Goal: Task Accomplishment & Management: Manage account settings

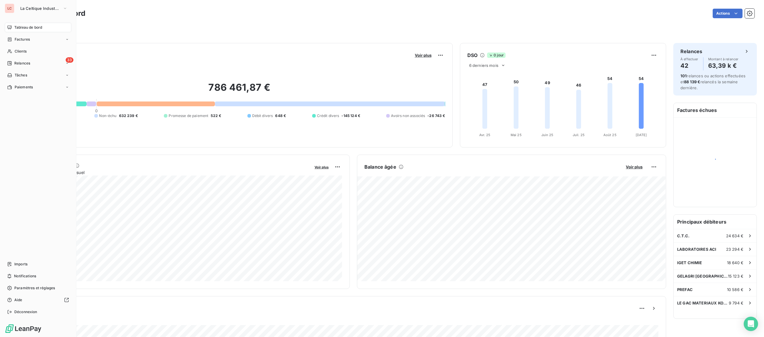
click at [15, 51] on span "Clients" at bounding box center [21, 51] width 12 height 5
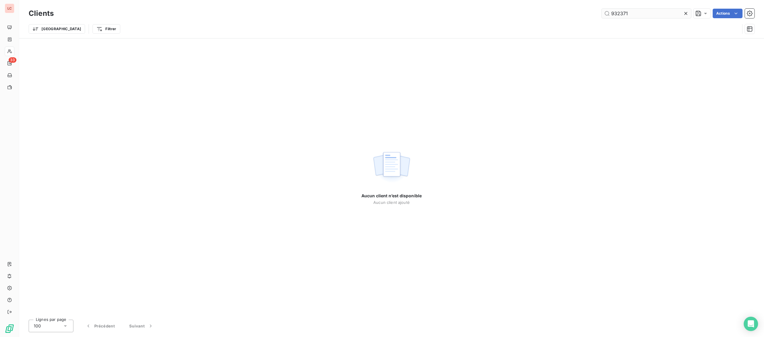
click at [627, 14] on input "932371" at bounding box center [647, 14] width 90 height 10
click at [626, 14] on input "932371" at bounding box center [647, 14] width 90 height 10
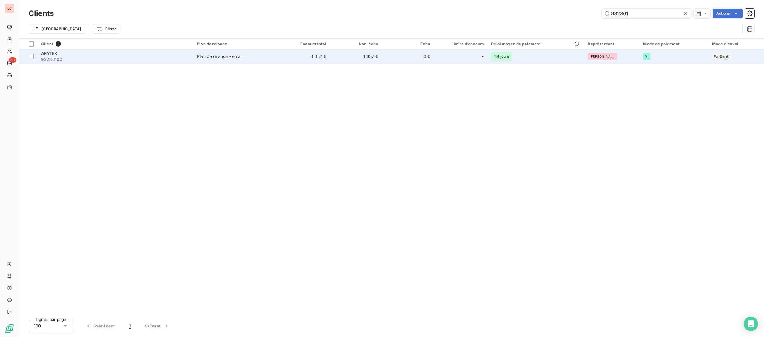
type input "932361"
click at [127, 57] on span "9323610C" at bounding box center [115, 59] width 149 height 6
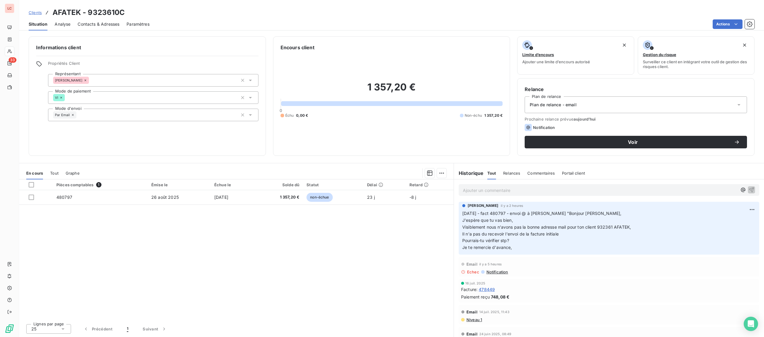
click at [506, 192] on p "Ajouter un commentaire ﻿" at bounding box center [600, 190] width 274 height 7
click at [557, 196] on div "Ajouter un commentaire ﻿" at bounding box center [609, 190] width 301 height 12
click at [563, 191] on p "Ajouter un commentaire ﻿" at bounding box center [600, 190] width 274 height 7
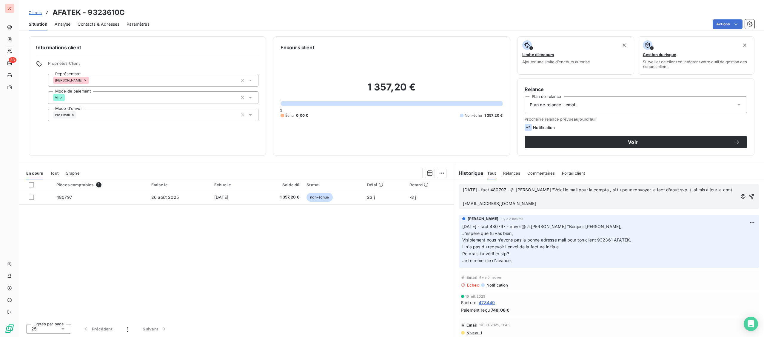
click at [479, 200] on p "﻿" at bounding box center [600, 196] width 274 height 7
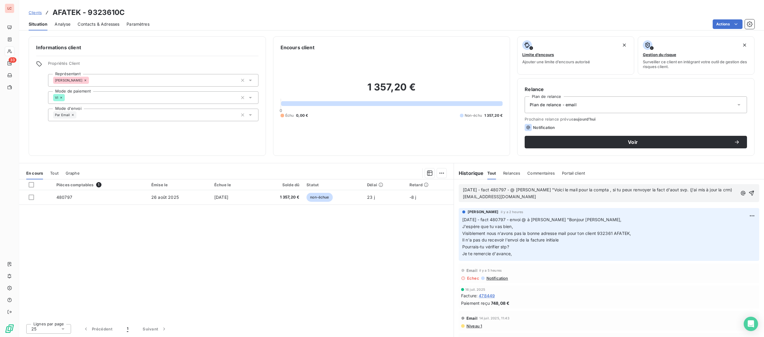
click at [496, 200] on p "[EMAIL_ADDRESS][DOMAIN_NAME]" at bounding box center [600, 196] width 274 height 7
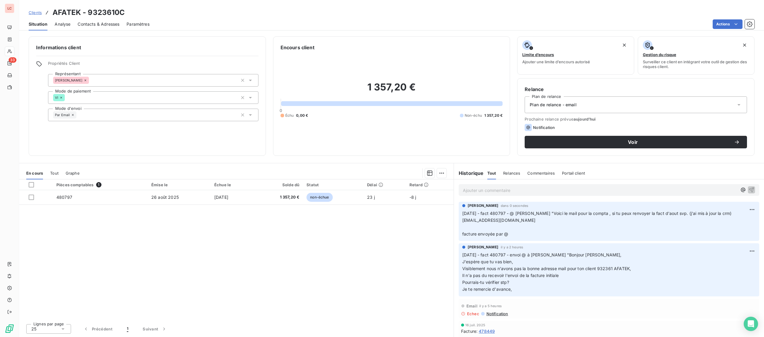
click at [98, 27] on span "Contacts & Adresses" at bounding box center [99, 24] width 42 height 6
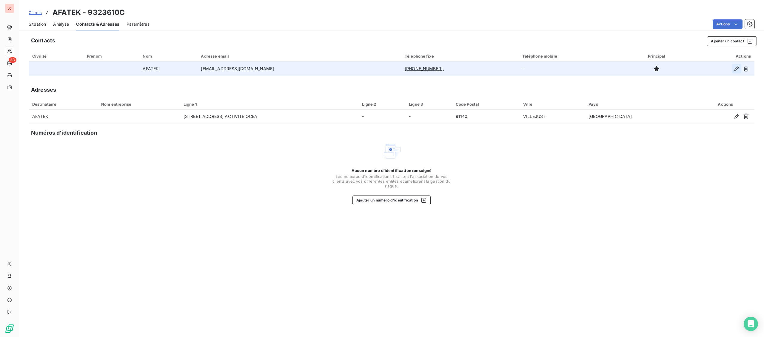
click at [734, 70] on icon "button" at bounding box center [737, 69] width 6 height 6
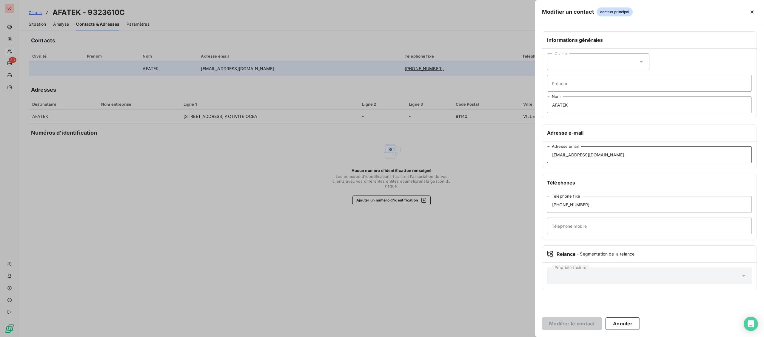
click at [558, 156] on input "[EMAIL_ADDRESS][DOMAIN_NAME]" at bounding box center [649, 154] width 205 height 17
drag, startPoint x: 565, startPoint y: 156, endPoint x: 521, endPoint y: 158, distance: 43.9
click at [547, 158] on input "[EMAIL_ADDRESS][DOMAIN_NAME]" at bounding box center [649, 154] width 205 height 17
type input "[EMAIL_ADDRESS][DOMAIN_NAME]"
click at [567, 320] on button "Modifier le contact" at bounding box center [572, 323] width 60 height 13
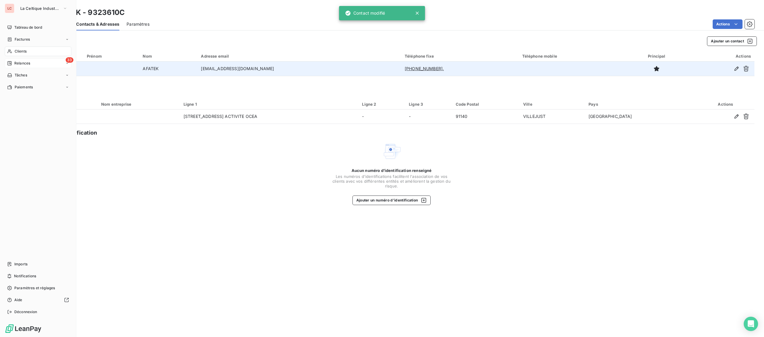
click at [22, 60] on div "33 Relances" at bounding box center [38, 64] width 67 height 10
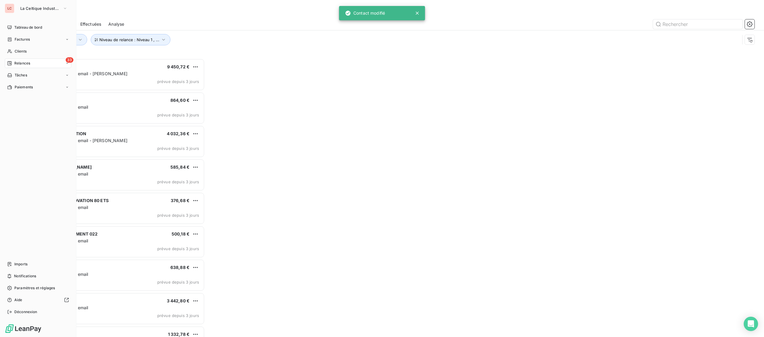
click at [12, 64] on icon at bounding box center [9, 63] width 4 height 4
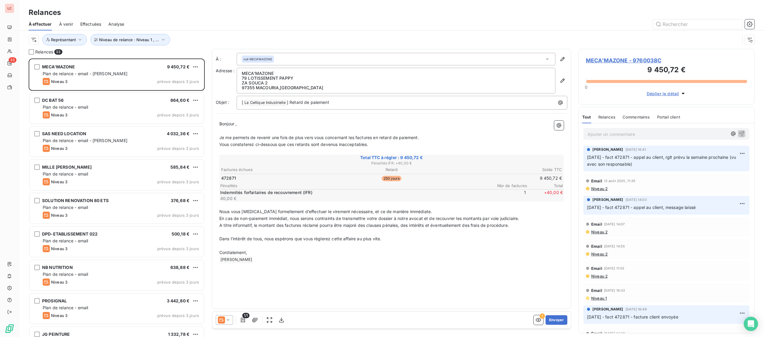
click at [594, 191] on div "Email [DATE] 11:35 Niveau 2" at bounding box center [667, 184] width 166 height 20
click at [596, 191] on span "Niveau 2" at bounding box center [599, 188] width 17 height 5
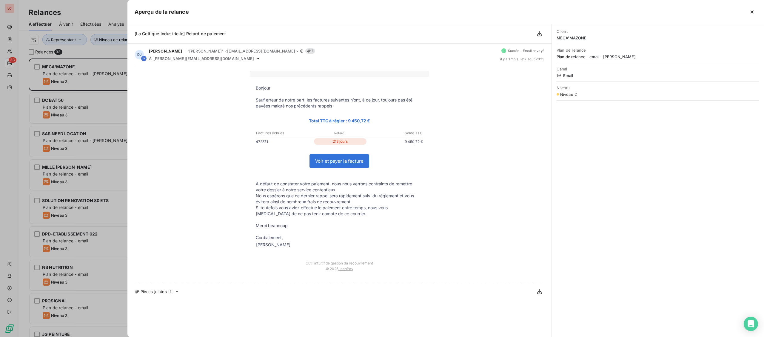
click at [596, 191] on div "Client MECA'MAZONE Plan de relance Plan de relance - email - DOM TOM Canal Emai…" at bounding box center [658, 180] width 212 height 313
click at [86, 322] on div at bounding box center [382, 168] width 764 height 337
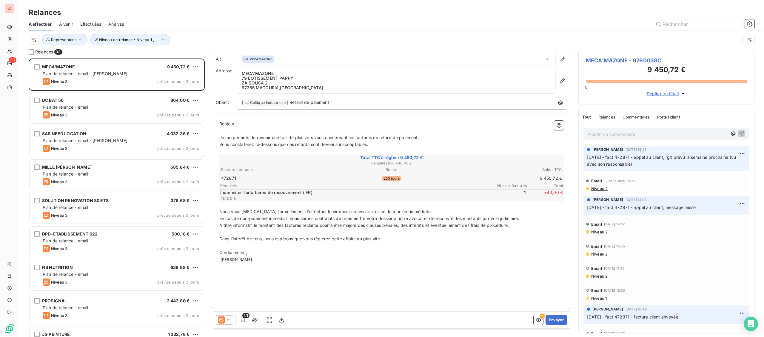
click at [225, 319] on icon at bounding box center [228, 320] width 6 height 6
click at [234, 285] on span "Niveau 2" at bounding box center [237, 284] width 18 height 6
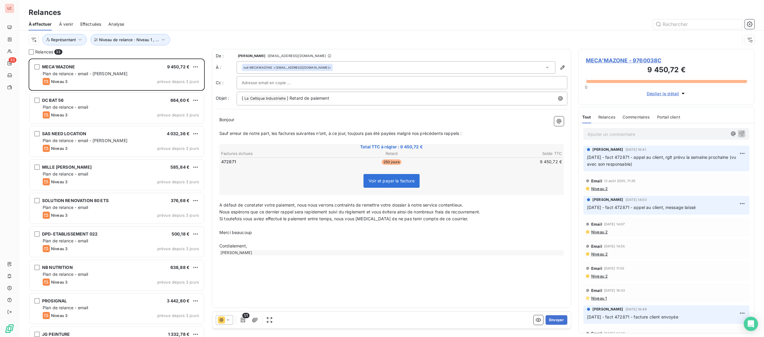
click at [288, 80] on input "text" at bounding box center [274, 82] width 64 height 9
type input "r"
click at [553, 323] on button "Envoyer" at bounding box center [557, 320] width 22 height 10
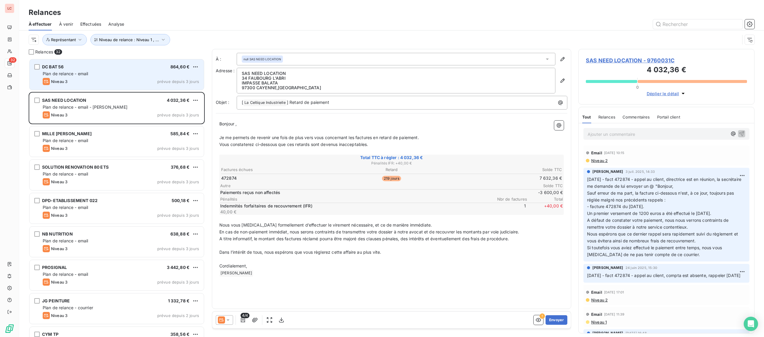
click at [60, 80] on span "Niveau 3" at bounding box center [59, 81] width 16 height 5
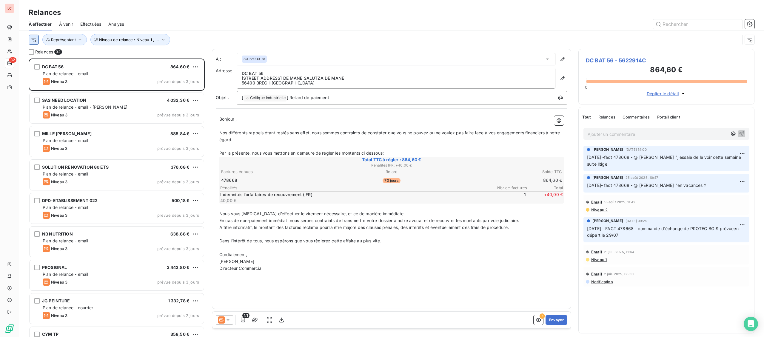
click at [32, 41] on html "LC 32 Relances À effectuer À venir Effectuées Analyse Niveau de relance : Nivea…" at bounding box center [382, 168] width 764 height 337
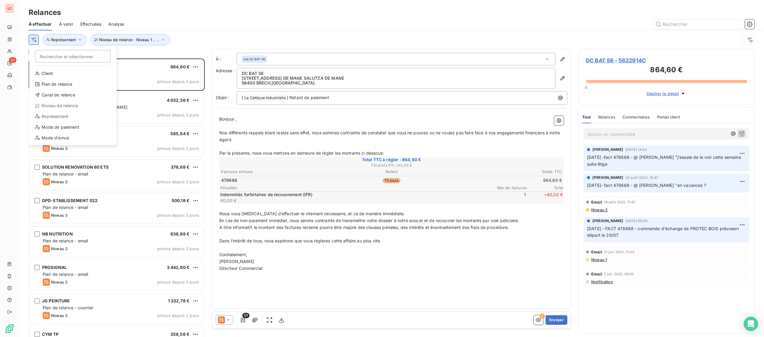
scroll to position [279, 176]
click at [132, 45] on html "LC 32 Relances À effectuer À venir Effectuées Analyse Rechercher et sélectionne…" at bounding box center [382, 168] width 764 height 337
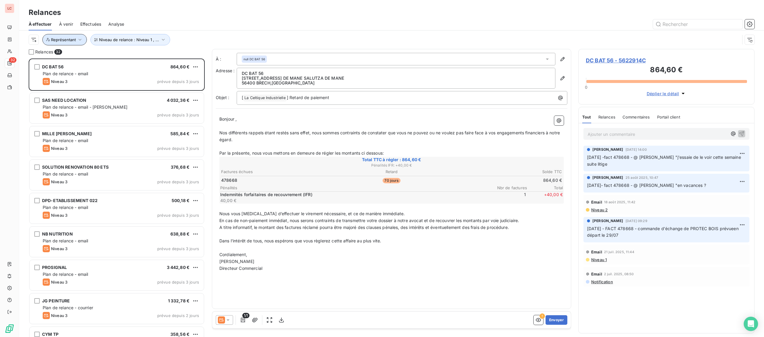
click at [77, 44] on button "Représentant" at bounding box center [64, 39] width 44 height 11
click at [143, 58] on div at bounding box center [167, 55] width 86 height 13
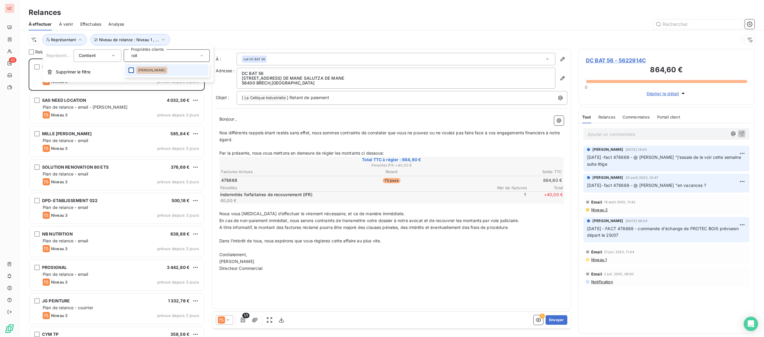
type input "roll"
click at [130, 71] on div at bounding box center [131, 69] width 5 height 5
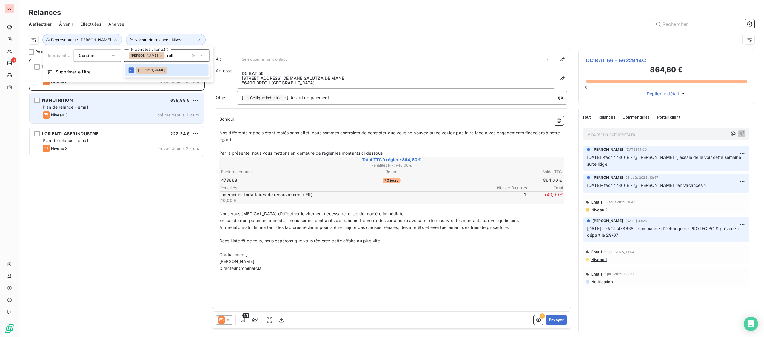
click at [117, 115] on div "Niveau 3 prévue depuis 3 jours" at bounding box center [121, 114] width 156 height 7
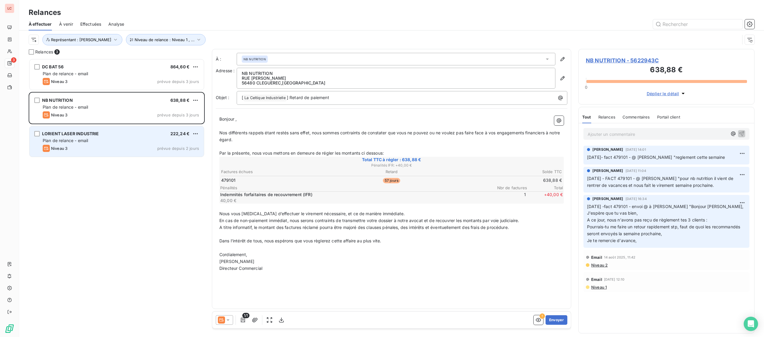
click at [112, 136] on div "LORIENT LASER INDUSTRIE 222,24 €" at bounding box center [121, 133] width 156 height 5
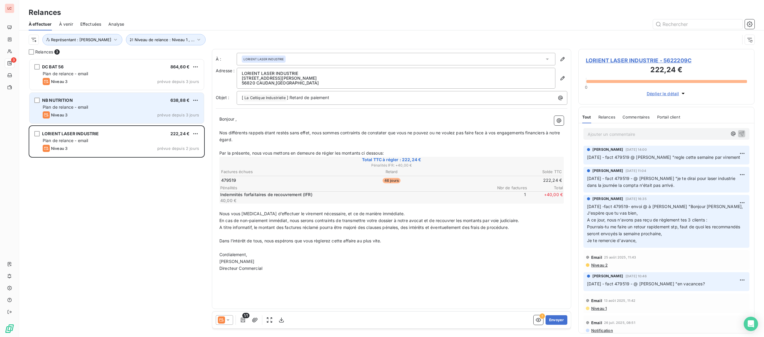
click at [98, 103] on div "NB NUTRITION 638,88 €" at bounding box center [121, 100] width 156 height 5
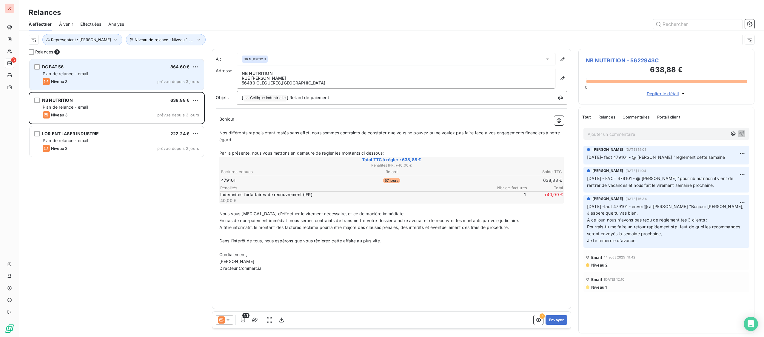
click at [141, 62] on div "DC BAT 56 864,60 € Plan de relance - email Niveau 3 prévue depuis 3 jours" at bounding box center [117, 74] width 174 height 30
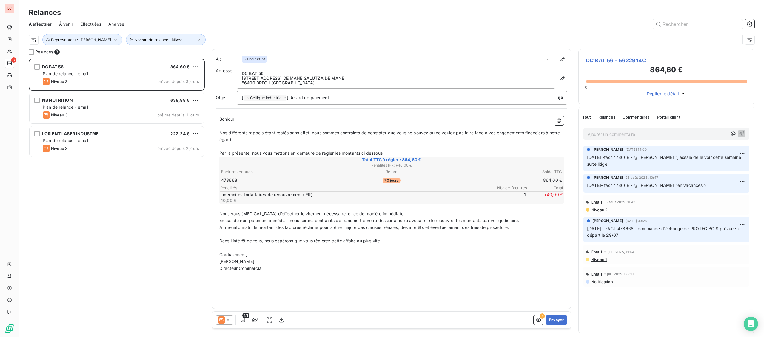
click at [620, 134] on p "Ajouter un commentaire ﻿" at bounding box center [658, 133] width 140 height 7
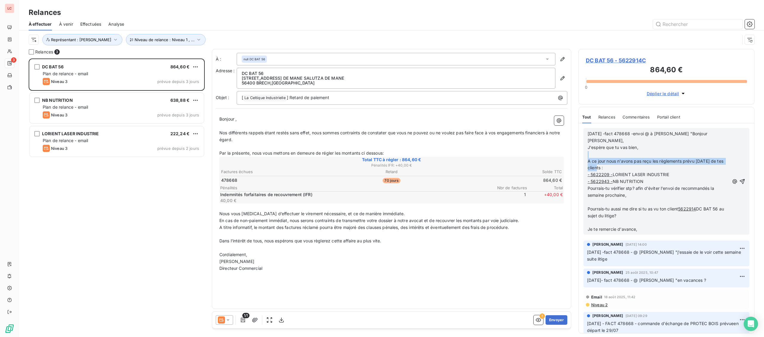
drag, startPoint x: 644, startPoint y: 196, endPoint x: 578, endPoint y: 149, distance: 81.4
click at [579, 149] on div "[DATE] -fact 478668 -envoi @ à [PERSON_NAME] "Bonjour [PERSON_NAME], J'espère q…" at bounding box center [667, 228] width 176 height 210
click at [602, 151] on p "﻿" at bounding box center [659, 154] width 142 height 7
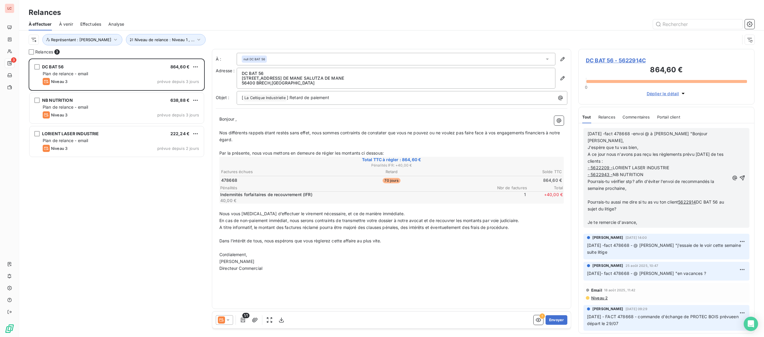
click at [608, 192] on p "﻿" at bounding box center [659, 195] width 142 height 7
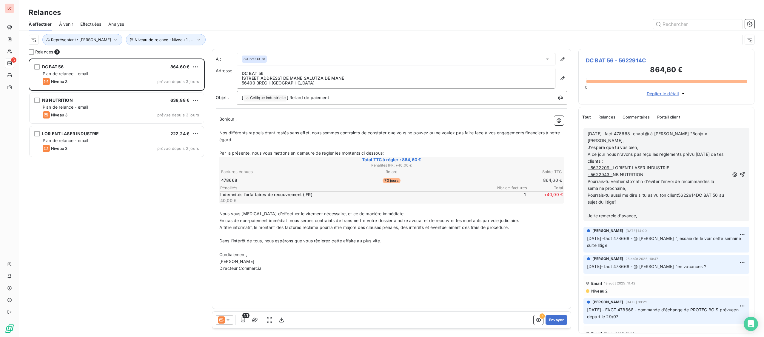
click at [622, 199] on p "Pourrais-tu aussi me dire si tu as vu ton client 5622914 DC BAT 56 au sujet du …" at bounding box center [659, 199] width 142 height 14
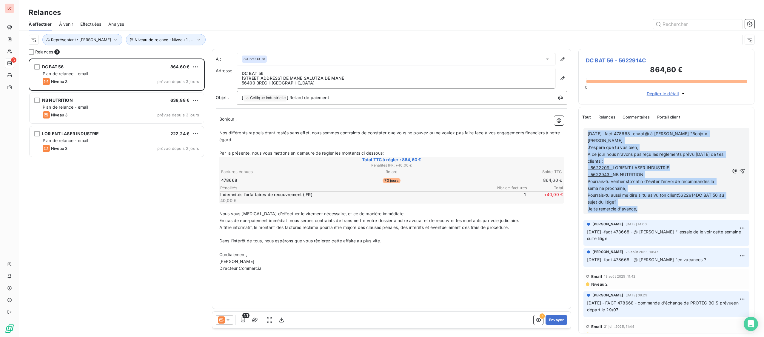
drag, startPoint x: 643, startPoint y: 203, endPoint x: 568, endPoint y: 129, distance: 106.4
click at [579, 129] on div "[DATE] -fact 478668 -envoi @ à [PERSON_NAME] "[PERSON_NAME], J'espère que tu va…" at bounding box center [667, 228] width 176 height 210
copy div "[DATE] -fact 478668 -envoi @ à [PERSON_NAME] "[PERSON_NAME], J'espère que tu va…"
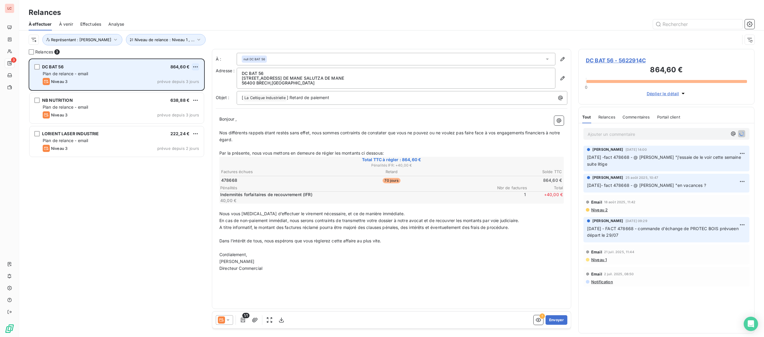
click at [198, 68] on html "LC 3 Relances À effectuer À venir Effectuées Analyse Niveau de relance : Niveau…" at bounding box center [382, 168] width 764 height 337
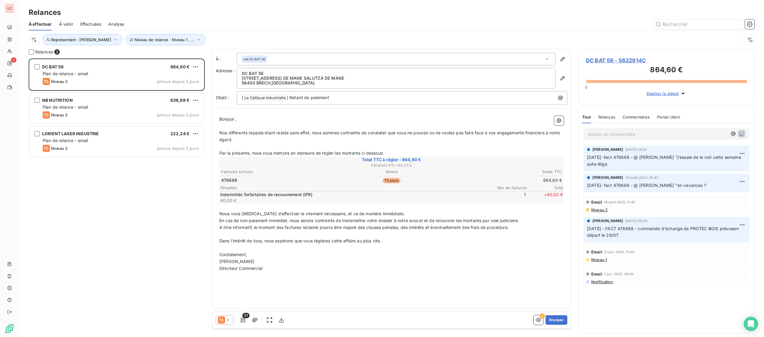
scroll to position [279, 176]
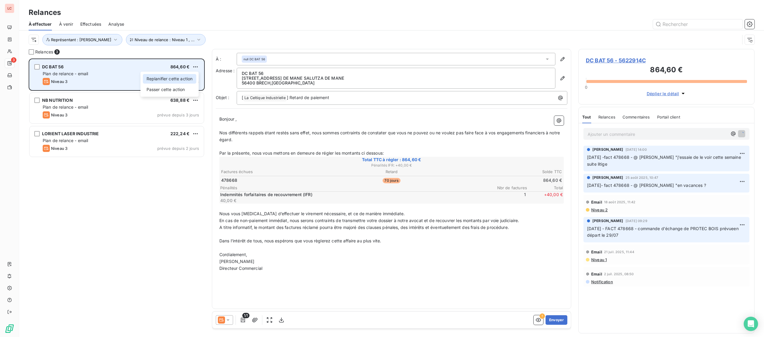
click at [190, 81] on div "Replanifier cette action" at bounding box center [169, 79] width 53 height 10
select select "8"
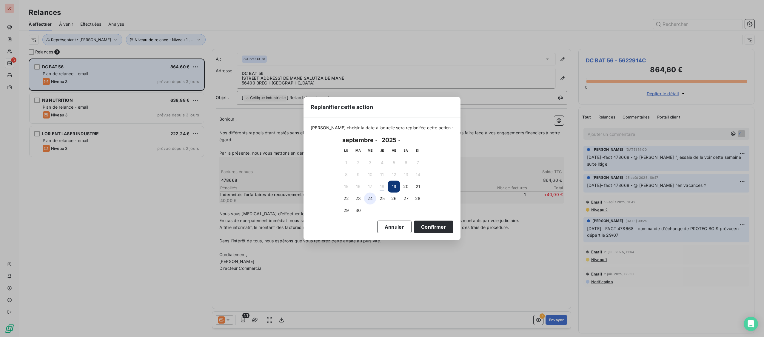
click at [374, 197] on button "24" at bounding box center [370, 199] width 12 height 12
click at [419, 230] on button "Confirmer" at bounding box center [433, 227] width 39 height 13
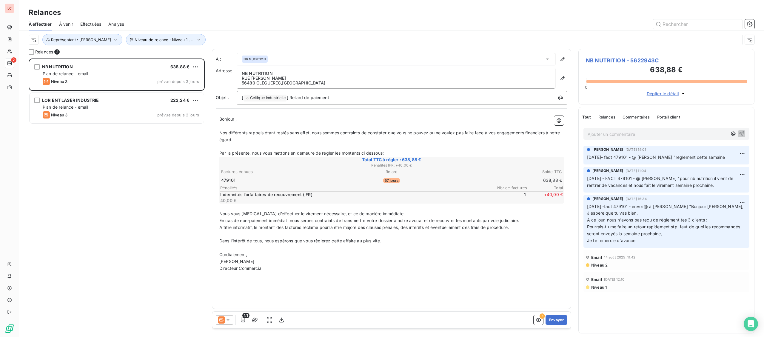
click at [615, 135] on p "Ajouter un commentaire ﻿" at bounding box center [658, 133] width 140 height 7
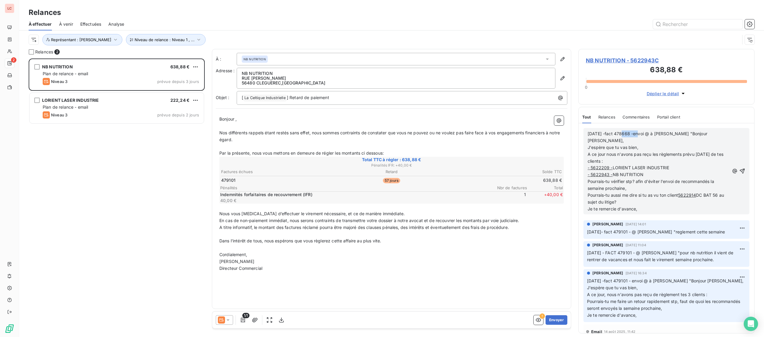
drag, startPoint x: 623, startPoint y: 135, endPoint x: 638, endPoint y: 134, distance: 15.3
click at [638, 134] on span "[DATE] -fact 478668 -envoi @ à [PERSON_NAME] "Bonjour [PERSON_NAME]," at bounding box center [648, 137] width 121 height 12
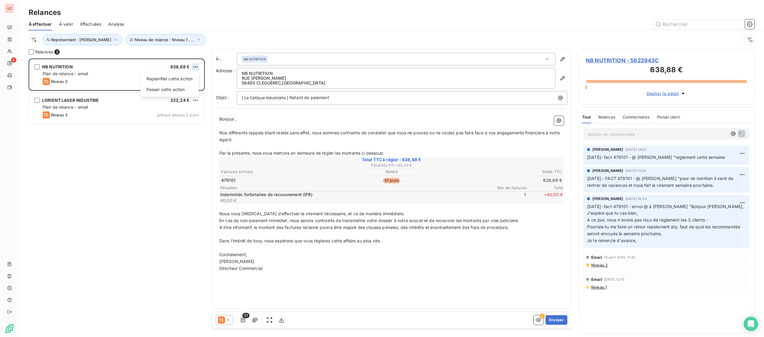
click at [197, 67] on html "LC 2 Relances À effectuer À venir Effectuées Analyse Niveau de relance : Niveau…" at bounding box center [382, 168] width 764 height 337
click at [186, 79] on div "Replanifier cette action" at bounding box center [169, 79] width 53 height 10
select select "8"
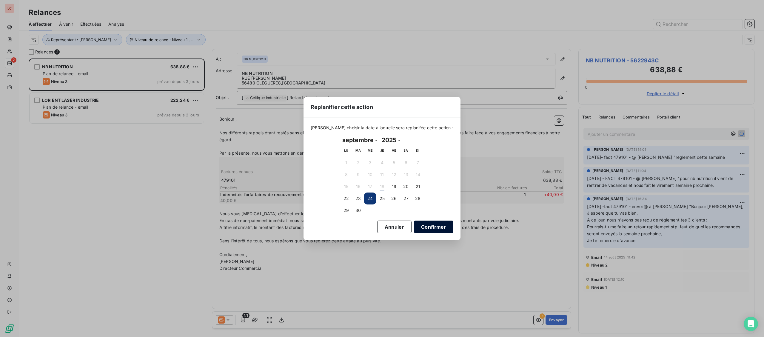
click at [424, 223] on button "Confirmer" at bounding box center [433, 227] width 39 height 13
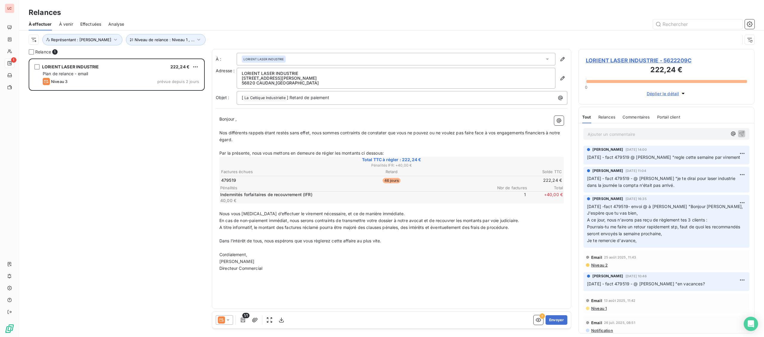
click at [631, 136] on p "Ajouter un commentaire ﻿" at bounding box center [658, 133] width 140 height 7
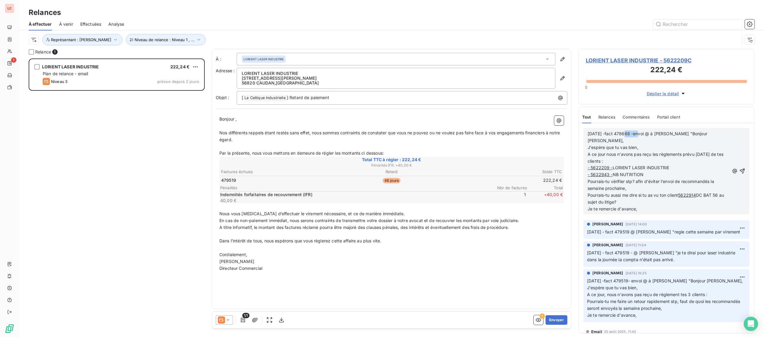
drag, startPoint x: 638, startPoint y: 134, endPoint x: 623, endPoint y: 136, distance: 14.5
click at [623, 136] on span "[DATE] -fact 478668 -envoi @ à [PERSON_NAME] "Bonjour [PERSON_NAME]," at bounding box center [648, 137] width 121 height 12
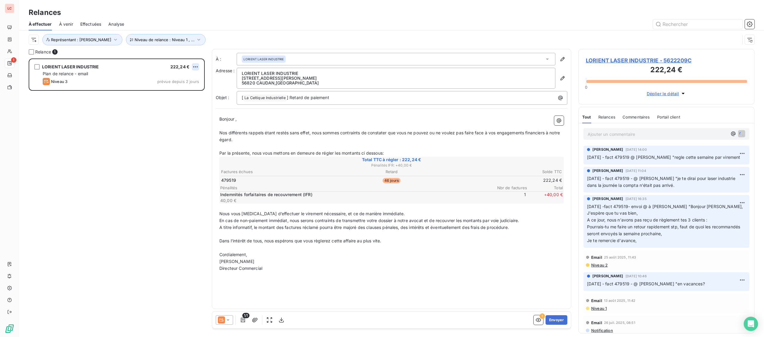
click at [195, 67] on html "LC 1 Relances À effectuer À venir Effectuées Analyse Niveau de relance : Niveau…" at bounding box center [382, 168] width 764 height 337
click at [184, 81] on div "Replanifier cette action" at bounding box center [169, 79] width 53 height 10
select select "8"
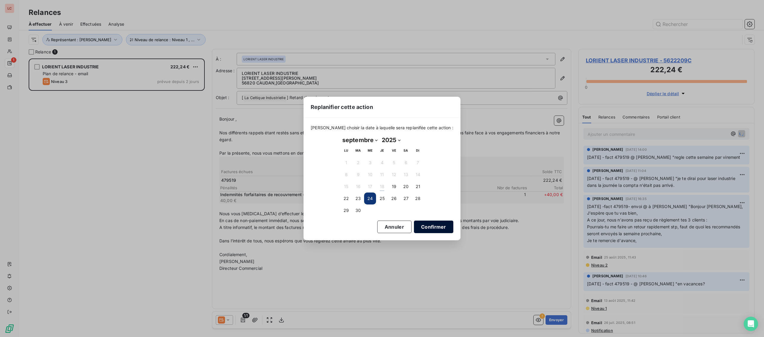
click at [417, 226] on button "Confirmer" at bounding box center [433, 227] width 39 height 13
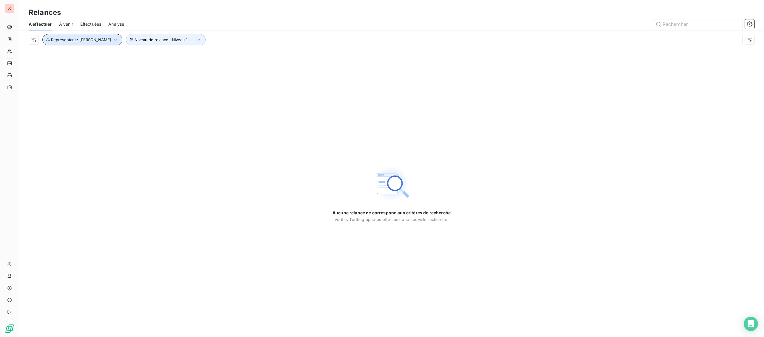
click at [64, 41] on span "Représentant : [PERSON_NAME]" at bounding box center [81, 39] width 60 height 5
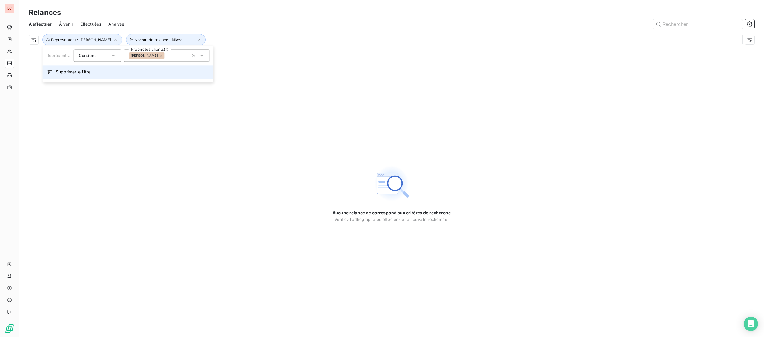
drag, startPoint x: 76, startPoint y: 62, endPoint x: 76, endPoint y: 67, distance: 5.4
click at [76, 67] on div "Représentant Contient is Propriétés clients (1) [PERSON_NAME] le filtre" at bounding box center [128, 64] width 171 height 36
click at [76, 67] on button "Supprimer le filtre" at bounding box center [128, 71] width 171 height 13
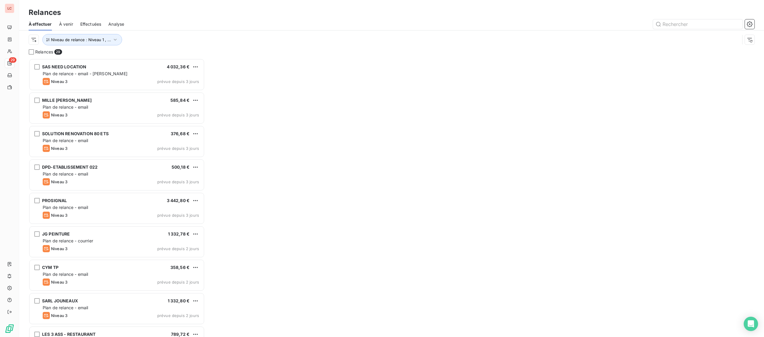
scroll to position [279, 176]
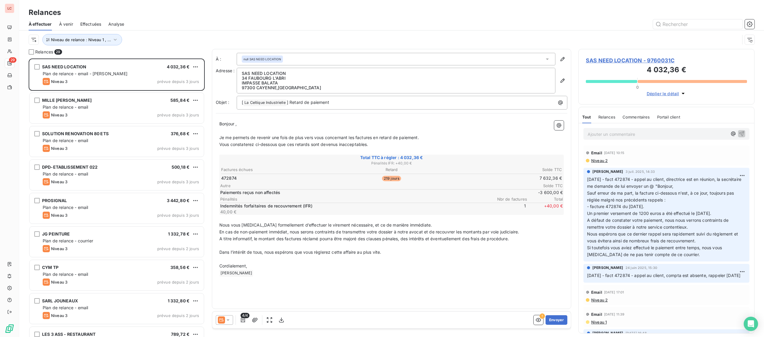
click at [232, 322] on div at bounding box center [224, 320] width 17 height 10
click at [239, 288] on li "Niveau 2 ( J+85 )" at bounding box center [256, 284] width 81 height 12
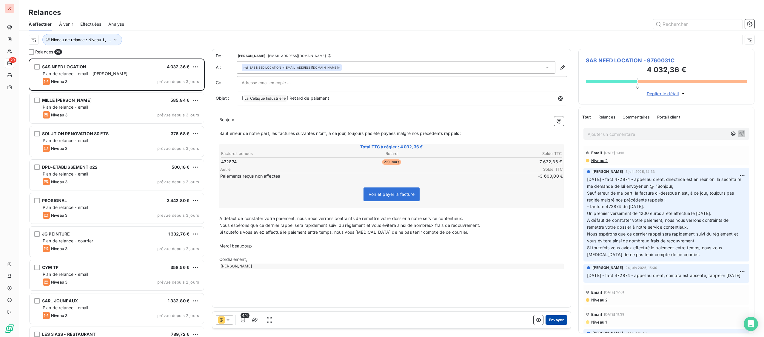
click at [557, 323] on button "Envoyer" at bounding box center [557, 320] width 22 height 10
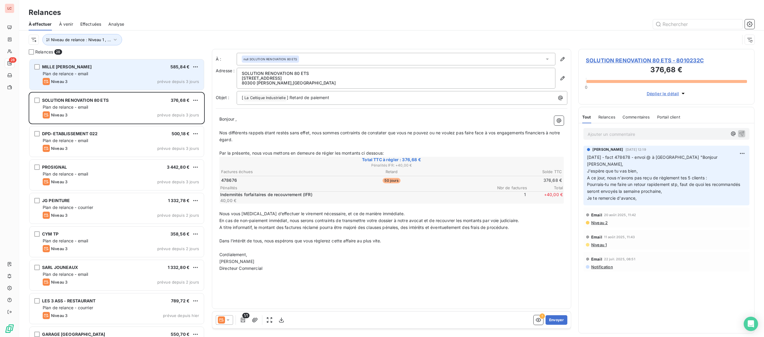
click at [119, 79] on div "Niveau 3 prévue depuis 3 jours" at bounding box center [121, 81] width 156 height 7
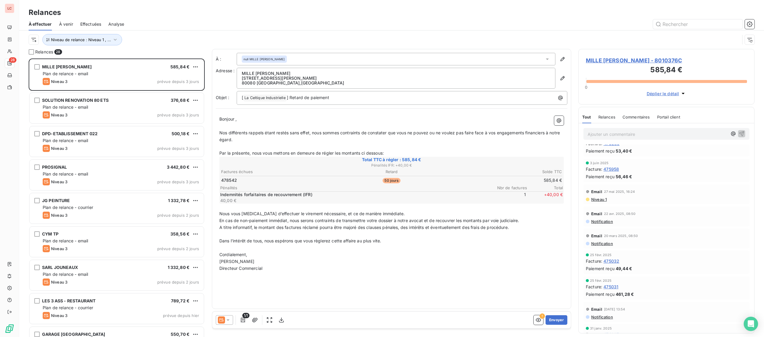
scroll to position [176, 0]
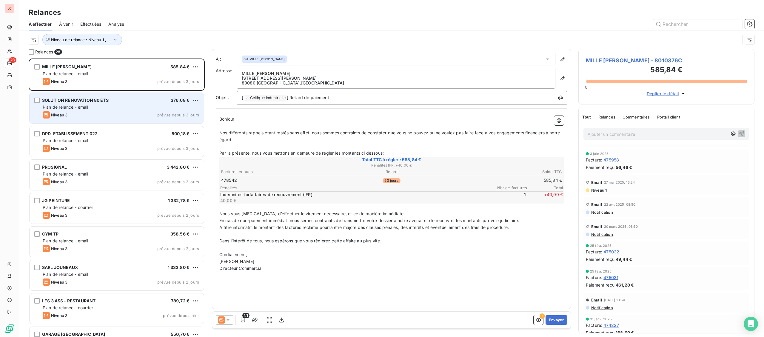
click at [112, 105] on div "Plan de relance - email" at bounding box center [121, 107] width 156 height 6
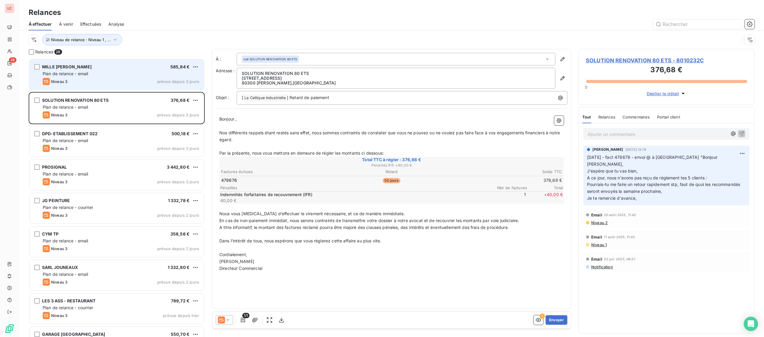
click at [117, 73] on div "Plan de relance - email" at bounding box center [121, 74] width 156 height 6
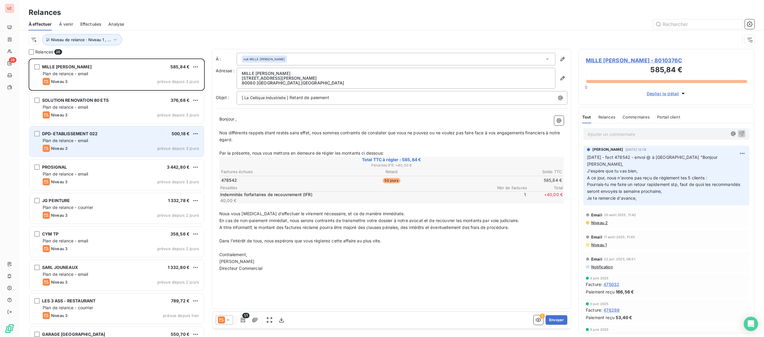
click at [114, 146] on div "Niveau 3 prévue depuis 3 jours" at bounding box center [121, 148] width 156 height 7
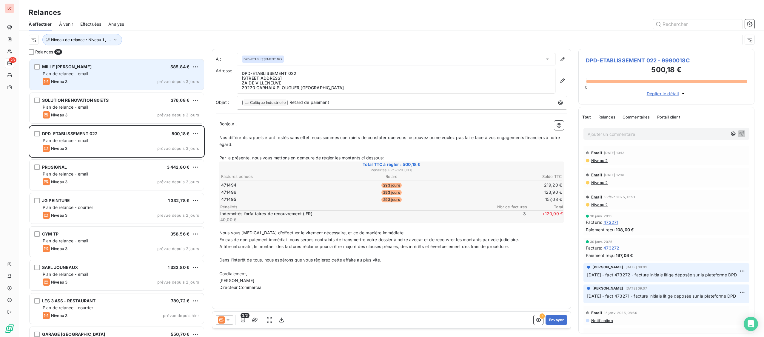
click at [118, 63] on div "MILLE [PERSON_NAME] 585,84 € Plan de relance - email Niveau 3 prévue depuis 3 j…" at bounding box center [117, 74] width 174 height 30
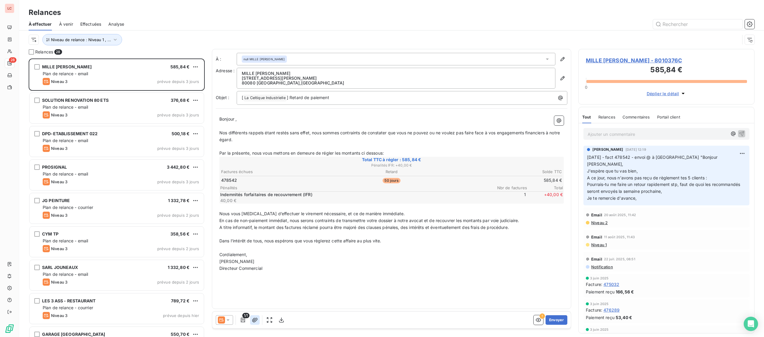
click at [252, 318] on button "button" at bounding box center [255, 320] width 10 height 10
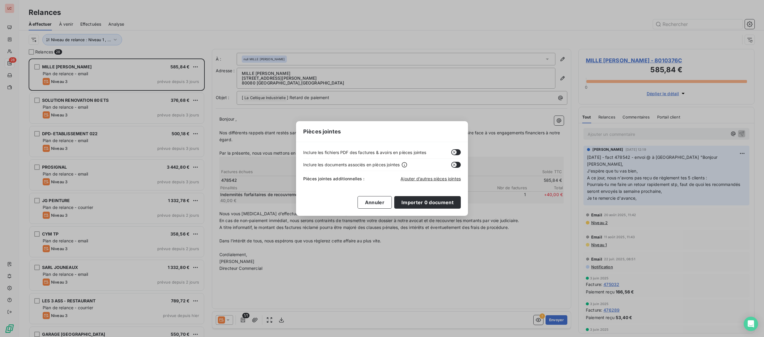
click at [455, 150] on icon "button" at bounding box center [454, 152] width 5 height 5
click at [436, 205] on button "Importer 0 document" at bounding box center [427, 202] width 67 height 13
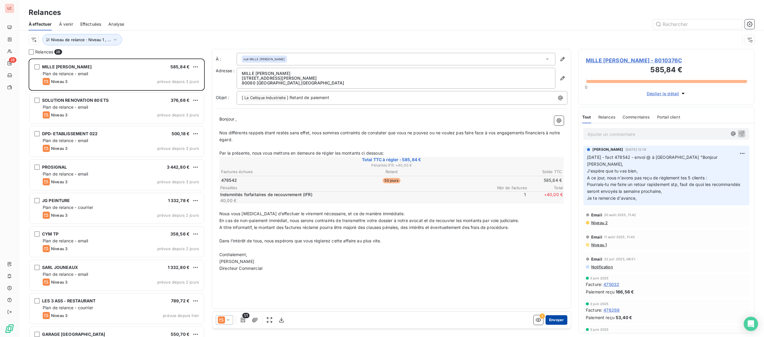
click at [556, 321] on button "Envoyer" at bounding box center [557, 320] width 22 height 10
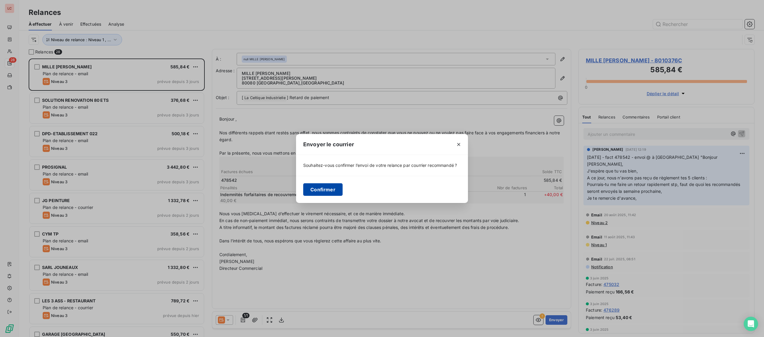
click at [331, 185] on button "Confirmer" at bounding box center [322, 189] width 39 height 13
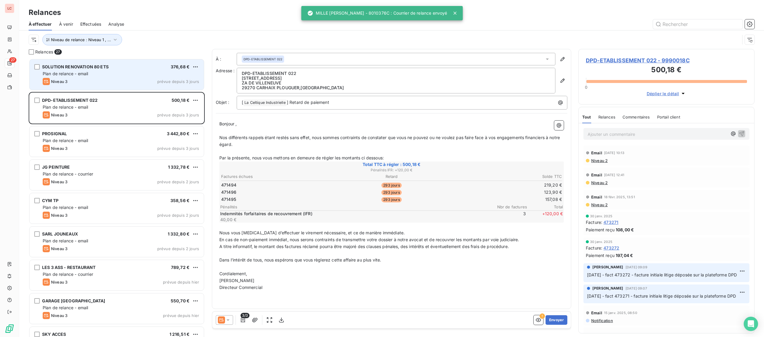
click at [135, 82] on div "Niveau 3 prévue depuis 3 jours" at bounding box center [121, 81] width 156 height 7
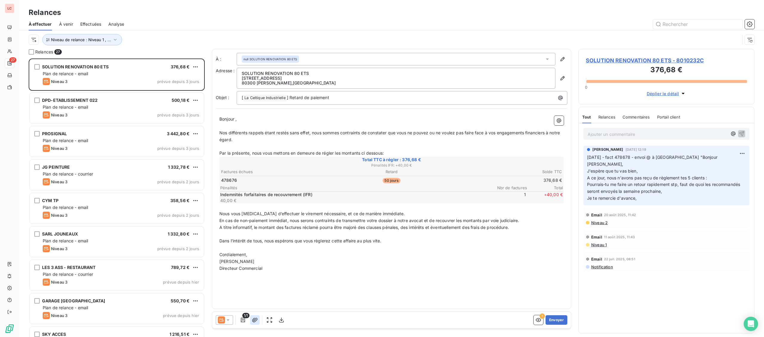
click at [259, 320] on button "button" at bounding box center [255, 320] width 10 height 10
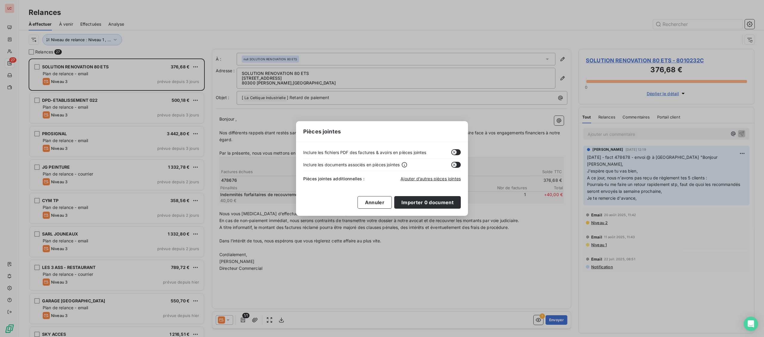
click at [454, 153] on icon "button" at bounding box center [454, 152] width 5 height 5
click at [449, 199] on button "Importer 0 document" at bounding box center [427, 202] width 67 height 13
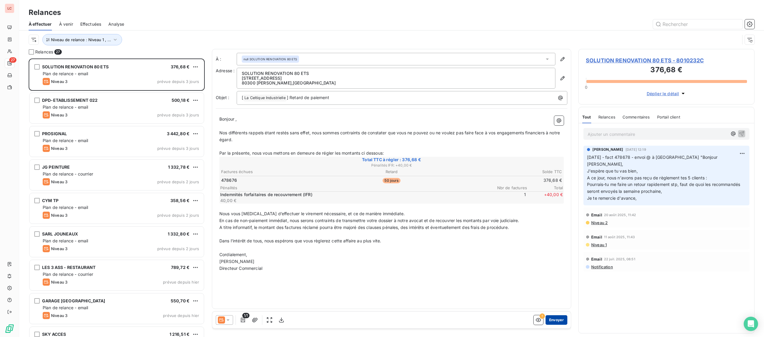
click at [554, 319] on button "Envoyer" at bounding box center [557, 320] width 22 height 10
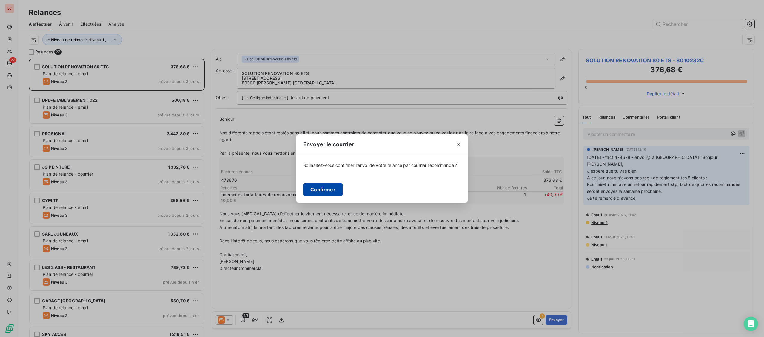
click at [333, 192] on button "Confirmer" at bounding box center [322, 189] width 39 height 13
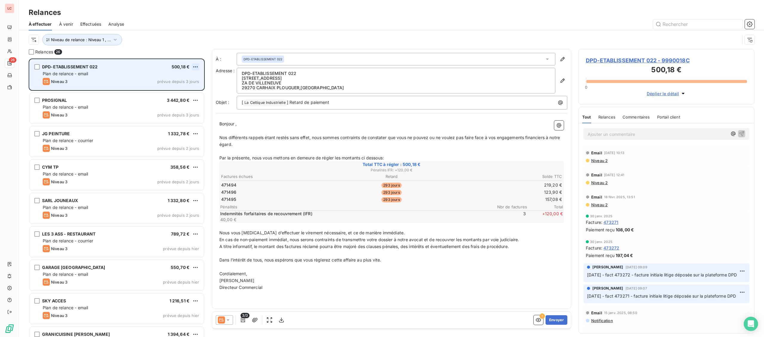
click at [196, 68] on html "LC 26 Relances À effectuer À venir Effectuées Analyse Niveau de relance : Nivea…" at bounding box center [382, 168] width 764 height 337
click at [187, 77] on div "Replanifier cette action" at bounding box center [169, 79] width 53 height 10
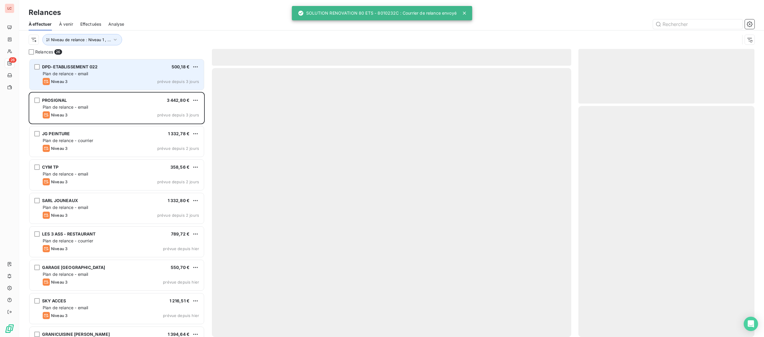
scroll to position [279, 176]
select select "8"
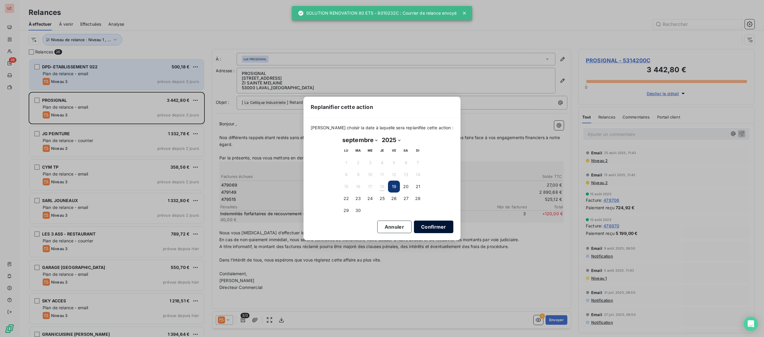
click at [422, 228] on button "Confirmer" at bounding box center [433, 227] width 39 height 13
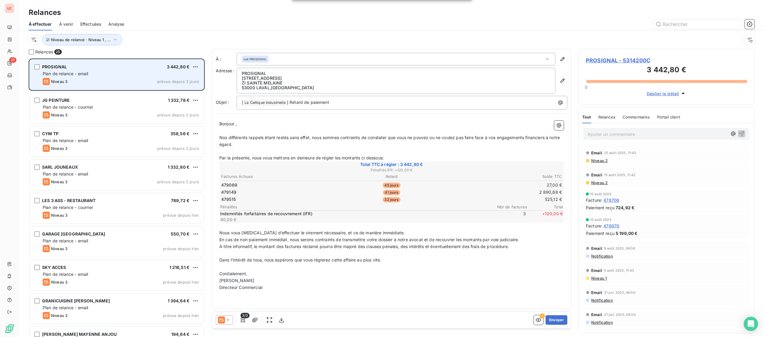
click at [147, 76] on div "Plan de relance - email" at bounding box center [121, 74] width 156 height 6
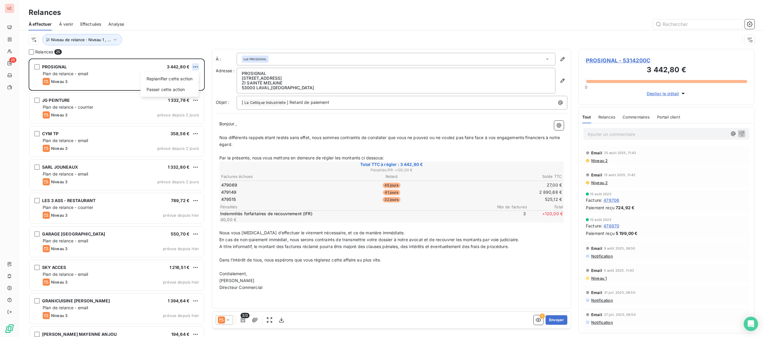
click at [198, 66] on html "LC 25 Relances À effectuer À venir Effectuées Analyse Niveau de relance : Nivea…" at bounding box center [382, 168] width 764 height 337
click at [183, 75] on div "Replanifier cette action" at bounding box center [169, 79] width 53 height 10
select select "8"
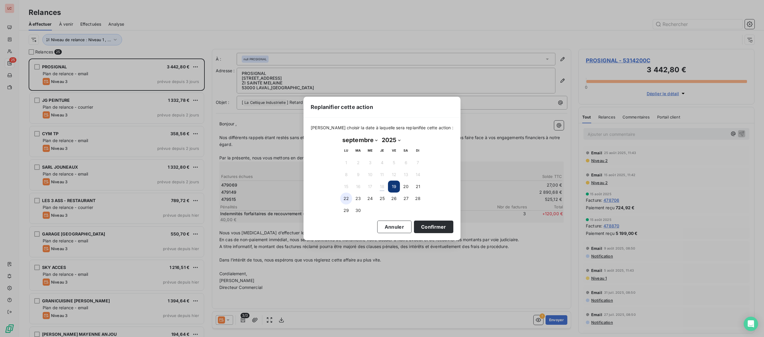
drag, startPoint x: 343, startPoint y: 199, endPoint x: 422, endPoint y: 226, distance: 82.9
click at [346, 199] on button "22" at bounding box center [346, 199] width 12 height 12
click at [433, 234] on div "[PERSON_NAME] choisir la date à laquelle sera replanifée cette action : [DATE] …" at bounding box center [382, 179] width 157 height 122
click at [434, 230] on button "Confirmer" at bounding box center [433, 227] width 39 height 13
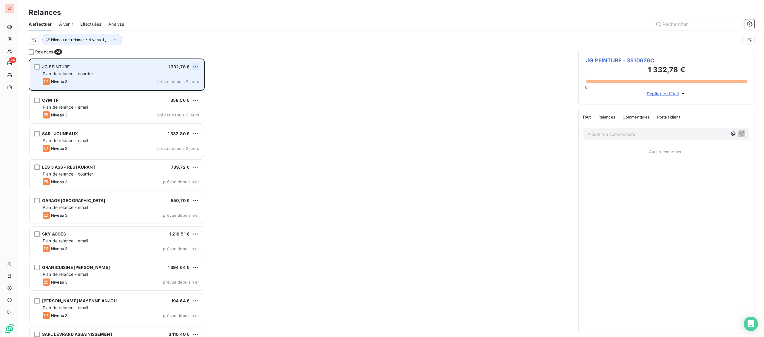
click at [197, 68] on html "LC 24 Relances À effectuer À venir Effectuées Analyse Niveau de relance : Nivea…" at bounding box center [382, 168] width 764 height 337
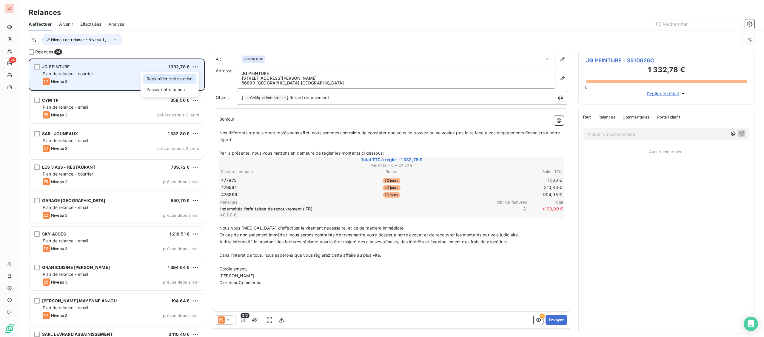
click at [185, 80] on div "Replanifier cette action" at bounding box center [169, 79] width 53 height 10
select select "8"
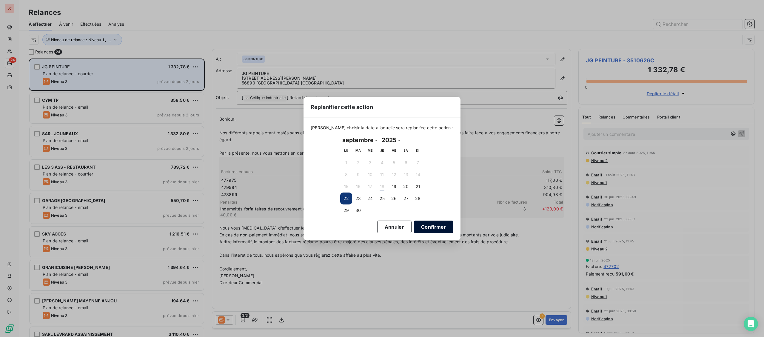
click at [419, 227] on button "Confirmer" at bounding box center [433, 227] width 39 height 13
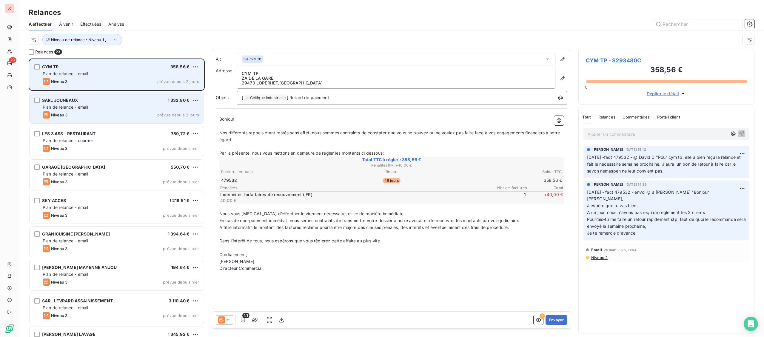
click at [106, 112] on div "Niveau 3 prévue depuis 2 jours" at bounding box center [121, 114] width 156 height 7
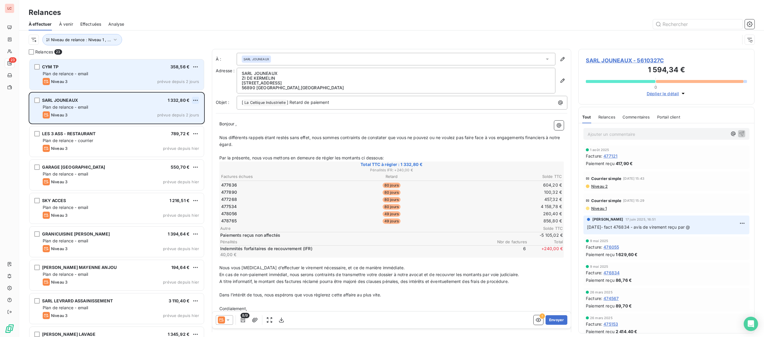
click at [194, 103] on html "LC 23 Relances À effectuer À venir Effectuées Analyse Niveau de relance : Nivea…" at bounding box center [382, 168] width 764 height 337
click at [187, 110] on div "Replanifier cette action" at bounding box center [169, 112] width 53 height 10
select select "8"
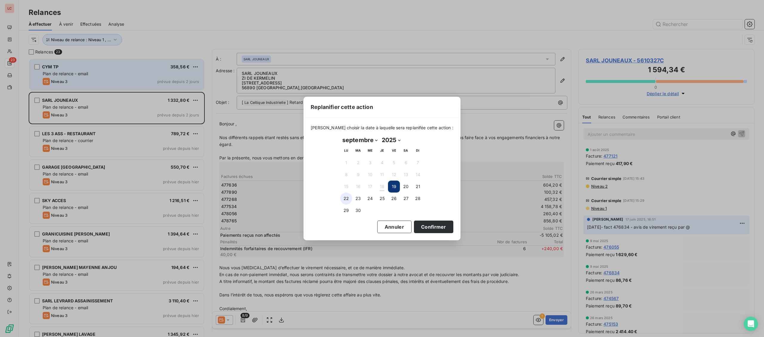
click at [344, 197] on button "22" at bounding box center [346, 199] width 12 height 12
click at [415, 222] on button "Confirmer" at bounding box center [433, 227] width 39 height 13
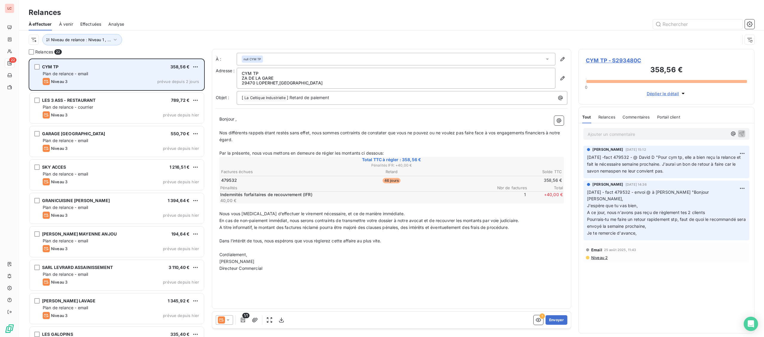
click at [119, 80] on div "Niveau 3 prévue depuis 2 jours" at bounding box center [121, 81] width 156 height 7
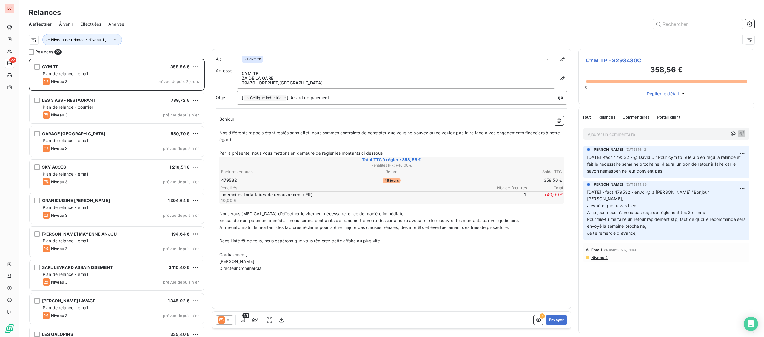
click at [637, 135] on p "Ajouter un commentaire ﻿" at bounding box center [658, 133] width 140 height 7
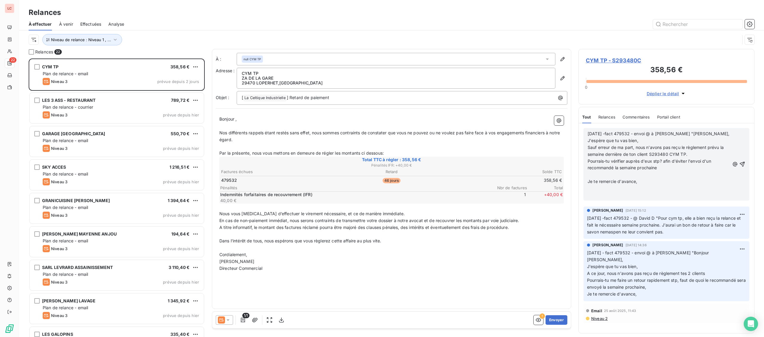
click at [656, 172] on p "Pourrais-tu vérifier auprès d'eux stp? afin d'éviter l'envoi d'un recommandé la…" at bounding box center [659, 165] width 142 height 14
click at [654, 177] on p "﻿" at bounding box center [659, 174] width 142 height 7
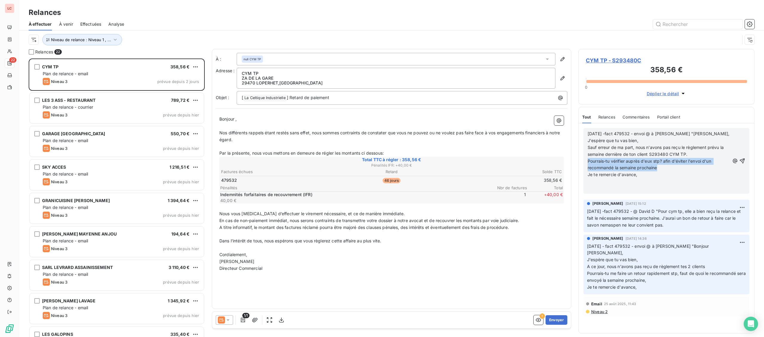
click at [654, 178] on p "Je te remercie d'avance," at bounding box center [659, 174] width 142 height 7
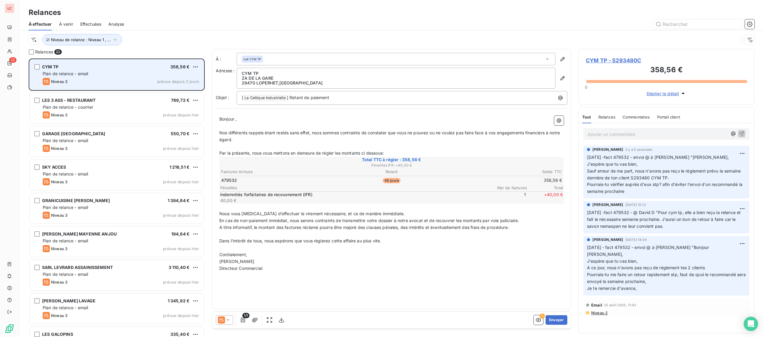
click at [190, 70] on div "CYM TP 358,56 € Plan de relance - email Niveau 3 prévue depuis 2 jours" at bounding box center [117, 74] width 174 height 30
click at [196, 68] on html "LC 22 Relances À effectuer À venir Effectuées Analyse Niveau de relance : Nivea…" at bounding box center [382, 168] width 764 height 337
click at [192, 86] on div "Passer cette action" at bounding box center [169, 90] width 53 height 10
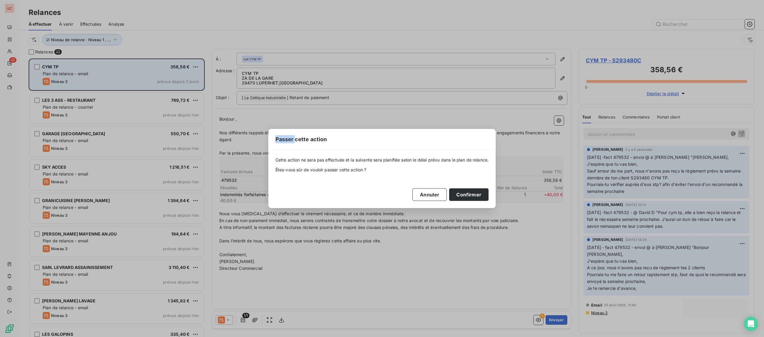
click at [192, 86] on div "Passer cette action Cette action ne sera pas effectuée et la suivante sera plan…" at bounding box center [382, 168] width 764 height 337
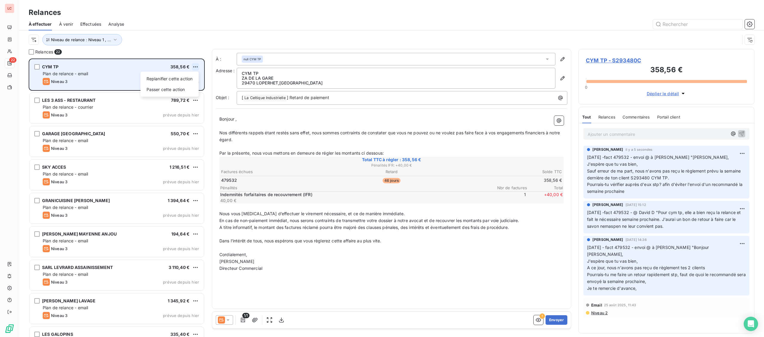
click at [195, 65] on html "LC 22 Relances À effectuer À venir Effectuées Analyse Niveau de relance : Nivea…" at bounding box center [382, 168] width 764 height 337
click at [189, 75] on div "Replanifier cette action" at bounding box center [169, 79] width 53 height 10
select select "8"
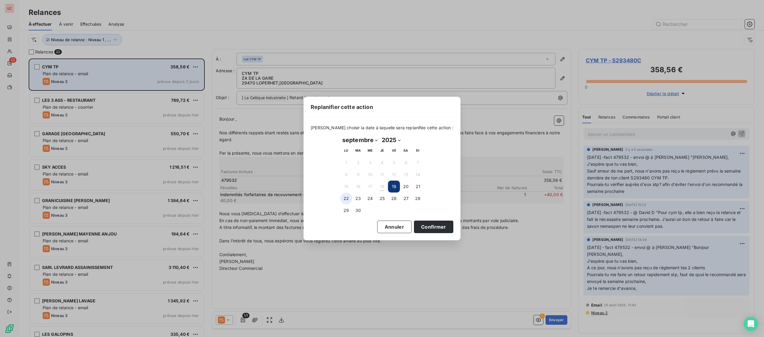
click at [349, 199] on button "22" at bounding box center [346, 199] width 12 height 12
click at [358, 201] on button "23" at bounding box center [358, 199] width 12 height 12
click at [416, 227] on button "Confirmer" at bounding box center [433, 227] width 39 height 13
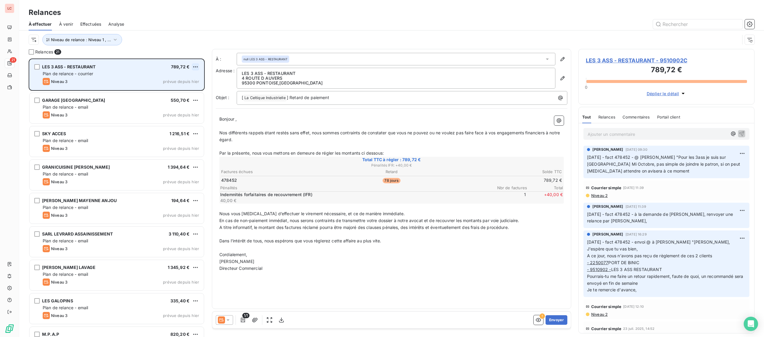
click at [196, 65] on html "LC 21 Relances À effectuer À venir Effectuées Analyse Niveau de relance : Nivea…" at bounding box center [382, 168] width 764 height 337
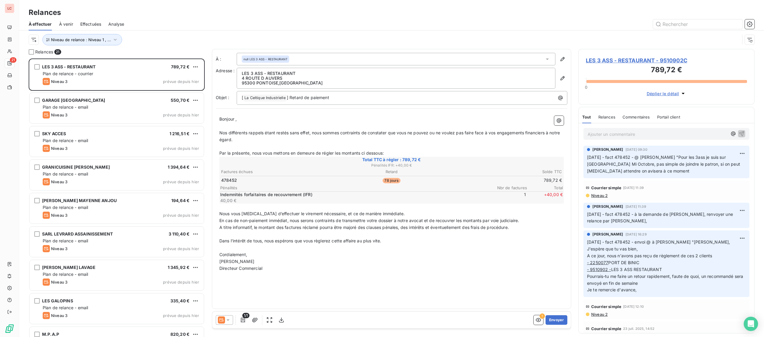
scroll to position [279, 176]
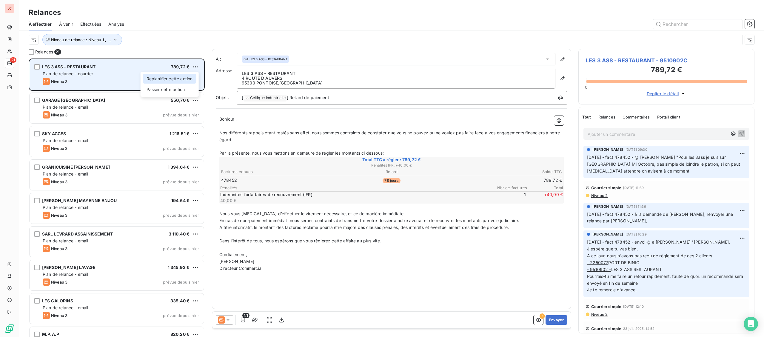
click at [192, 76] on div "Replanifier cette action" at bounding box center [169, 79] width 53 height 10
select select "8"
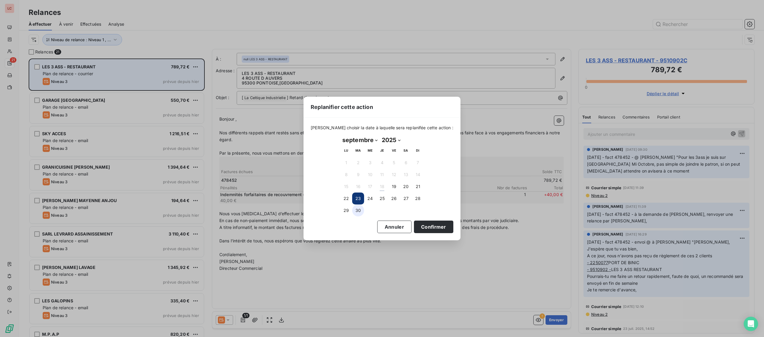
click at [358, 212] on button "30" at bounding box center [358, 211] width 12 height 12
click at [422, 224] on button "Confirmer" at bounding box center [433, 227] width 39 height 13
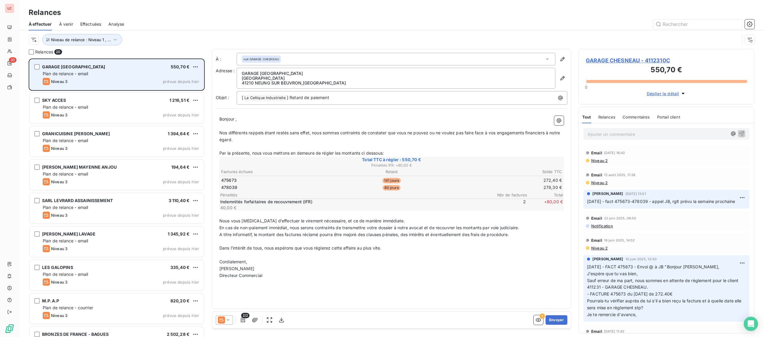
click at [640, 63] on span "GARAGE CHESNEAU - 4112310C" at bounding box center [666, 60] width 161 height 8
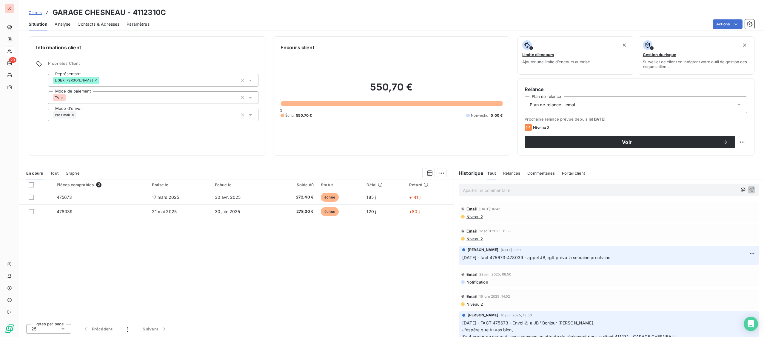
click at [484, 194] on div "Ajouter un commentaire ﻿" at bounding box center [609, 190] width 301 height 12
click at [484, 193] on p "Ajouter un commentaire ﻿" at bounding box center [600, 190] width 274 height 7
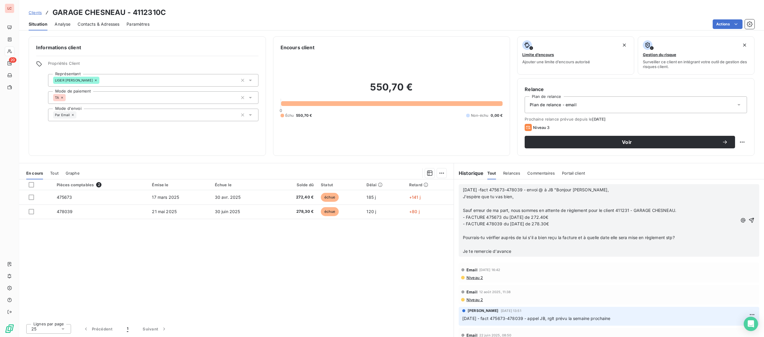
click at [513, 204] on p "﻿" at bounding box center [600, 203] width 274 height 7
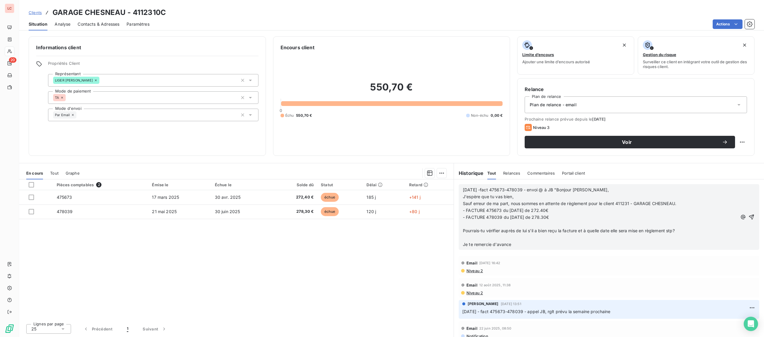
click at [600, 220] on p "- FACTURE 478039 du [DATE] de 278.30€" at bounding box center [600, 217] width 274 height 7
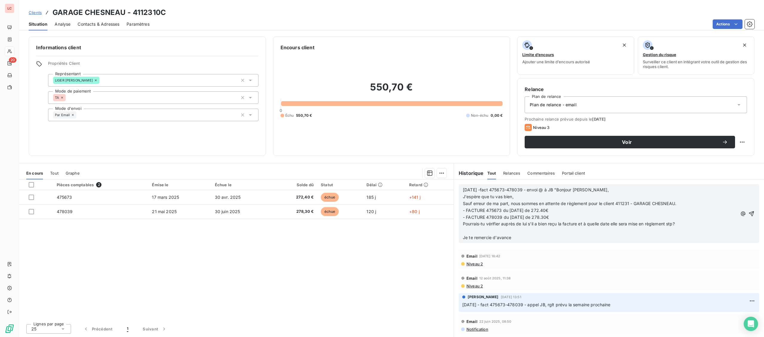
click at [581, 233] on p "﻿" at bounding box center [600, 231] width 274 height 7
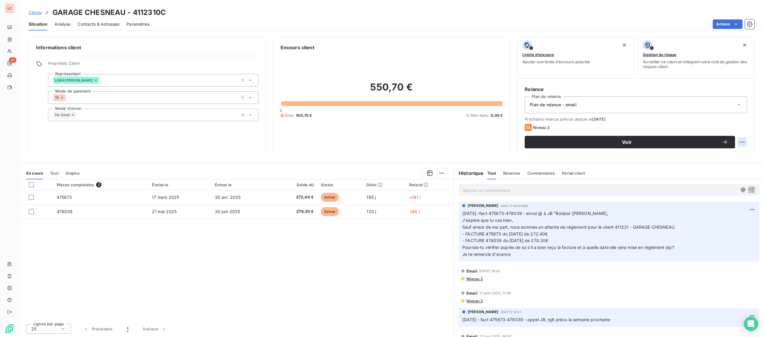
click at [741, 146] on html "LC 20 Clients GARAGE CHESNEAU - 4112310C Situation Analyse Contacts & Adresses …" at bounding box center [382, 168] width 764 height 337
click at [735, 156] on div "Replanifier cette action" at bounding box center [717, 155] width 53 height 10
select select "8"
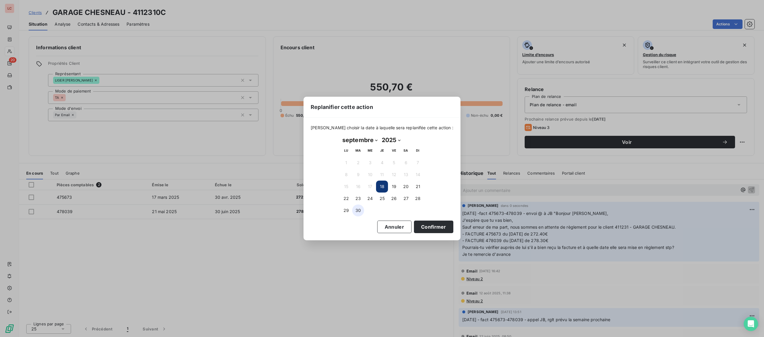
click at [360, 214] on button "30" at bounding box center [358, 211] width 12 height 12
click at [414, 228] on button "Confirmer" at bounding box center [433, 227] width 39 height 13
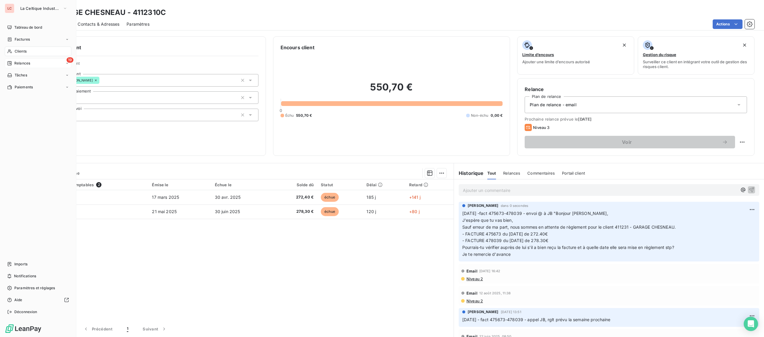
click at [17, 61] on span "Relances" at bounding box center [22, 63] width 16 height 5
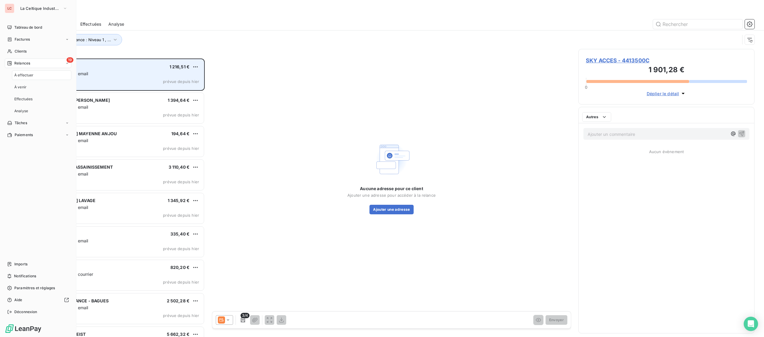
scroll to position [279, 176]
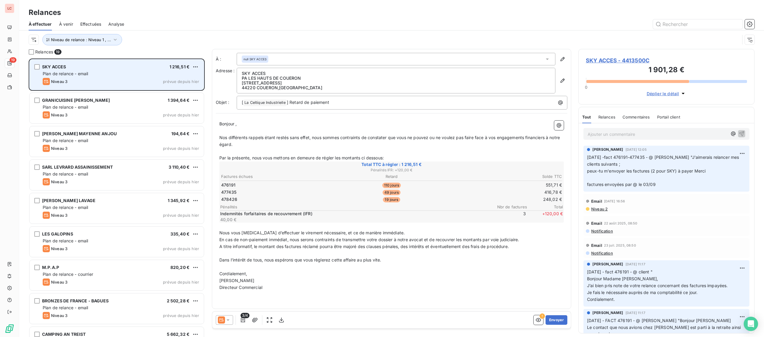
click at [118, 76] on div "Plan de relance - email" at bounding box center [121, 74] width 156 height 6
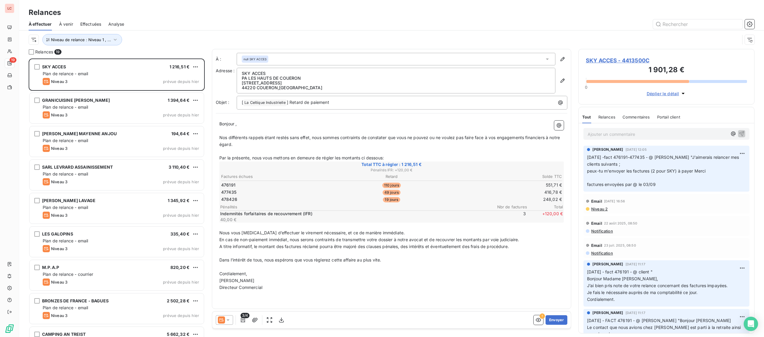
click at [603, 209] on span "Niveau 2" at bounding box center [599, 209] width 17 height 5
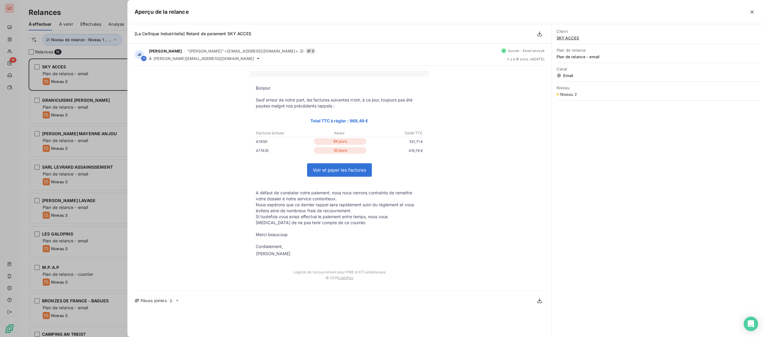
click at [98, 130] on div at bounding box center [382, 168] width 764 height 337
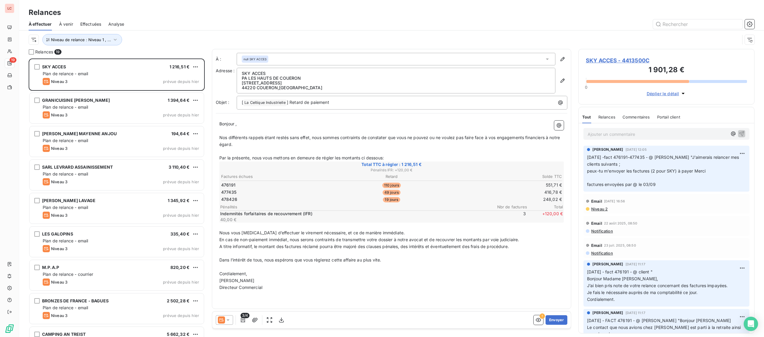
click at [608, 58] on span "SKY ACCES - 4413500C" at bounding box center [666, 60] width 161 height 8
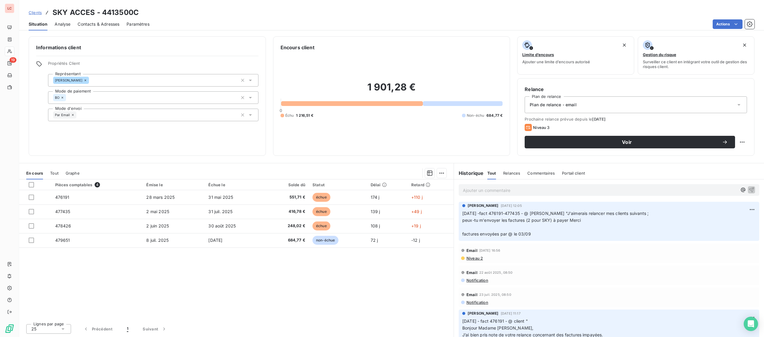
click at [106, 24] on span "Contacts & Adresses" at bounding box center [99, 24] width 42 height 6
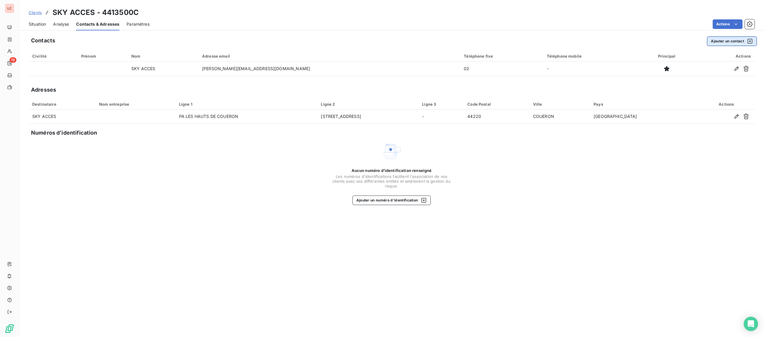
click at [719, 40] on button "Ajouter un contact" at bounding box center [732, 41] width 50 height 10
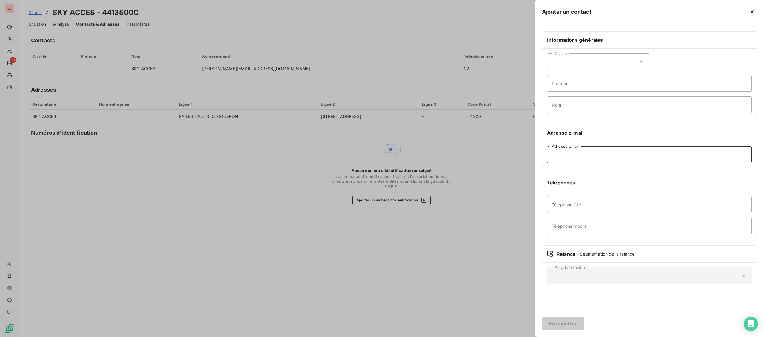
click at [638, 154] on input "Adresse email" at bounding box center [649, 154] width 205 height 17
type input "[PERSON_NAME][EMAIL_ADDRESS][DOMAIN_NAME]"
click at [562, 324] on button "Enregistrer" at bounding box center [563, 323] width 42 height 13
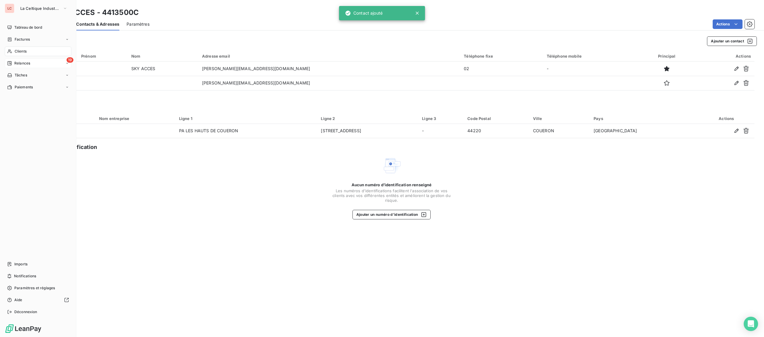
click at [11, 65] on icon at bounding box center [9, 63] width 4 height 4
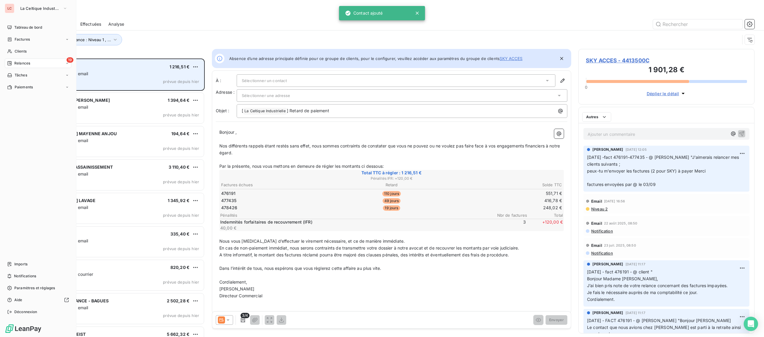
scroll to position [279, 176]
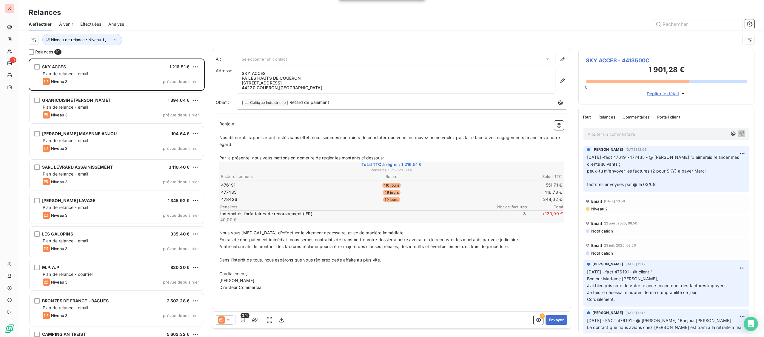
click at [227, 320] on icon at bounding box center [228, 320] width 6 height 6
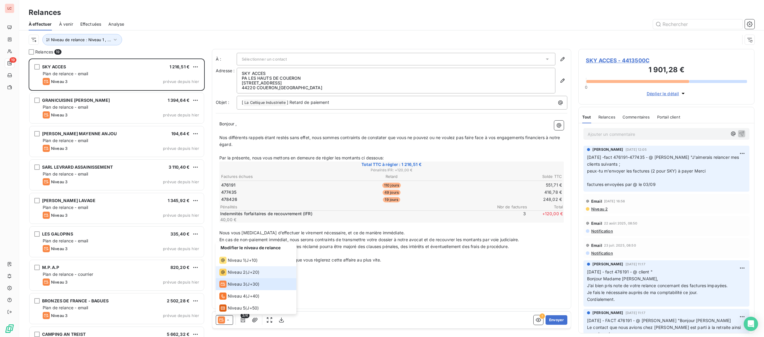
click at [241, 272] on span "Niveau 2" at bounding box center [237, 272] width 18 height 6
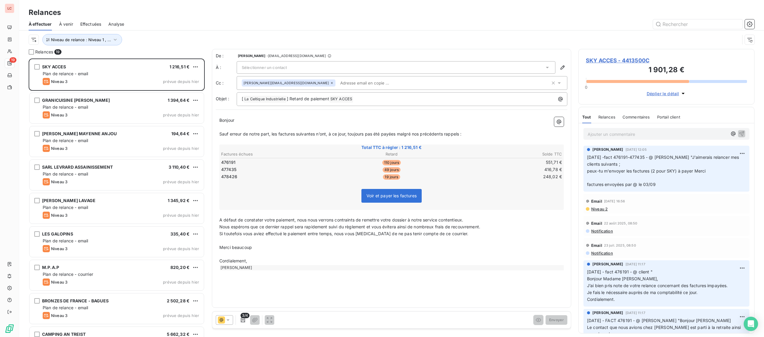
click at [295, 69] on div "Sélectionner un contact" at bounding box center [396, 67] width 319 height 13
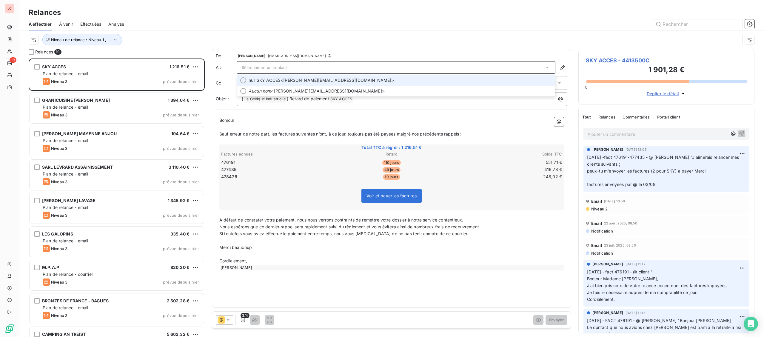
click at [290, 81] on span "null SKY ACCES <[PERSON_NAME][EMAIL_ADDRESS][DOMAIN_NAME]>" at bounding box center [400, 80] width 303 height 6
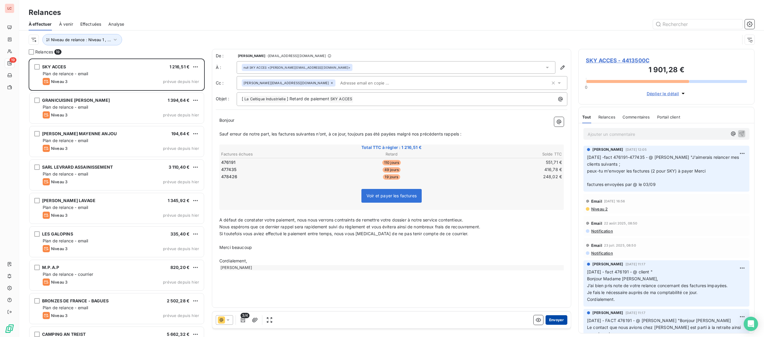
click at [550, 318] on button "Envoyer" at bounding box center [557, 320] width 22 height 10
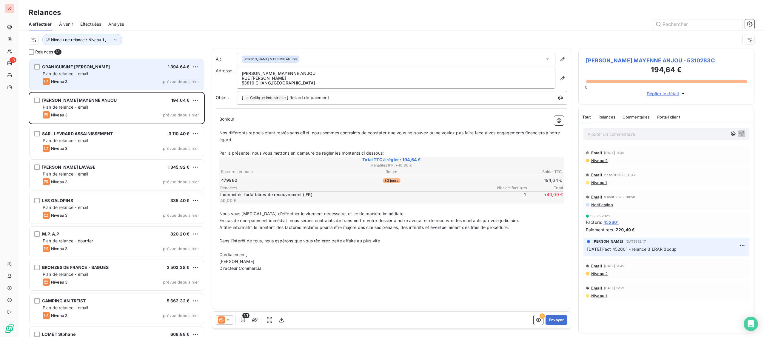
click at [116, 75] on div "Plan de relance - email" at bounding box center [121, 74] width 156 height 6
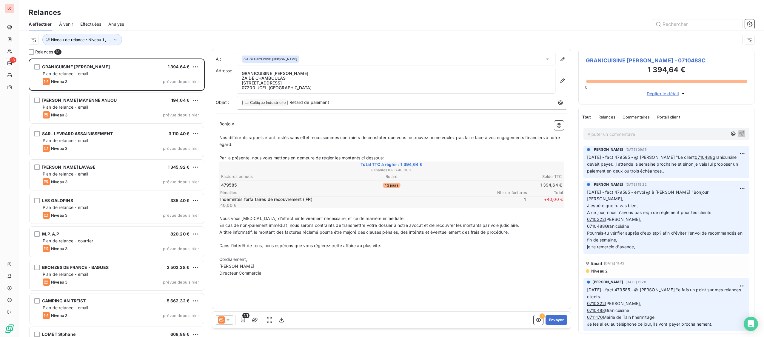
click at [674, 138] on p "Ajouter un commentaire ﻿" at bounding box center [658, 133] width 140 height 7
click at [675, 135] on p "Ajouter un commentaire ﻿" at bounding box center [658, 133] width 140 height 7
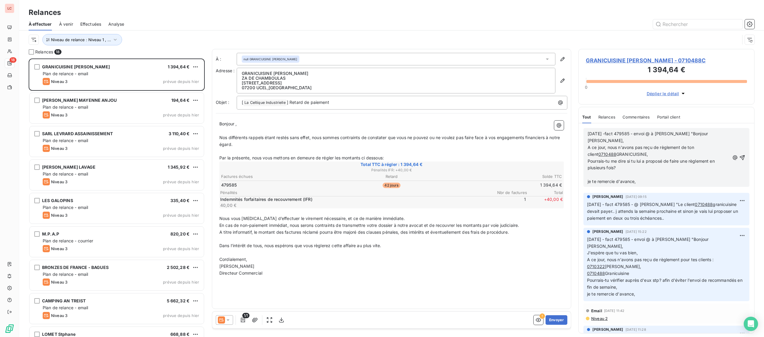
click at [629, 162] on p "Pourrais-tu me dire si tu lui a proposé de faire une règlement en plusieurs foi…" at bounding box center [659, 165] width 142 height 14
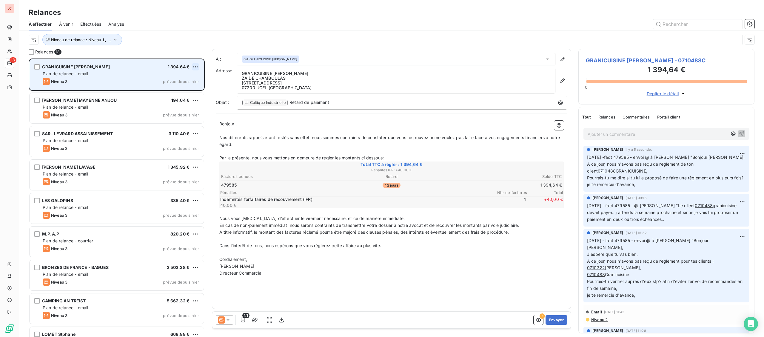
click at [196, 67] on html "LC 18 Relances À effectuer À venir Effectuées Analyse Niveau de relance : Nivea…" at bounding box center [382, 168] width 764 height 337
click at [188, 79] on div "Replanifier cette action" at bounding box center [169, 79] width 53 height 10
select select "8"
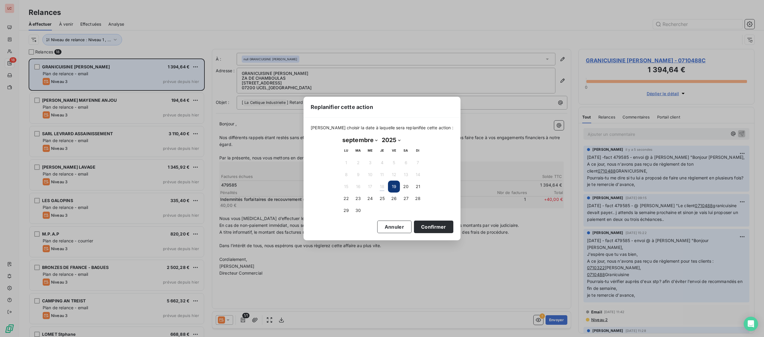
drag, startPoint x: 357, startPoint y: 199, endPoint x: 408, endPoint y: 213, distance: 53.1
click at [359, 199] on button "23" at bounding box center [358, 199] width 12 height 12
click at [428, 225] on button "Confirmer" at bounding box center [433, 227] width 39 height 13
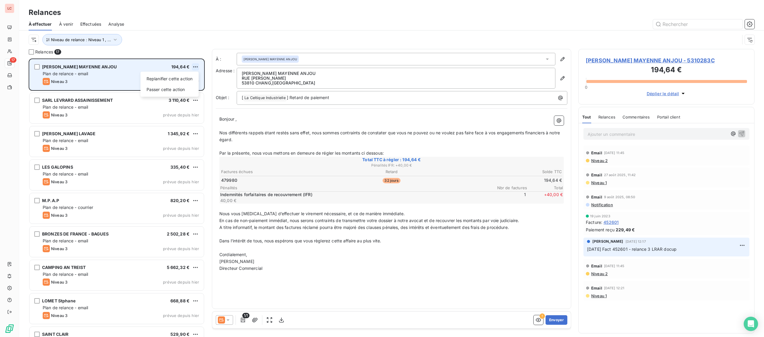
click at [197, 68] on html "LC 17 Relances À effectuer À venir Effectuées Analyse Niveau de relance : Nivea…" at bounding box center [382, 168] width 764 height 337
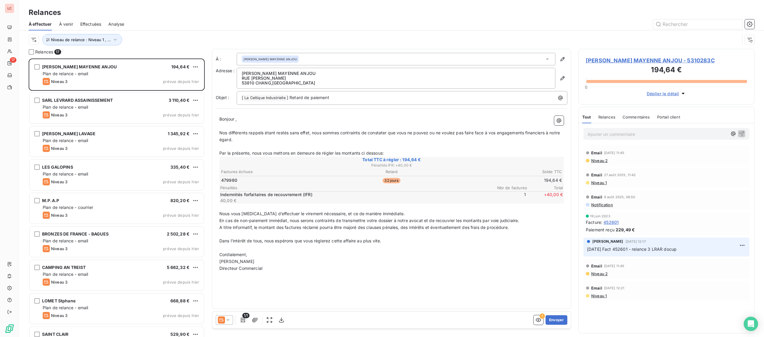
click at [193, 68] on html "LC 17 Relances À effectuer À venir Effectuées Analyse Niveau de relance : Nivea…" at bounding box center [382, 168] width 764 height 337
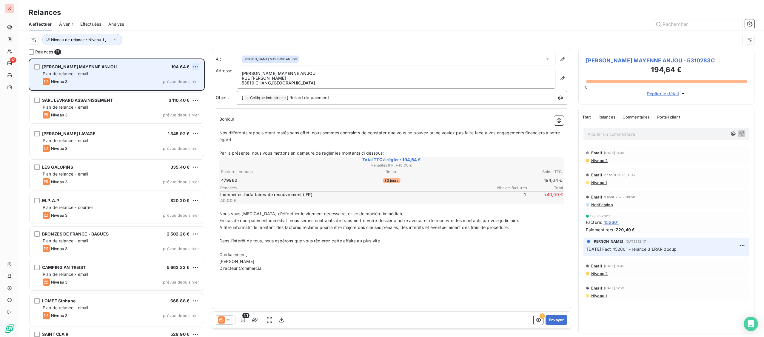
drag, startPoint x: 187, startPoint y: 74, endPoint x: 197, endPoint y: 69, distance: 10.8
click at [188, 74] on div "Plan de relance - email" at bounding box center [121, 74] width 156 height 6
click at [197, 68] on html "LC 17 Relances À effectuer À venir Effectuées Analyse Niveau de relance : Nivea…" at bounding box center [382, 168] width 764 height 337
click at [192, 76] on div "Replanifier cette action" at bounding box center [169, 79] width 53 height 10
select select "8"
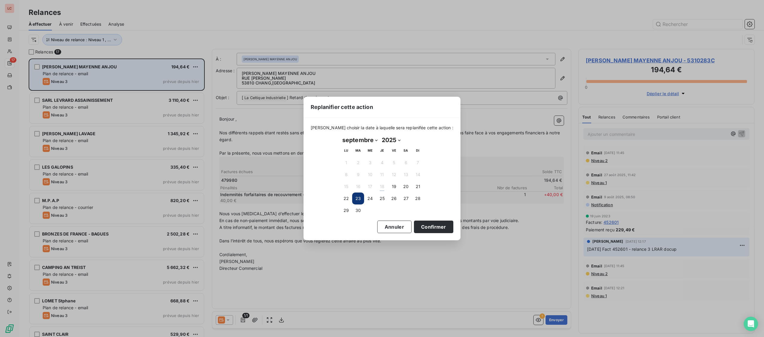
click at [340, 200] on div "[DATE] Month: janvier février mars avril mai juin juillet août septembre octobr…" at bounding box center [382, 176] width 92 height 90
click at [350, 199] on button "22" at bounding box center [346, 199] width 12 height 12
click at [419, 226] on button "Confirmer" at bounding box center [433, 227] width 39 height 13
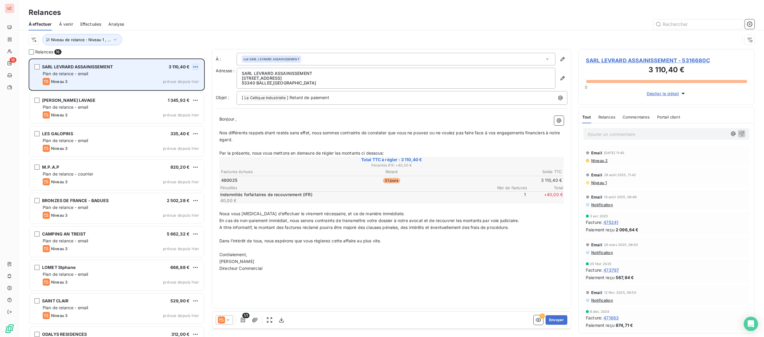
click at [197, 70] on html "LC 16 Relances À effectuer À venir Effectuées Analyse Niveau de relance : Nivea…" at bounding box center [382, 168] width 764 height 337
click at [190, 82] on div "Replanifier cette action" at bounding box center [169, 79] width 53 height 10
select select "8"
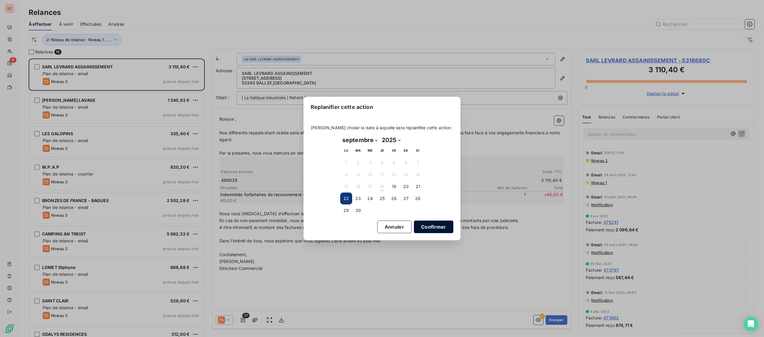
click at [425, 231] on button "Confirmer" at bounding box center [433, 227] width 39 height 13
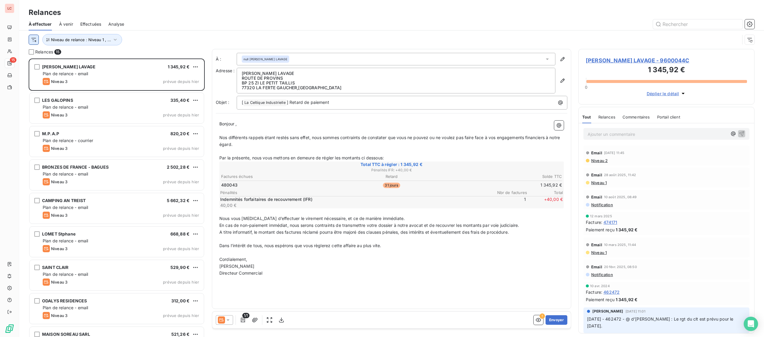
click at [36, 39] on html "LC 15 Relances À effectuer À venir Effectuées Analyse Niveau de relance : Nivea…" at bounding box center [382, 168] width 764 height 337
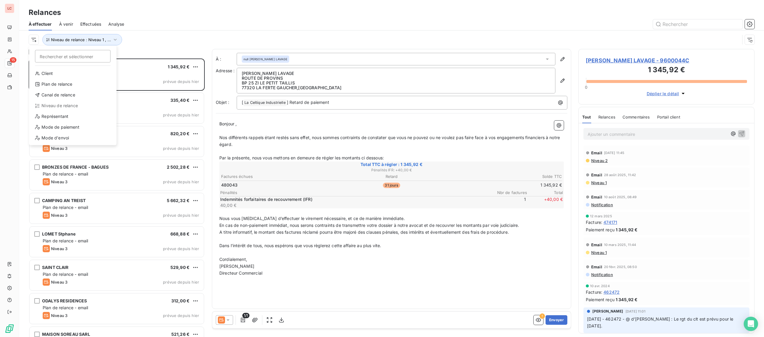
scroll to position [279, 176]
click at [61, 120] on div "Représentant" at bounding box center [72, 117] width 83 height 10
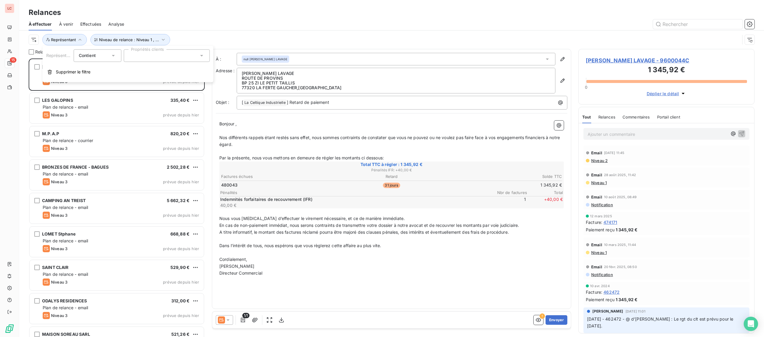
click at [150, 58] on div at bounding box center [167, 55] width 86 height 13
type input "mas"
click at [133, 69] on div at bounding box center [131, 69] width 5 height 5
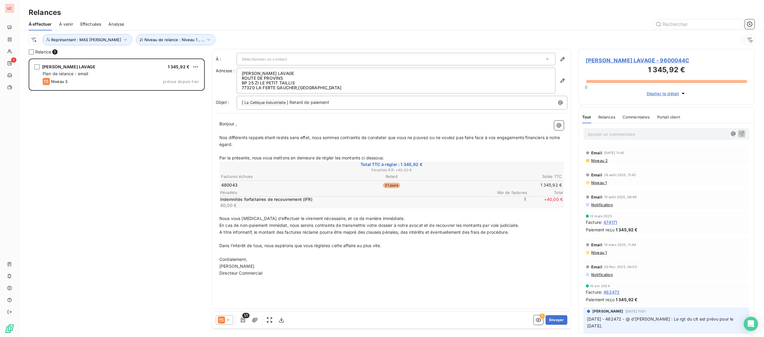
click at [101, 126] on div "[PERSON_NAME] LAVAGE 1 345,92 € Plan de relance - email Niveau 3 prévue depuis …" at bounding box center [117, 198] width 176 height 279
click at [607, 137] on p "Ajouter un commentaire ﻿" at bounding box center [658, 133] width 140 height 7
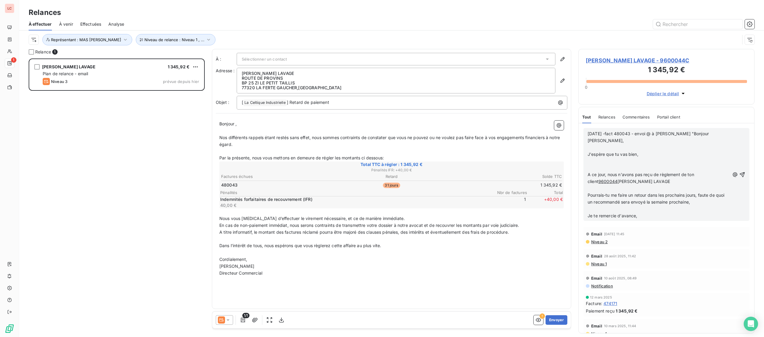
click at [672, 151] on p "J'espère que tu vas bien," at bounding box center [659, 154] width 142 height 7
click at [672, 144] on p "﻿" at bounding box center [659, 147] width 142 height 7
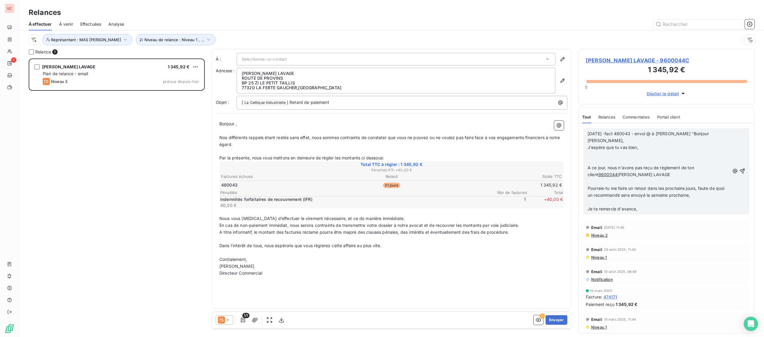
click at [663, 144] on p "J'espère que tu vas bien," at bounding box center [659, 147] width 142 height 7
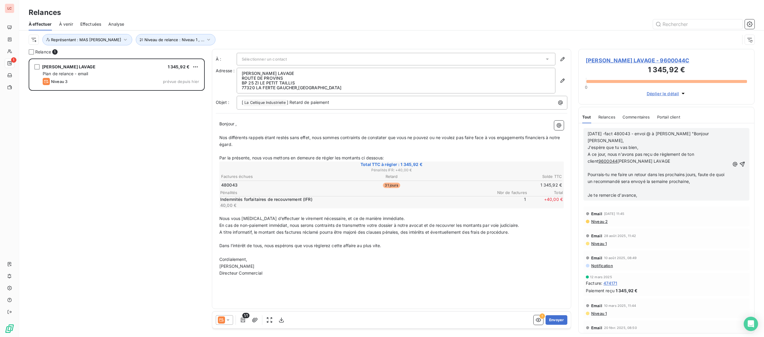
click at [666, 154] on p "A ce jour, nous n'avons pas reçu de règlement de ton client 9600044 [PERSON_NAM…" at bounding box center [659, 158] width 142 height 14
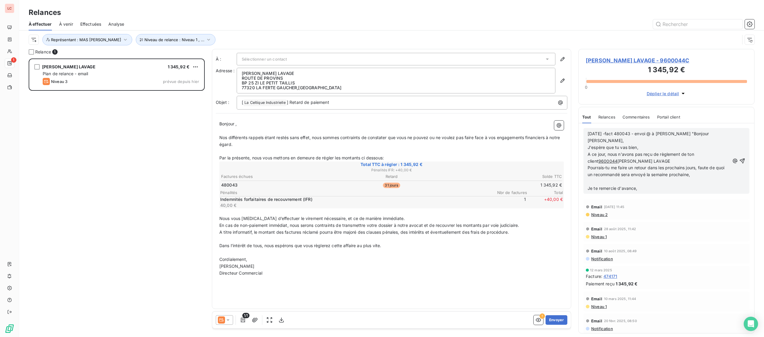
click at [713, 178] on p "﻿" at bounding box center [659, 181] width 142 height 7
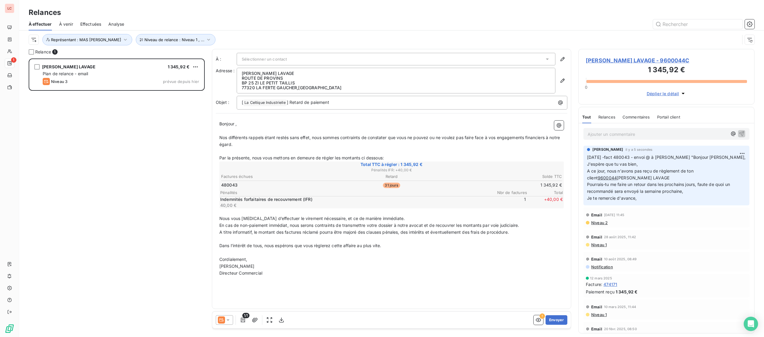
click at [196, 68] on html "LC 1 Relances À effectuer À venir Effectuées Analyse Niveau de relance : Niveau…" at bounding box center [382, 168] width 764 height 337
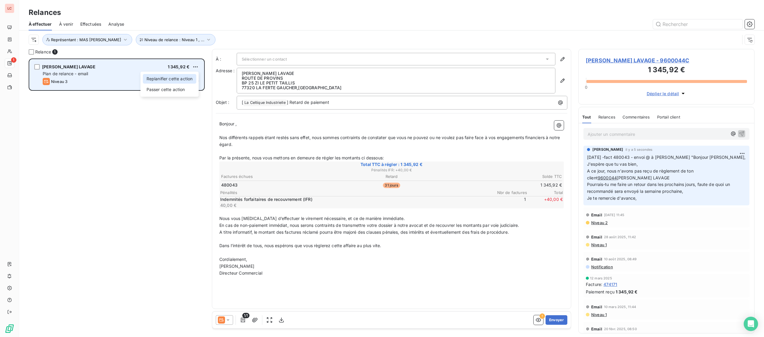
click at [188, 79] on div "Replanifier cette action" at bounding box center [169, 79] width 53 height 10
select select "8"
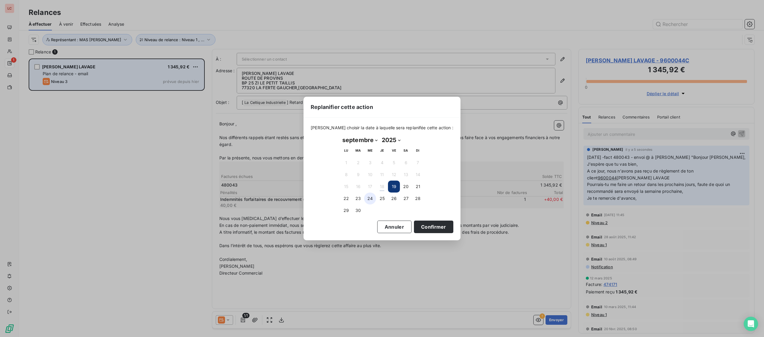
click at [371, 199] on button "24" at bounding box center [370, 199] width 12 height 12
click at [414, 230] on button "Confirmer" at bounding box center [433, 227] width 39 height 13
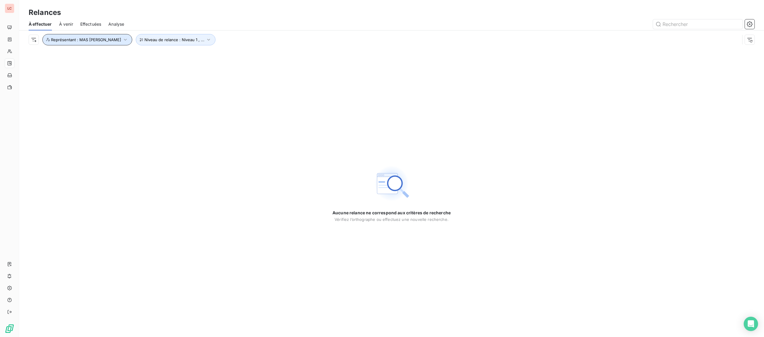
click at [90, 41] on span "Représentant : MAS [PERSON_NAME]" at bounding box center [86, 39] width 70 height 5
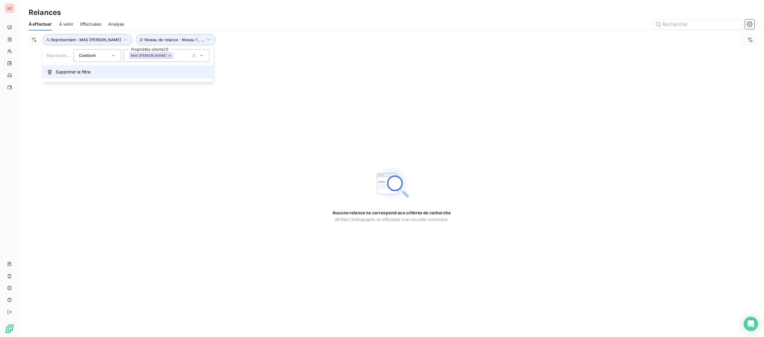
click at [83, 74] on span "Supprimer le filtre" at bounding box center [73, 72] width 35 height 6
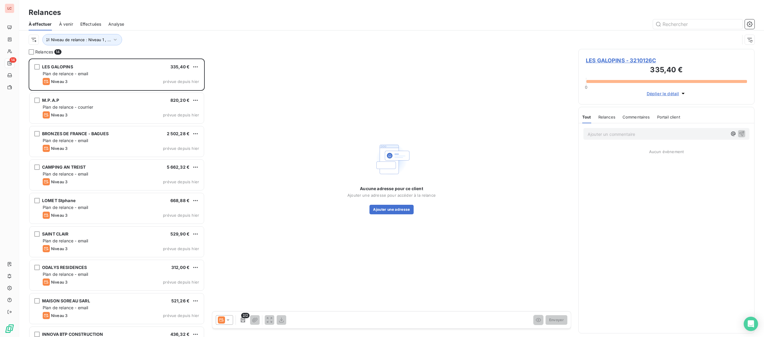
scroll to position [279, 176]
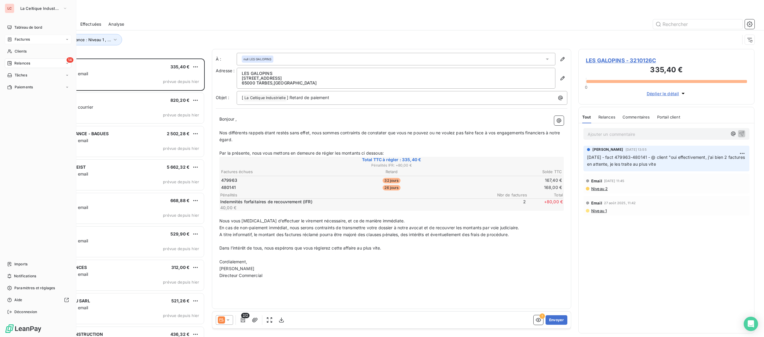
click at [15, 39] on span "Factures" at bounding box center [22, 39] width 15 height 5
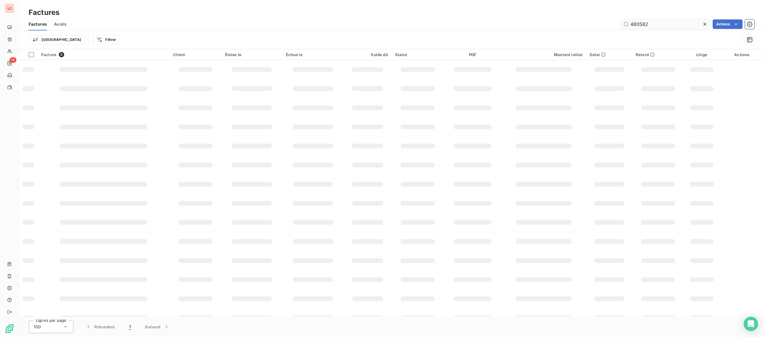
drag, startPoint x: 656, startPoint y: 25, endPoint x: 665, endPoint y: 25, distance: 9.6
click at [665, 25] on input "480582" at bounding box center [666, 24] width 90 height 10
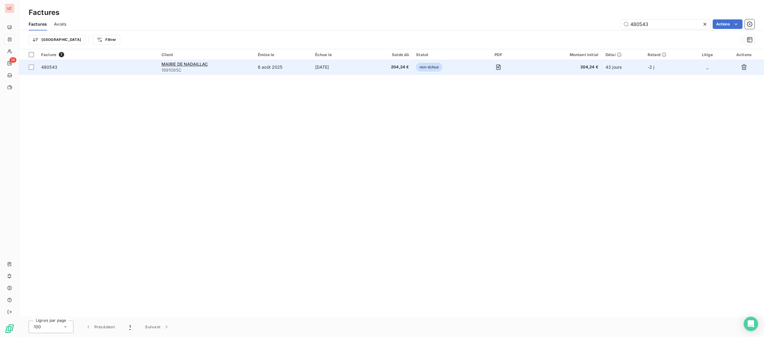
type input "480543"
click at [298, 72] on td "6 août 2025" at bounding box center [282, 67] width 57 height 14
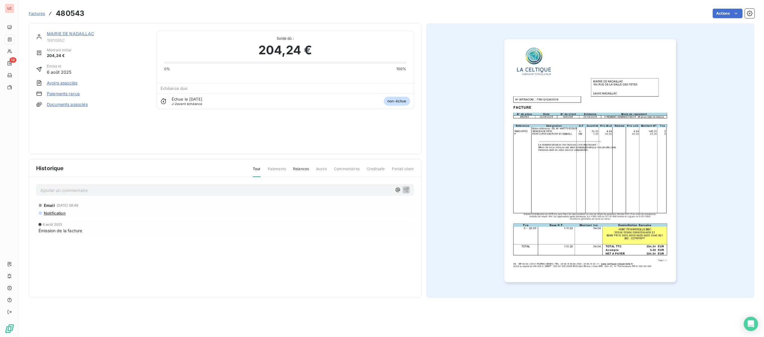
click at [59, 32] on link "MAIRIE DE NADAILLAC" at bounding box center [70, 33] width 47 height 5
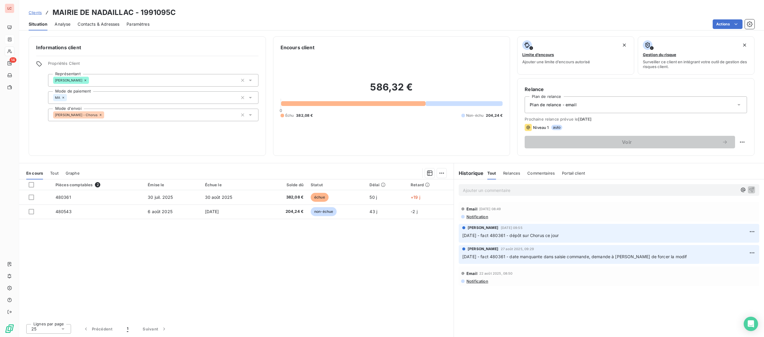
click at [475, 187] on div "Ajouter un commentaire ﻿" at bounding box center [600, 190] width 274 height 8
click at [475, 191] on p "Ajouter un commentaire ﻿" at bounding box center [600, 190] width 274 height 7
click at [572, 189] on p "[DATE] - fact 480543 - @ client "" at bounding box center [600, 190] width 274 height 7
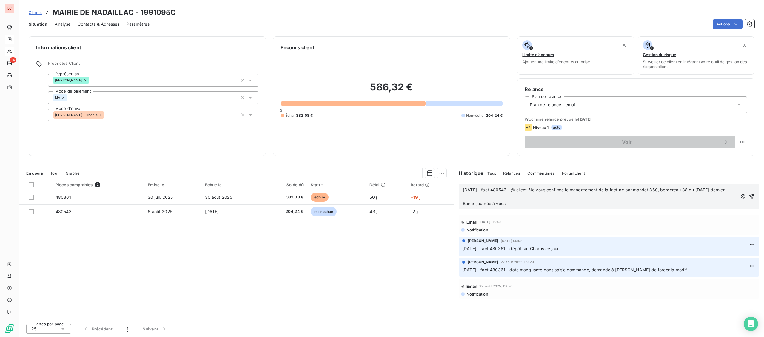
click at [529, 193] on p "[DATE] - fact 480543 - @ client "Je vous confirme le mandatement de la facture …" at bounding box center [600, 190] width 274 height 7
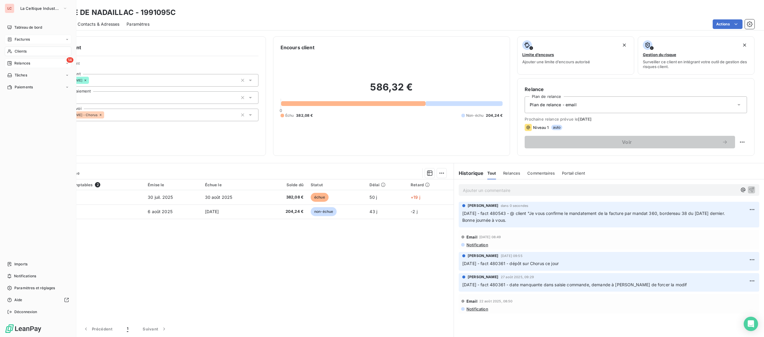
click at [11, 62] on icon at bounding box center [9, 63] width 5 height 5
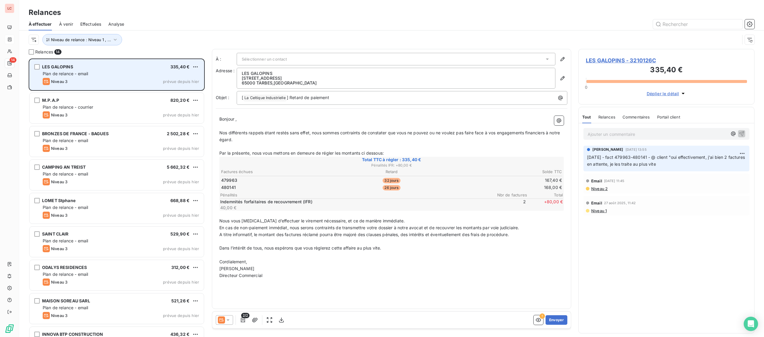
scroll to position [279, 176]
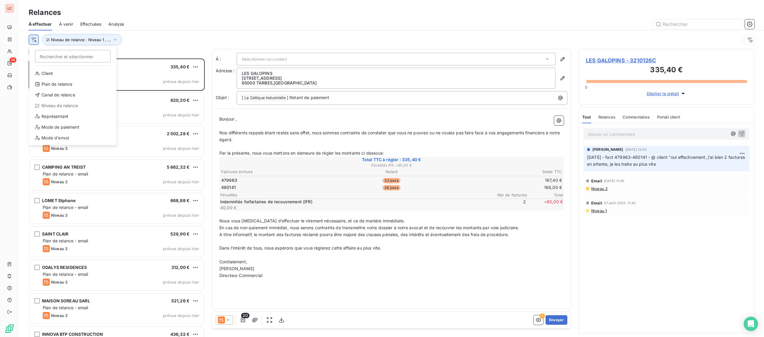
click at [38, 37] on html "LC 14 Relances À effectuer À venir Effectuées Analyse Rechercher et sélectionne…" at bounding box center [382, 168] width 764 height 337
click at [64, 117] on div "Représentant" at bounding box center [72, 117] width 83 height 10
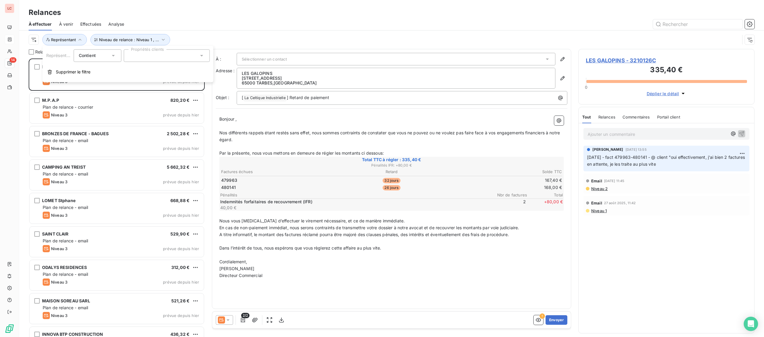
click at [186, 56] on div at bounding box center [167, 55] width 86 height 13
type input "jule"
click at [130, 72] on div at bounding box center [131, 69] width 5 height 5
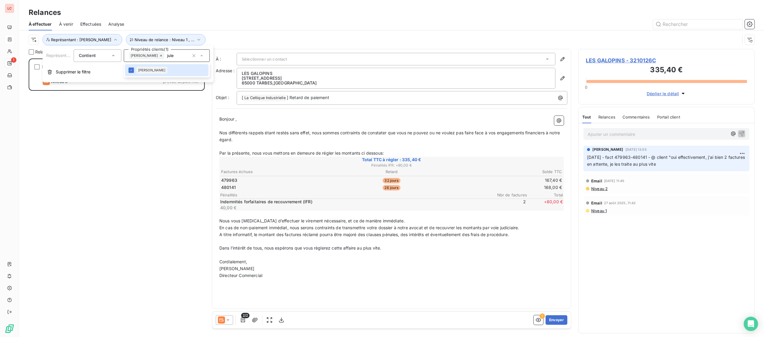
click at [121, 117] on div "LES GALOPINS 335,40 € Plan de relance - email Niveau 3 prévue depuis [DATE]" at bounding box center [117, 198] width 176 height 279
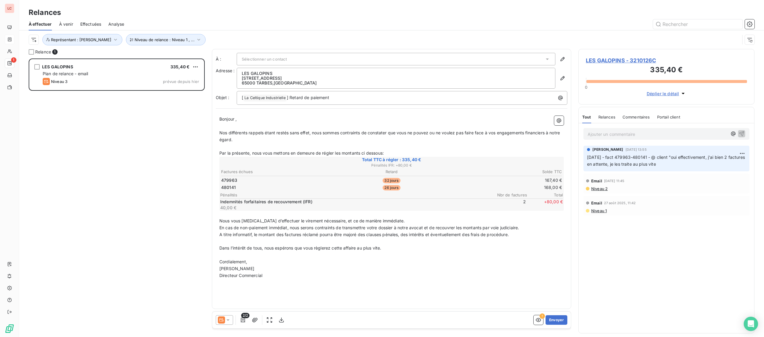
click at [606, 135] on p "Ajouter un commentaire ﻿" at bounding box center [658, 133] width 140 height 7
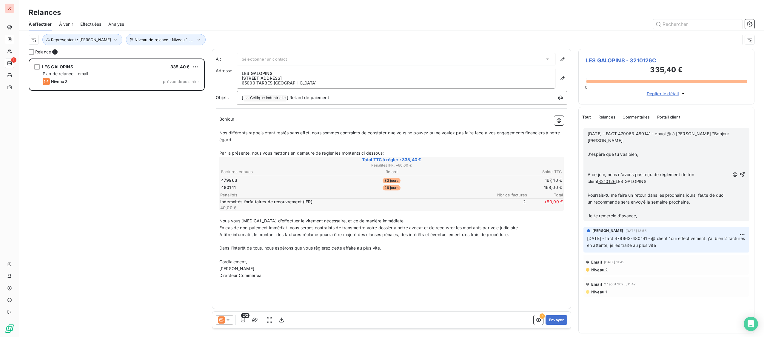
click at [611, 144] on p "﻿" at bounding box center [659, 147] width 142 height 7
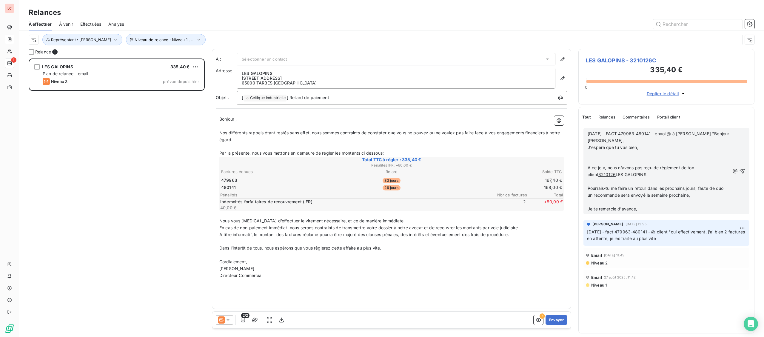
click at [622, 151] on p "﻿" at bounding box center [659, 154] width 142 height 7
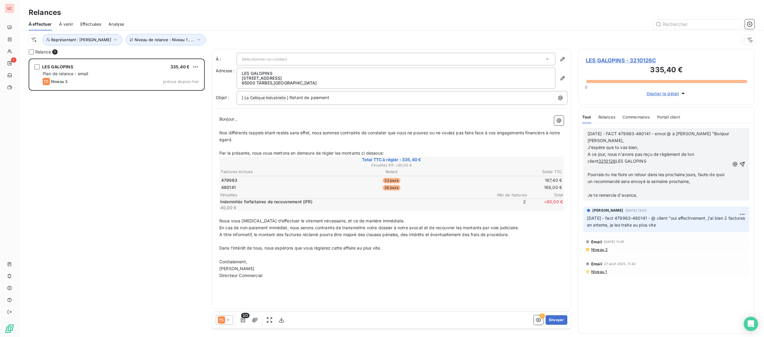
click at [627, 156] on p "A ce jour, nous n'avons pas reçu de règlement de ton client 3210126 LES GALOPINS" at bounding box center [659, 158] width 142 height 14
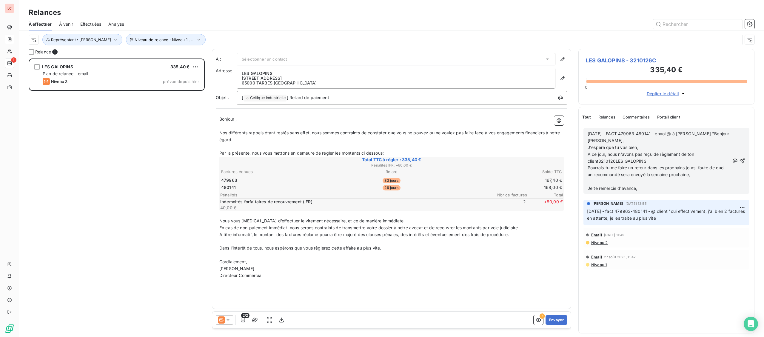
click at [695, 171] on p "Pourrais-tu me faire un retour dans les prochains jours, faute de quoi un recom…" at bounding box center [659, 172] width 142 height 14
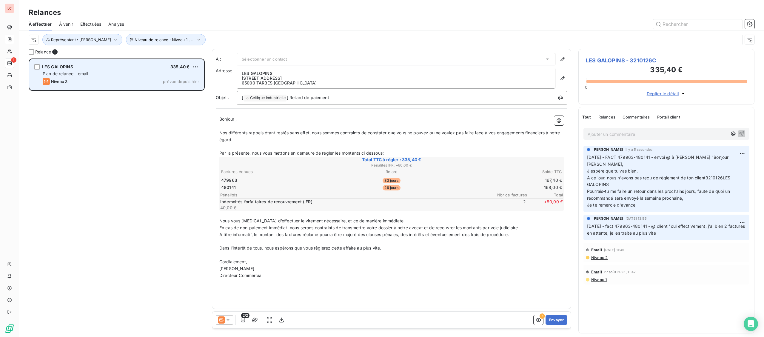
click at [191, 65] on div "LES GALOPINS 335,40 €" at bounding box center [121, 66] width 156 height 5
click at [198, 72] on div "Plan de relance - email" at bounding box center [121, 74] width 156 height 6
click at [197, 65] on html "LC 1 Relances À effectuer À venir Effectuées Analyse Niveau de relance : Niveau…" at bounding box center [382, 168] width 764 height 337
click at [189, 84] on div "Replanifier cette action Passer cette action" at bounding box center [170, 84] width 58 height 25
click at [186, 80] on div "Replanifier cette action" at bounding box center [169, 79] width 53 height 10
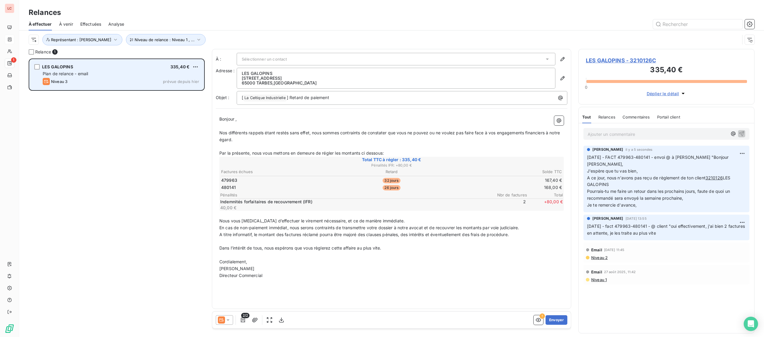
select select "8"
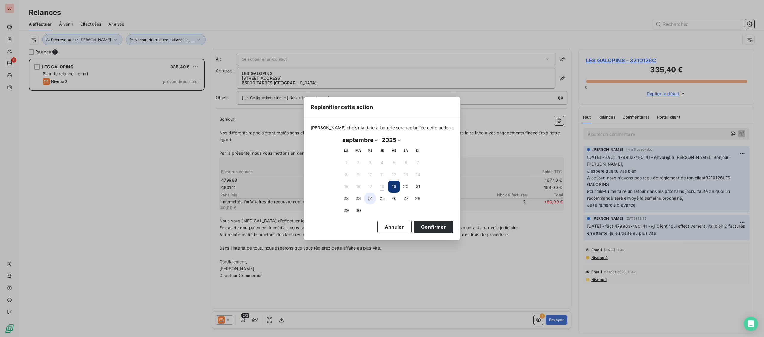
drag, startPoint x: 366, startPoint y: 198, endPoint x: 371, endPoint y: 203, distance: 6.8
click at [367, 200] on button "24" at bounding box center [370, 199] width 12 height 12
click at [426, 230] on button "Confirmer" at bounding box center [433, 227] width 39 height 13
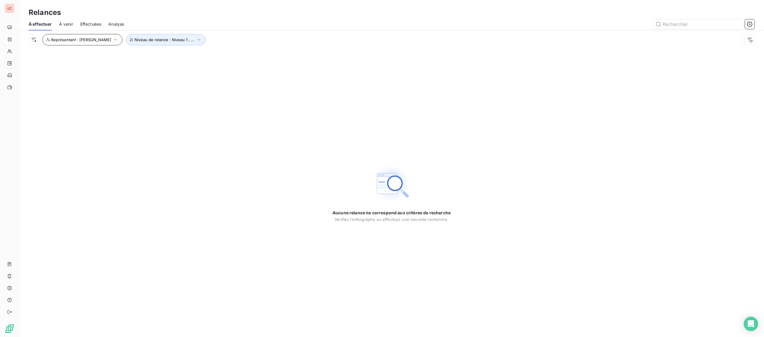
drag, startPoint x: 95, startPoint y: 47, endPoint x: 95, endPoint y: 43, distance: 3.6
click at [95, 46] on div "Niveau de relance : Niveau 1 , ... Représentant : [PERSON_NAME]" at bounding box center [392, 39] width 726 height 19
click at [95, 43] on button "Représentant : [PERSON_NAME]" at bounding box center [82, 39] width 80 height 11
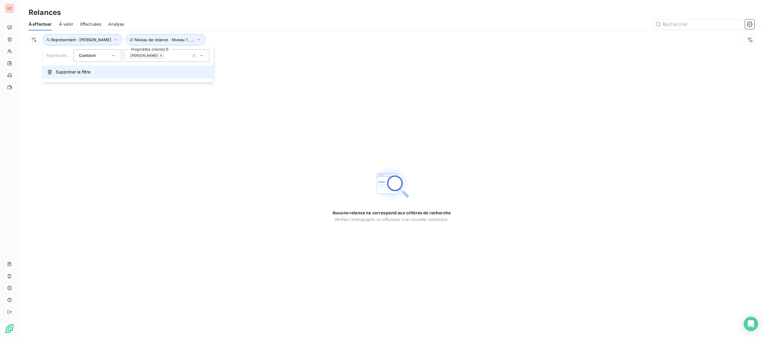
click at [73, 70] on span "Supprimer le filtre" at bounding box center [73, 72] width 35 height 6
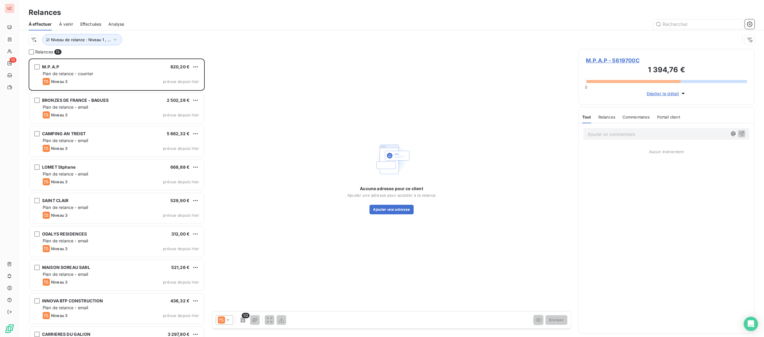
scroll to position [279, 176]
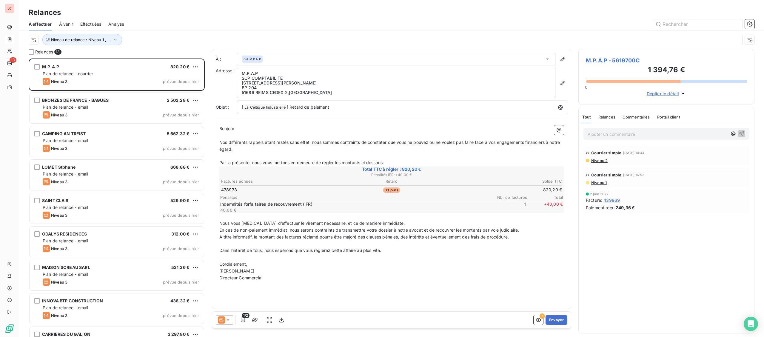
click at [39, 39] on div "Niveau de relance : Niveau 1 , ..." at bounding box center [385, 39] width 712 height 11
click at [35, 42] on html "LC 13 Relances À effectuer À venir Effectuées Analyse Niveau de relance : Nivea…" at bounding box center [382, 168] width 764 height 337
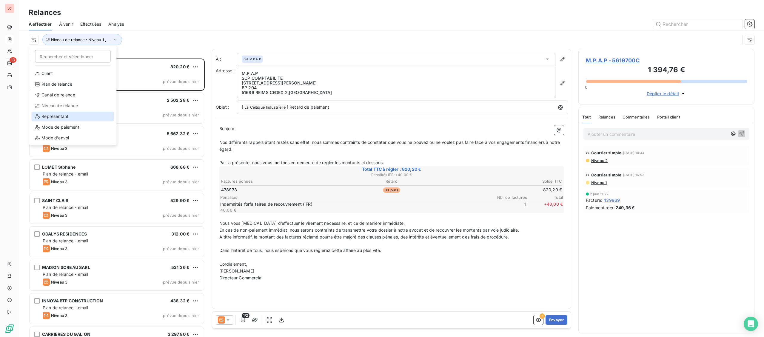
click at [54, 118] on div "Représentant" at bounding box center [72, 117] width 83 height 10
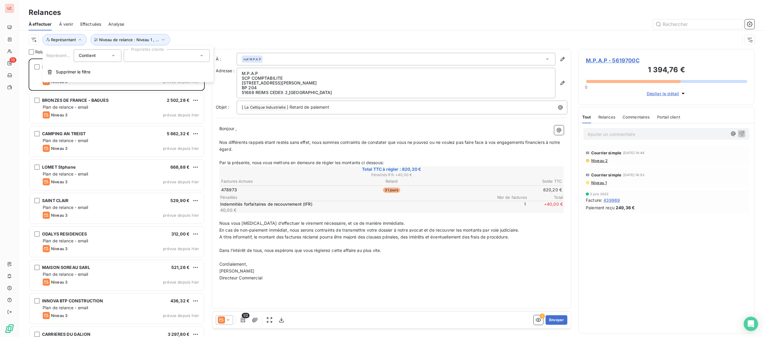
click at [168, 57] on div at bounding box center [167, 55] width 86 height 13
type input "pedr"
click at [134, 68] on li "[PERSON_NAME]" at bounding box center [167, 70] width 84 height 12
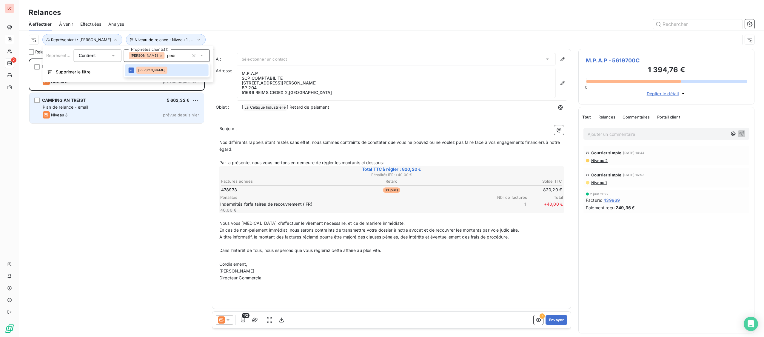
click at [88, 117] on div "Niveau 3 prévue depuis hier" at bounding box center [121, 114] width 156 height 7
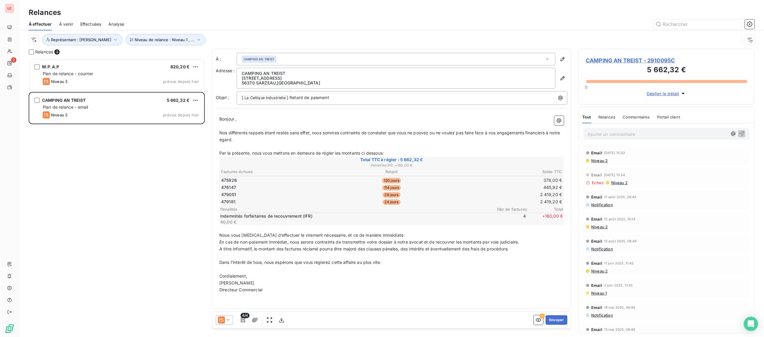
click at [68, 191] on div "M.P.A.P 820,20 € Plan de relance - courrier Niveau 3 prévue depuis [DATE] CAMPI…" at bounding box center [117, 198] width 176 height 279
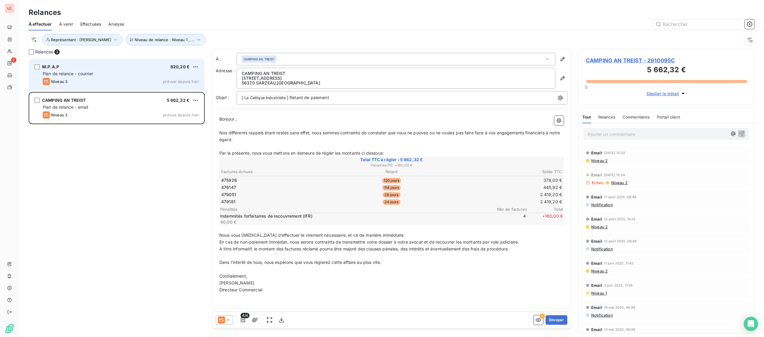
drag, startPoint x: 76, startPoint y: 73, endPoint x: 73, endPoint y: 73, distance: 3.3
click at [75, 73] on span "Plan de relance - courrier" at bounding box center [68, 73] width 50 height 5
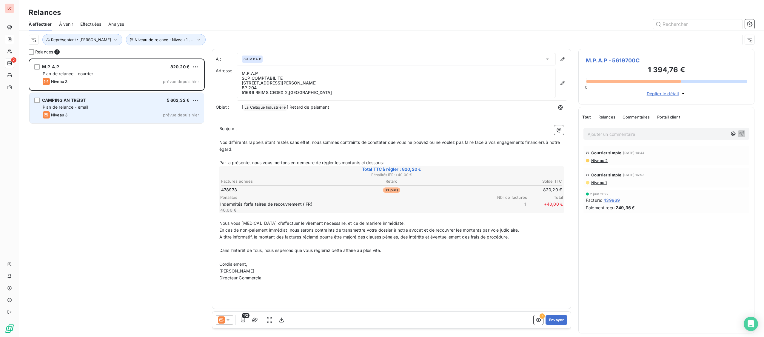
click at [93, 114] on div "Niveau 3 prévue depuis hier" at bounding box center [121, 114] width 156 height 7
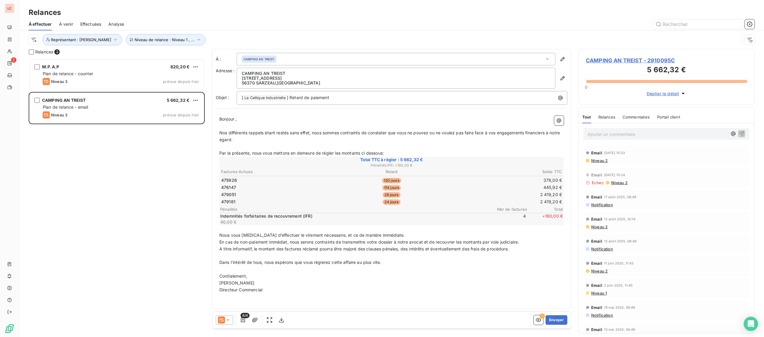
click at [605, 63] on span "CAMPING AN TREIST - 2910095C" at bounding box center [666, 60] width 161 height 8
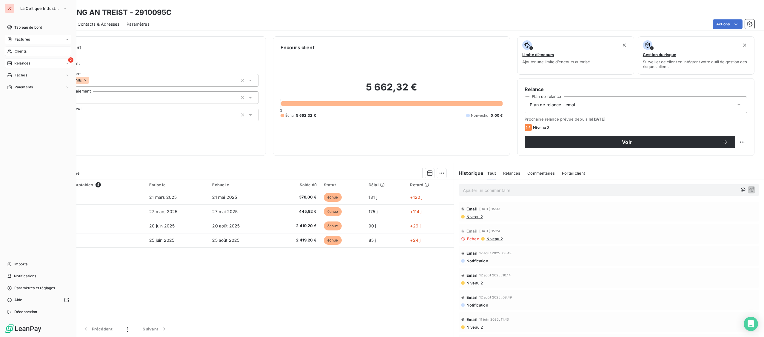
click at [9, 61] on icon at bounding box center [9, 63] width 4 height 4
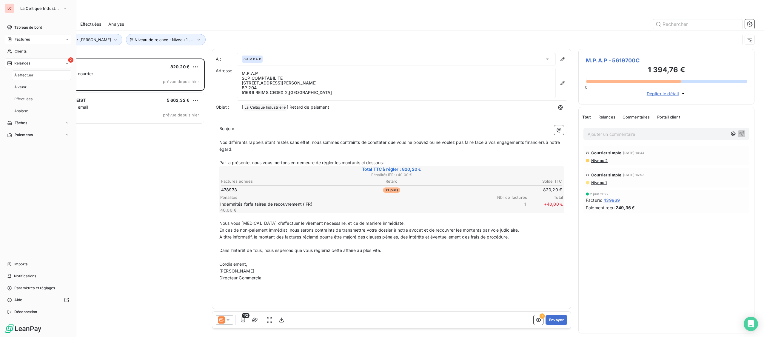
scroll to position [279, 176]
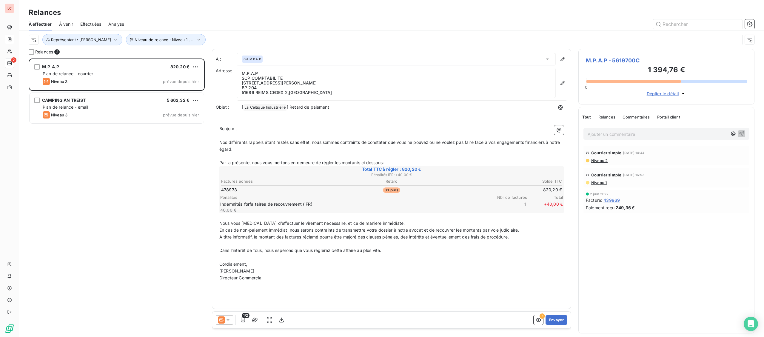
click at [604, 130] on div "Ajouter un commentaire ﻿" at bounding box center [658, 134] width 140 height 8
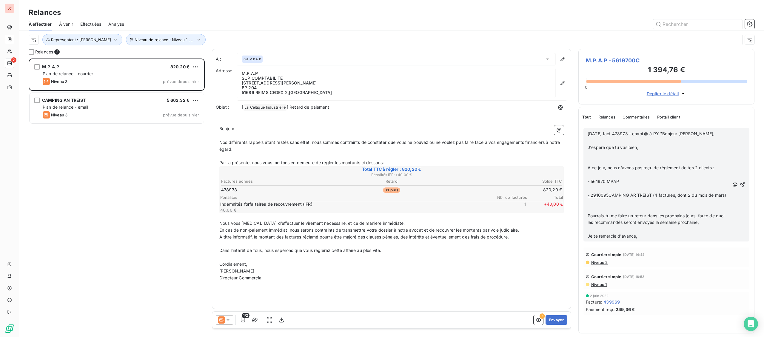
click at [656, 141] on p "﻿" at bounding box center [659, 140] width 142 height 7
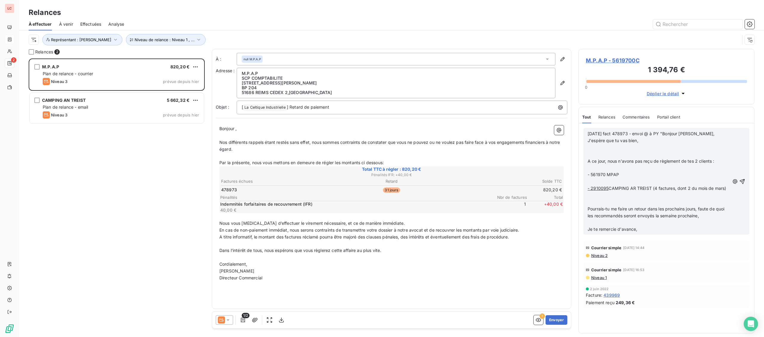
click at [648, 145] on p "﻿" at bounding box center [659, 147] width 142 height 7
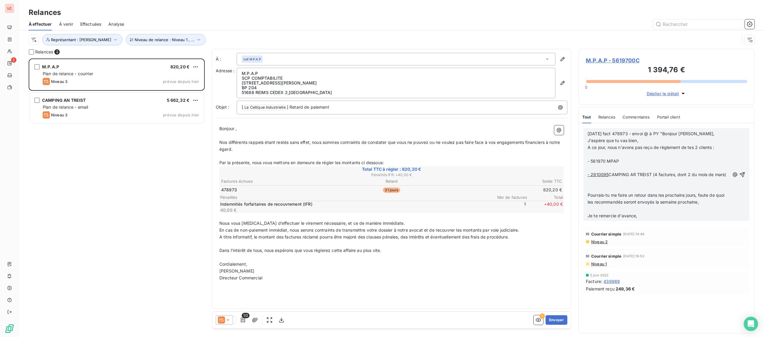
click at [660, 157] on p "﻿" at bounding box center [659, 154] width 142 height 7
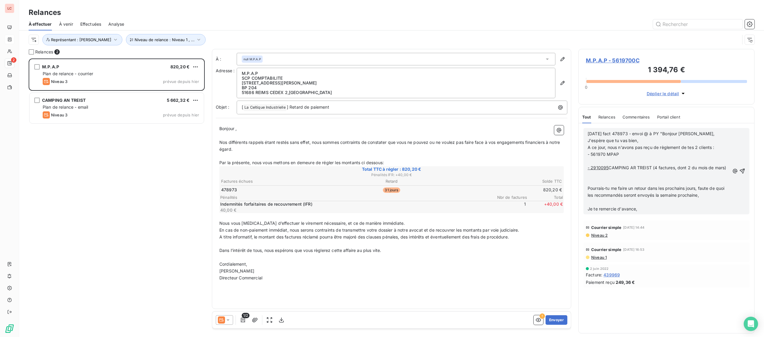
click at [658, 159] on p "﻿" at bounding box center [659, 161] width 142 height 7
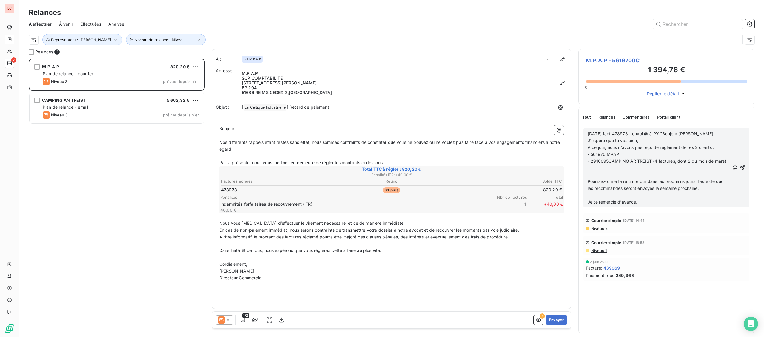
click at [667, 166] on p "﻿" at bounding box center [659, 168] width 142 height 7
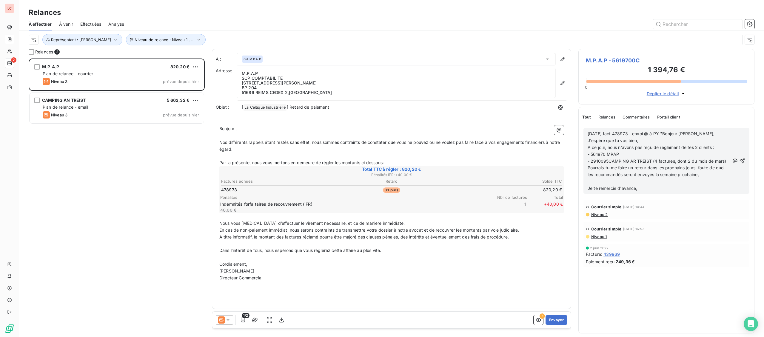
click at [708, 175] on p "Pourrais-tu me faire un retour dans les prochains jours, faute de quoi les reco…" at bounding box center [659, 172] width 142 height 14
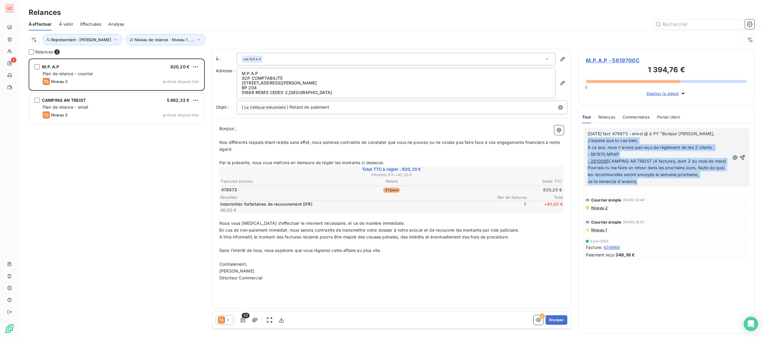
drag, startPoint x: 660, startPoint y: 182, endPoint x: 566, endPoint y: 126, distance: 108.8
click at [579, 129] on div "[DATE] fact 478973 - envoi @ à PY "Bonjour [PERSON_NAME]﻿, J'espère que tu vas …" at bounding box center [667, 228] width 176 height 210
copy div "[DATE] fact 478973 - envoi @ à PY "Bonjour [PERSON_NAME], J'espère que tu vas b…"
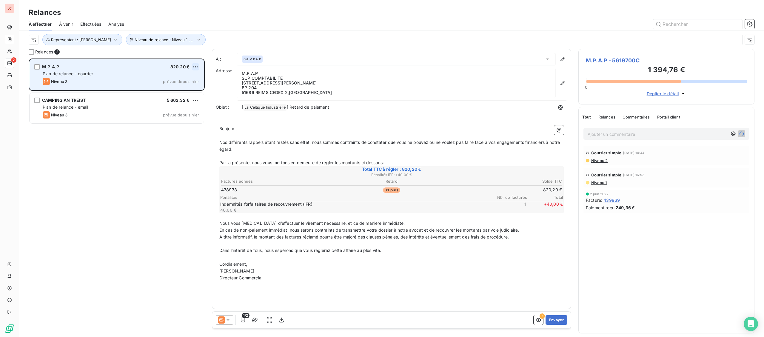
click at [195, 64] on html "LC 2 Relances À effectuer À venir Effectuées Analyse Niveau de relance : Niveau…" at bounding box center [382, 168] width 764 height 337
click at [191, 74] on div "Replanifier cette action Passer cette action" at bounding box center [170, 84] width 58 height 25
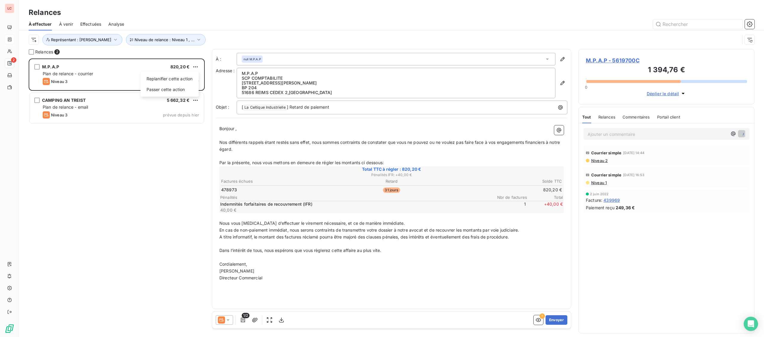
click at [184, 64] on html "LC 2 Relances À effectuer À venir Effectuées Analyse Niveau de relance : Niveau…" at bounding box center [382, 168] width 764 height 337
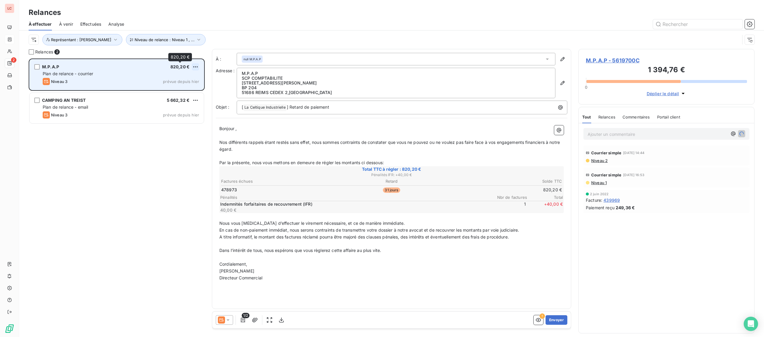
click at [194, 65] on html "LC 2 Relances À effectuer À venir Effectuées Analyse Niveau de relance : Niveau…" at bounding box center [382, 168] width 764 height 337
click at [191, 80] on div "Replanifier cette action" at bounding box center [169, 79] width 53 height 10
select select "8"
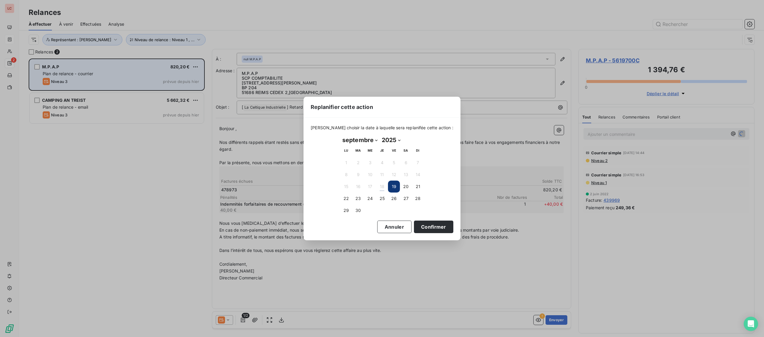
drag, startPoint x: 366, startPoint y: 200, endPoint x: 412, endPoint y: 220, distance: 50.4
click at [366, 200] on button "24" at bounding box center [370, 199] width 12 height 12
click at [425, 227] on button "Confirmer" at bounding box center [433, 227] width 39 height 13
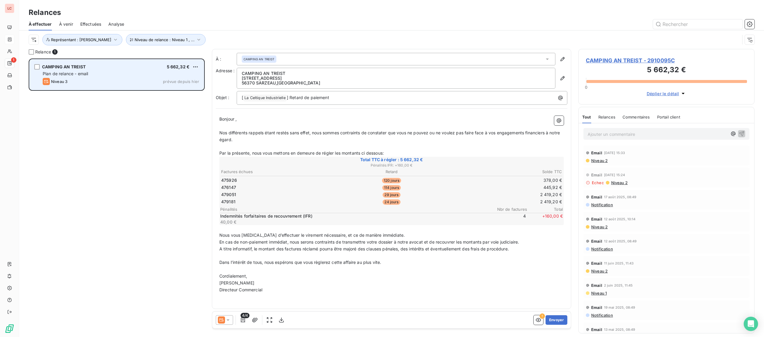
click at [614, 136] on p "Ajouter un commentaire ﻿" at bounding box center [658, 133] width 140 height 7
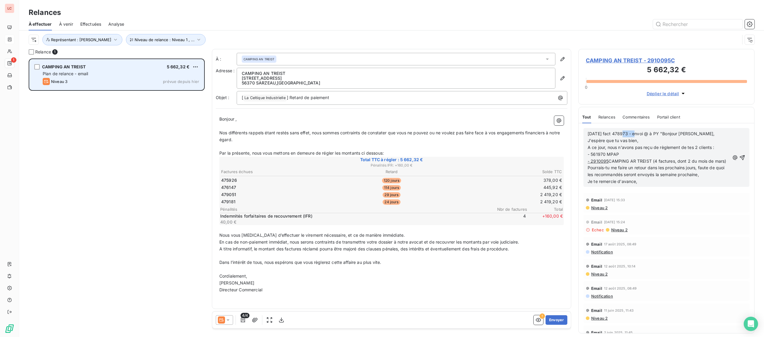
drag, startPoint x: 621, startPoint y: 133, endPoint x: 636, endPoint y: 136, distance: 15.5
click at [636, 136] on span "[DATE] fact 478973 - envoi @ à PY "Bonjour [PERSON_NAME]," at bounding box center [651, 133] width 127 height 5
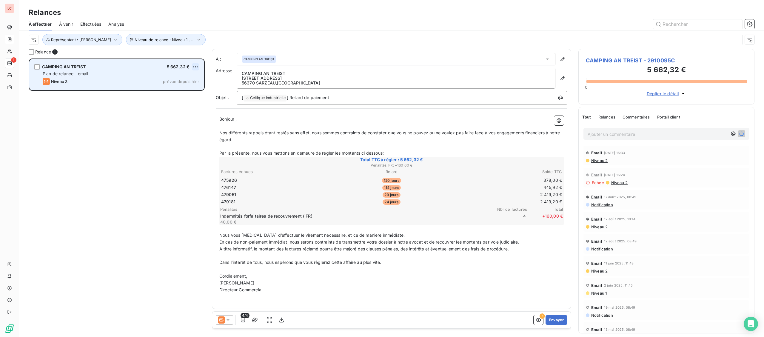
click at [196, 67] on html "LC 1 Relances À effectuer À venir Effectuées Analyse Niveau de relance : Niveau…" at bounding box center [382, 168] width 764 height 337
click at [193, 76] on div "Replanifier cette action" at bounding box center [169, 79] width 53 height 10
select select "8"
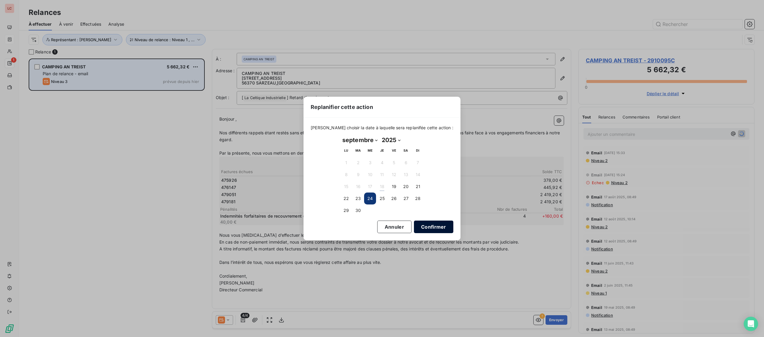
click at [414, 225] on button "Confirmer" at bounding box center [433, 227] width 39 height 13
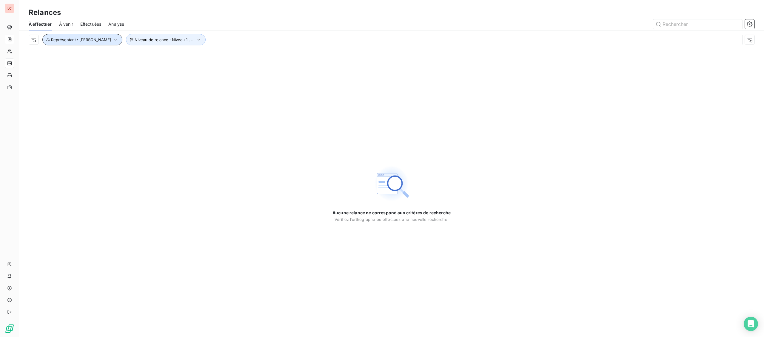
click at [91, 41] on span "Représentant : [PERSON_NAME]" at bounding box center [81, 39] width 60 height 5
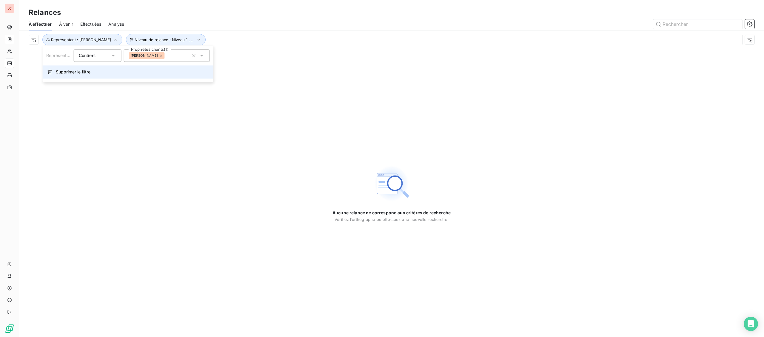
click at [90, 68] on button "Supprimer le filtre" at bounding box center [128, 71] width 171 height 13
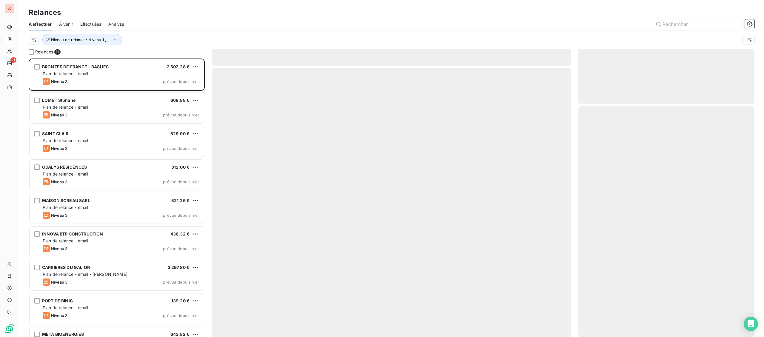
scroll to position [279, 176]
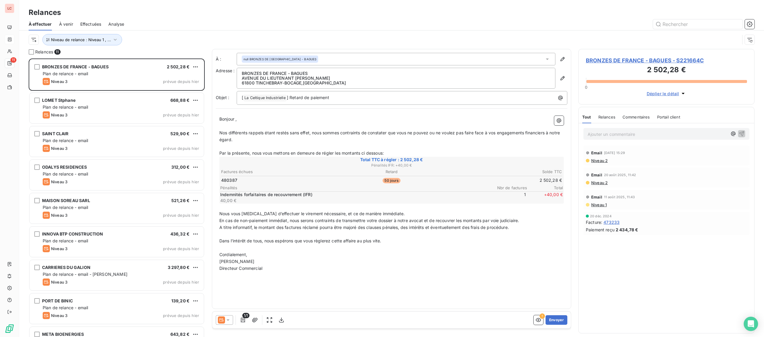
click at [601, 163] on span "Niveau 2" at bounding box center [599, 160] width 17 height 5
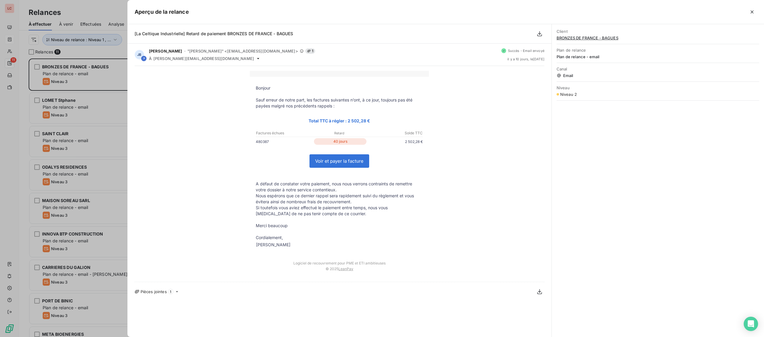
click at [13, 136] on div at bounding box center [382, 168] width 764 height 337
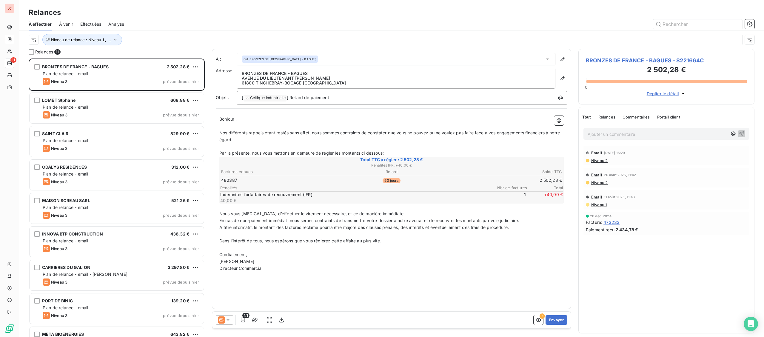
click at [597, 161] on span "Niveau 2" at bounding box center [599, 160] width 17 height 5
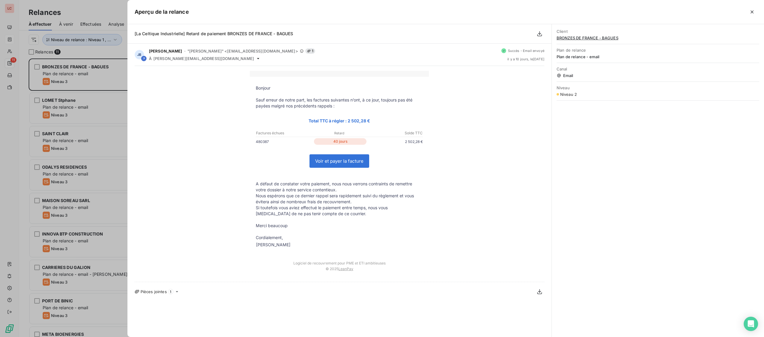
click at [82, 74] on div at bounding box center [382, 168] width 764 height 337
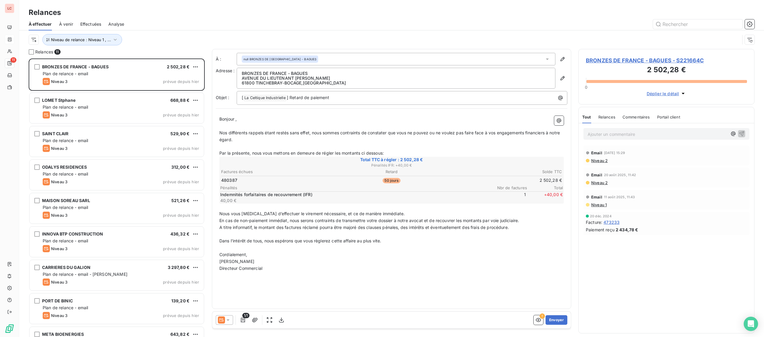
click at [626, 58] on span "BRONZES DE FRANCE - BAGUES - S221664C" at bounding box center [666, 60] width 161 height 8
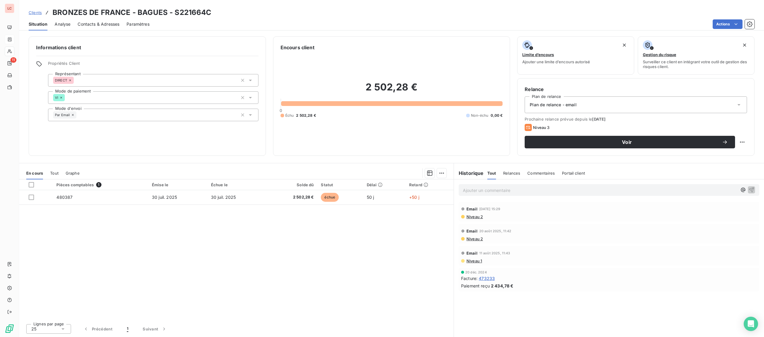
click at [551, 192] on p "Ajouter un commentaire ﻿" at bounding box center [600, 190] width 274 height 7
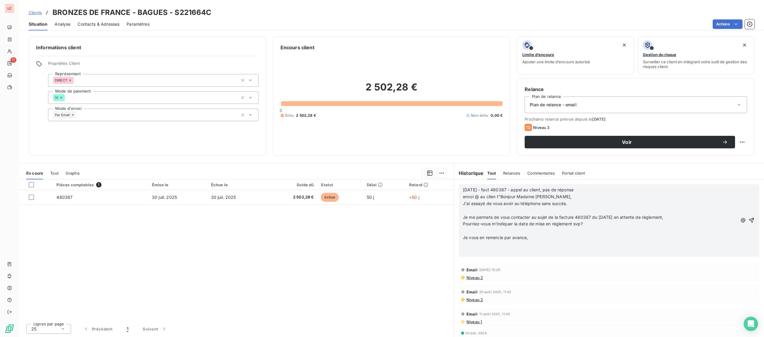
click at [572, 210] on p "﻿" at bounding box center [600, 210] width 274 height 7
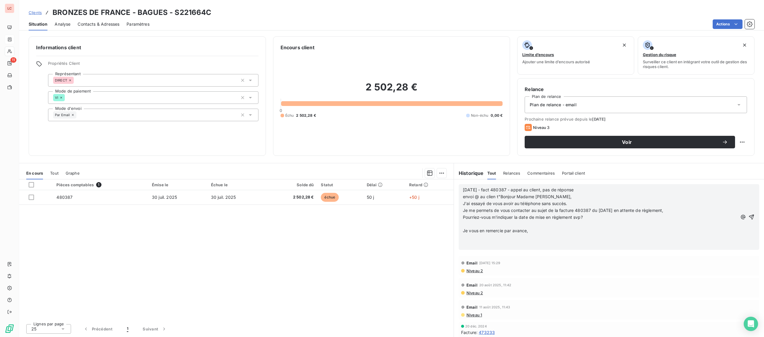
click at [603, 221] on p "﻿" at bounding box center [600, 224] width 274 height 7
click at [594, 229] on p "﻿" at bounding box center [600, 231] width 274 height 7
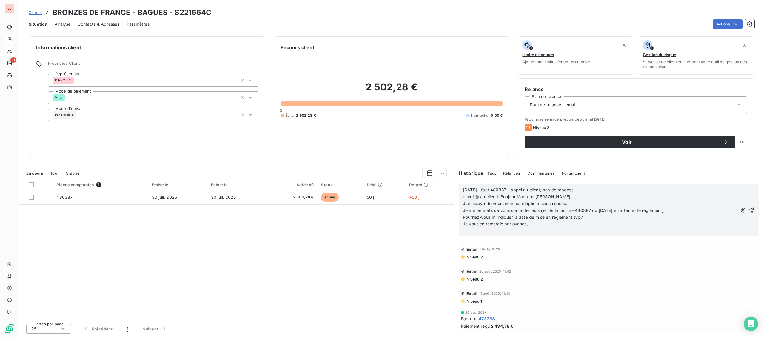
click at [590, 230] on p "﻿" at bounding box center [600, 231] width 274 height 7
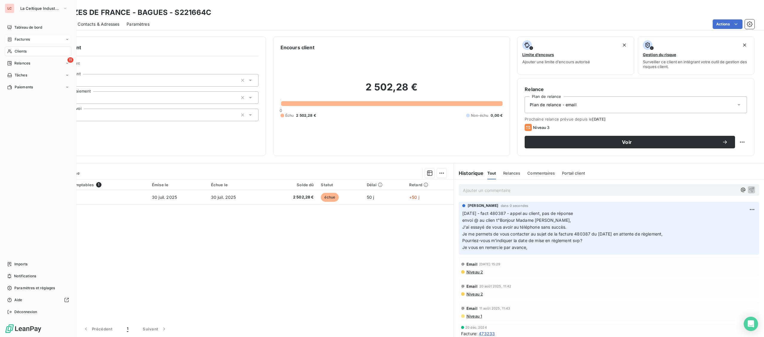
click at [16, 68] on nav "Tableau de bord Factures Clients 11 Relances Tâches Paiements" at bounding box center [38, 57] width 67 height 69
click at [21, 60] on div "11 Relances" at bounding box center [38, 64] width 67 height 10
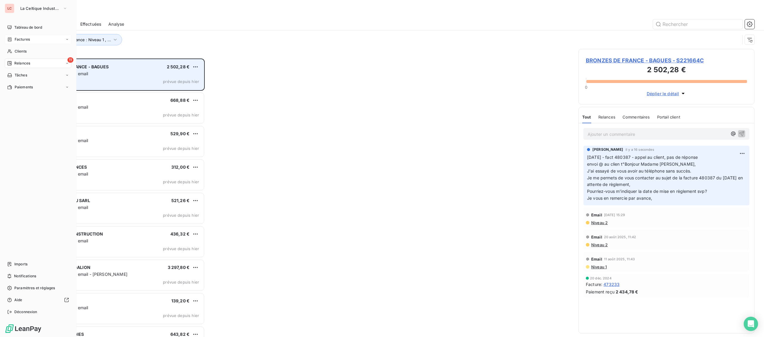
scroll to position [279, 176]
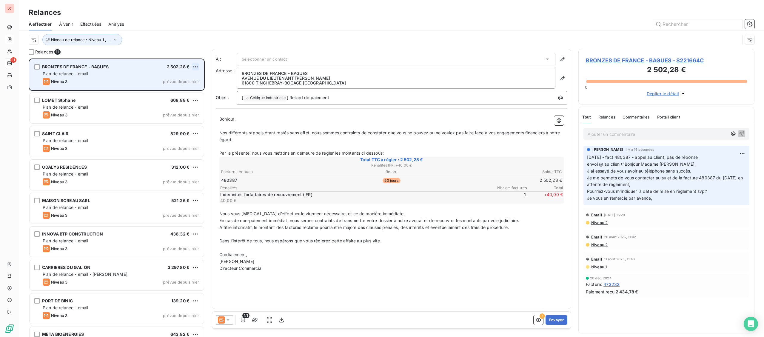
click at [197, 68] on html "LC 11 Relances À effectuer À venir Effectuées Analyse Niveau de relance : Nivea…" at bounding box center [382, 168] width 764 height 337
click at [191, 80] on div "Replanifier cette action" at bounding box center [169, 79] width 53 height 10
select select "8"
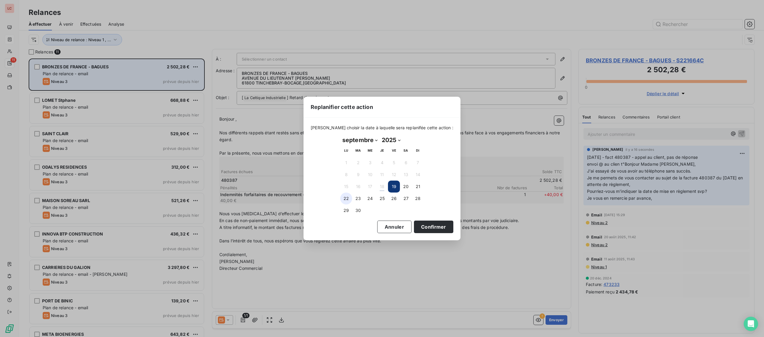
click at [349, 202] on button "22" at bounding box center [346, 199] width 12 height 12
click at [417, 227] on button "Confirmer" at bounding box center [433, 227] width 39 height 13
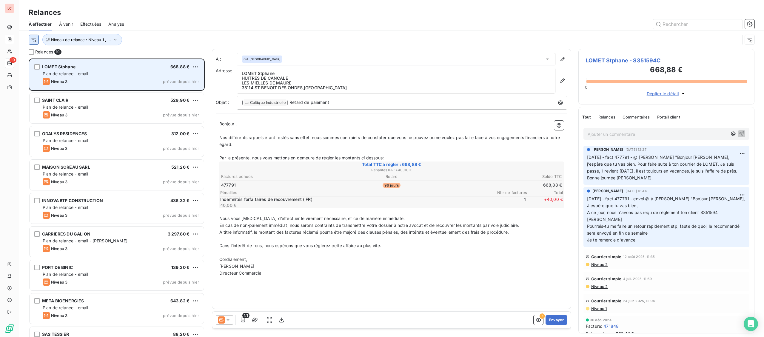
click at [32, 40] on html "LC 10 Relances À effectuer À venir Effectuées Analyse Niveau de relance : Nivea…" at bounding box center [382, 168] width 764 height 337
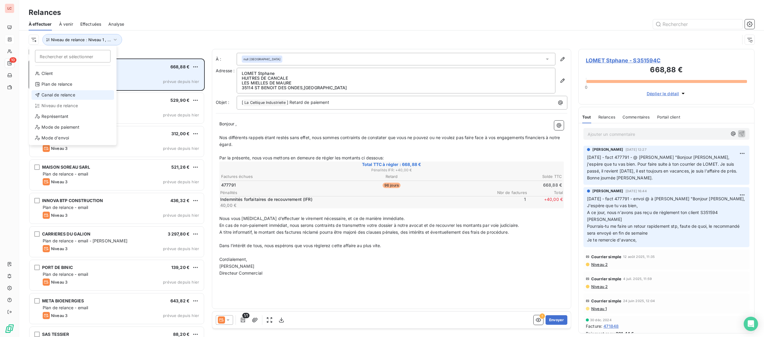
scroll to position [279, 176]
click at [55, 117] on div "Représentant" at bounding box center [72, 117] width 83 height 10
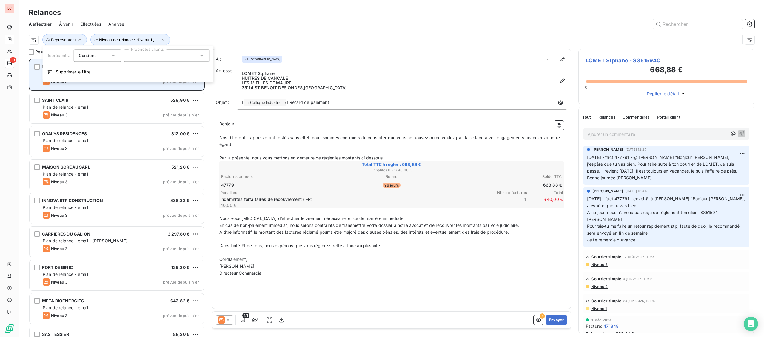
click at [162, 54] on div at bounding box center [167, 55] width 86 height 13
type input "berh"
click at [132, 68] on div at bounding box center [131, 69] width 5 height 5
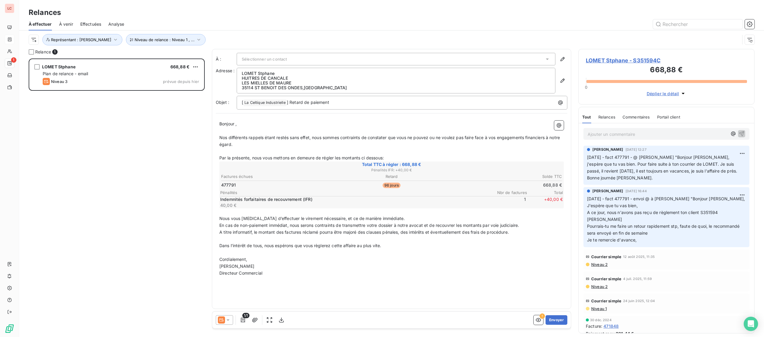
click at [99, 102] on div "LOMET Stphane 668,88 € Plan de relance - email Niveau 3 prévue depuis [DATE]" at bounding box center [117, 198] width 176 height 279
click at [598, 127] on div "Ajouter un commentaire ﻿" at bounding box center [667, 133] width 176 height 21
click at [595, 136] on p "Ajouter un commentaire ﻿" at bounding box center [658, 133] width 140 height 7
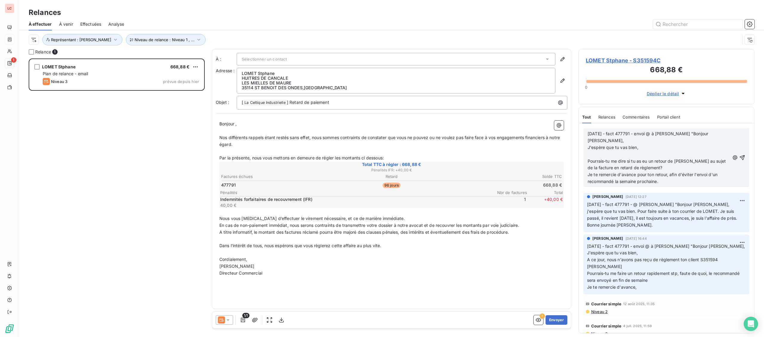
click at [654, 151] on p "﻿" at bounding box center [659, 154] width 142 height 7
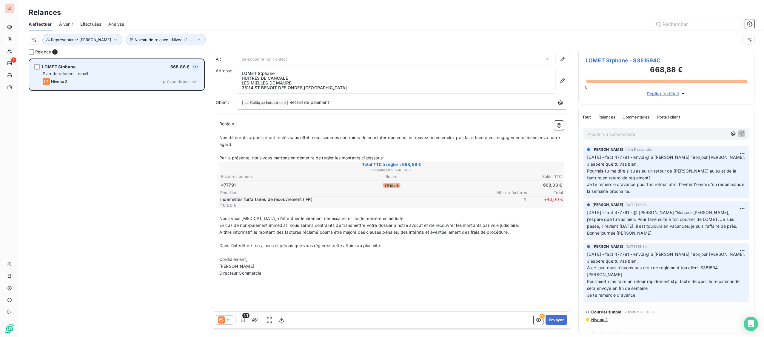
click at [195, 68] on html "LC 1 Relances À effectuer À venir Effectuées Analyse Niveau de relance : Niveau…" at bounding box center [382, 168] width 764 height 337
click at [183, 80] on div "Replanifier cette action" at bounding box center [169, 79] width 53 height 10
select select "8"
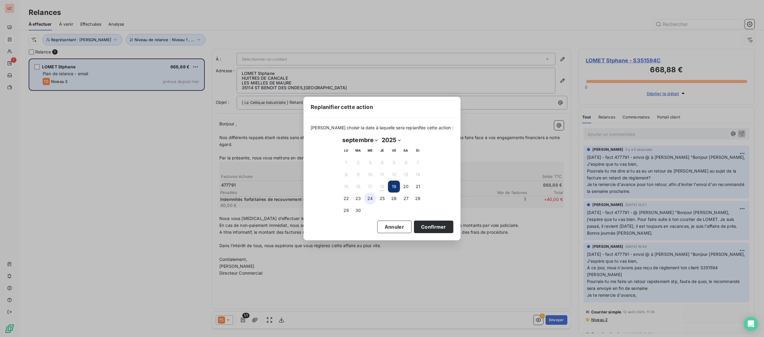
click at [370, 201] on button "24" at bounding box center [370, 199] width 12 height 12
click at [414, 231] on button "Confirmer" at bounding box center [433, 227] width 39 height 13
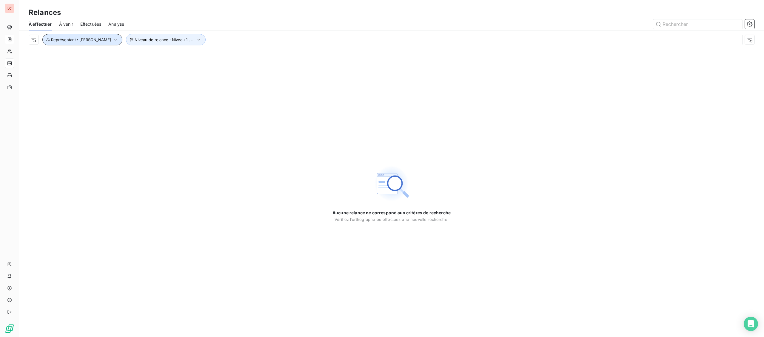
click at [88, 42] on span "Représentant : [PERSON_NAME]" at bounding box center [81, 39] width 60 height 5
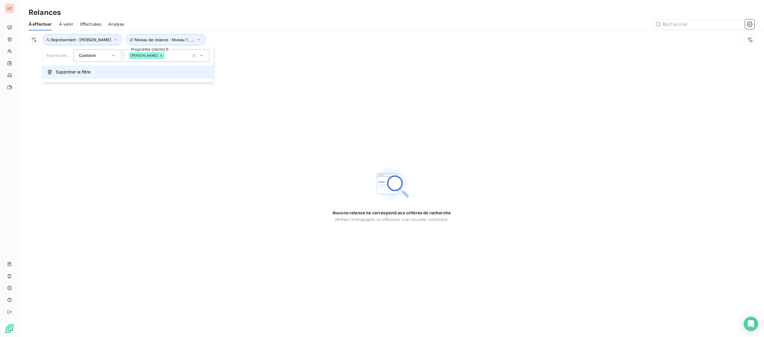
click at [89, 74] on span "Supprimer le filtre" at bounding box center [73, 72] width 35 height 6
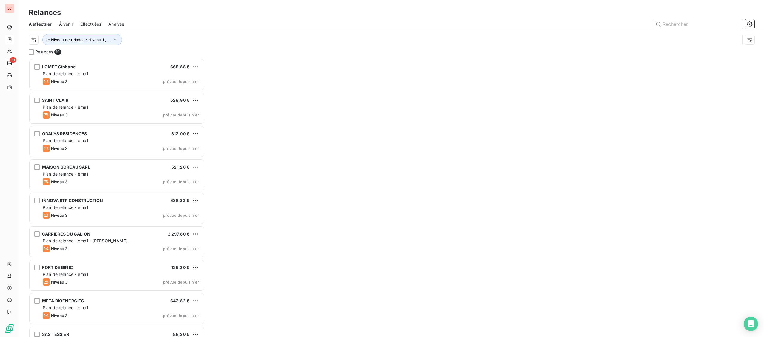
scroll to position [279, 176]
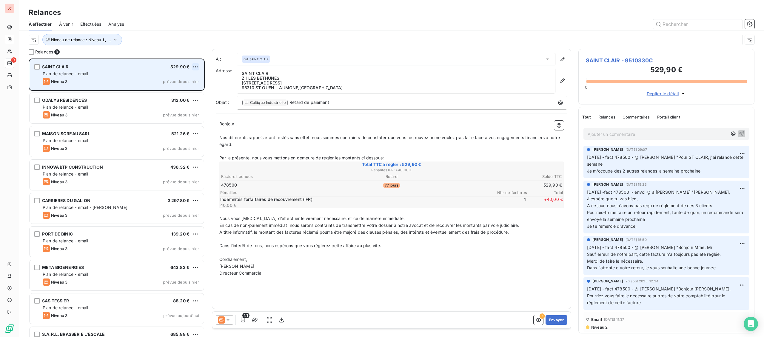
click at [197, 68] on html "LC 9 Relances À effectuer À venir Effectuées Analyse Niveau de relance : Niveau…" at bounding box center [382, 168] width 764 height 337
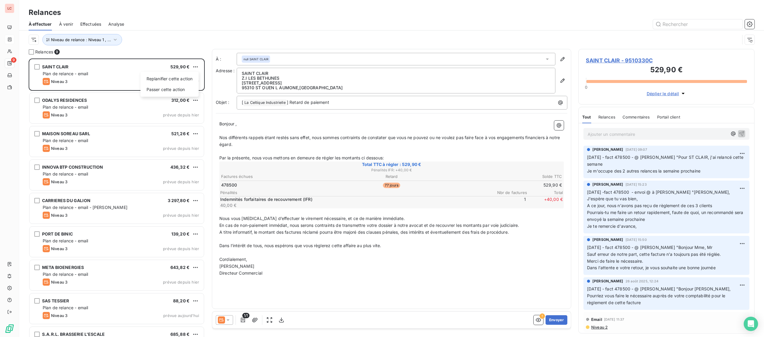
click at [195, 81] on div "Replanifier cette action" at bounding box center [169, 79] width 53 height 10
select select "8"
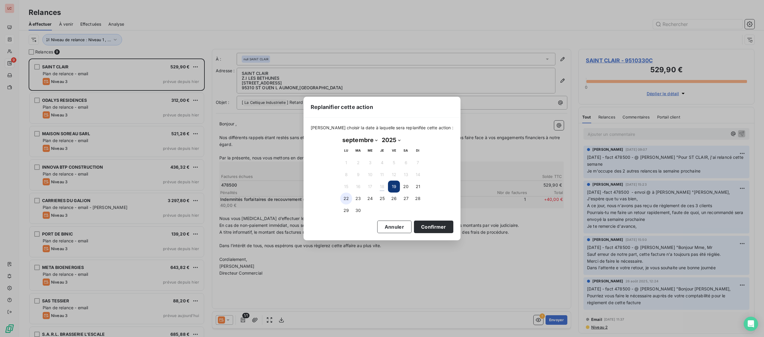
click at [348, 200] on button "22" at bounding box center [346, 199] width 12 height 12
click at [421, 228] on button "Confirmer" at bounding box center [433, 227] width 39 height 13
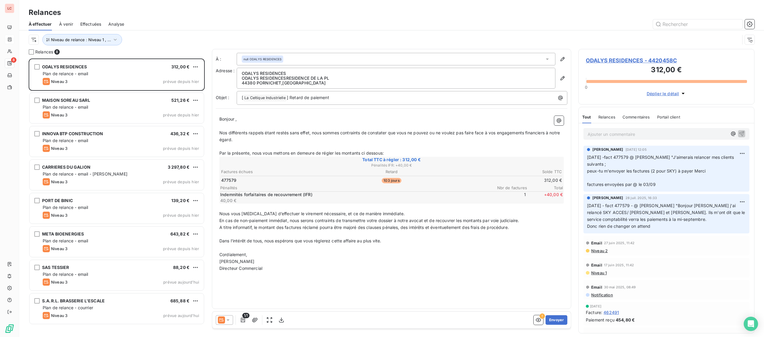
click at [614, 61] on span "ODALYS RESIDENCES - 4420458C" at bounding box center [666, 60] width 161 height 8
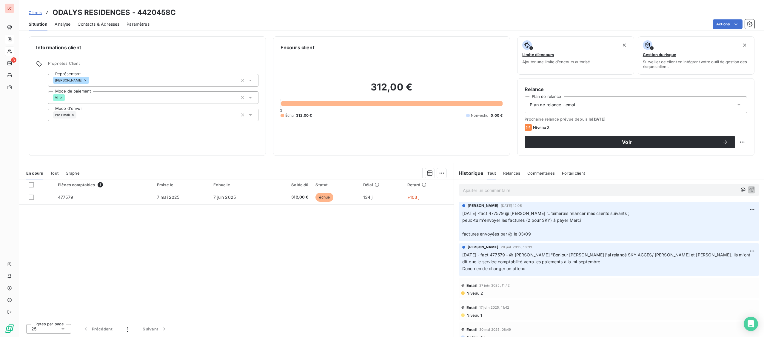
click at [477, 293] on span "Niveau 2" at bounding box center [474, 293] width 17 height 5
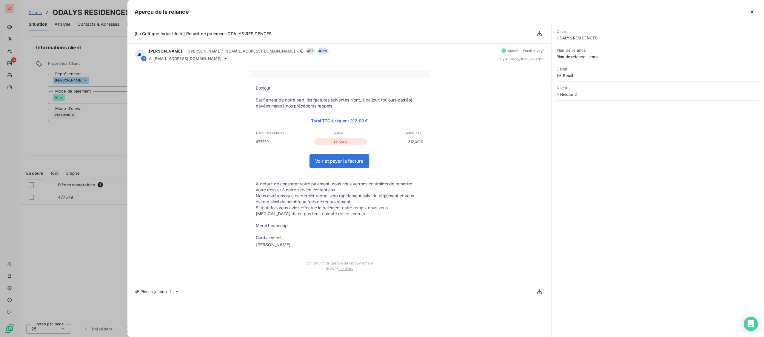
click at [62, 268] on div at bounding box center [382, 168] width 764 height 337
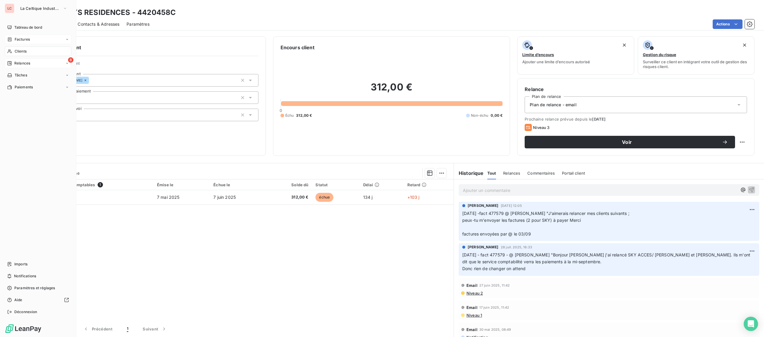
click at [17, 62] on span "Relances" at bounding box center [22, 63] width 16 height 5
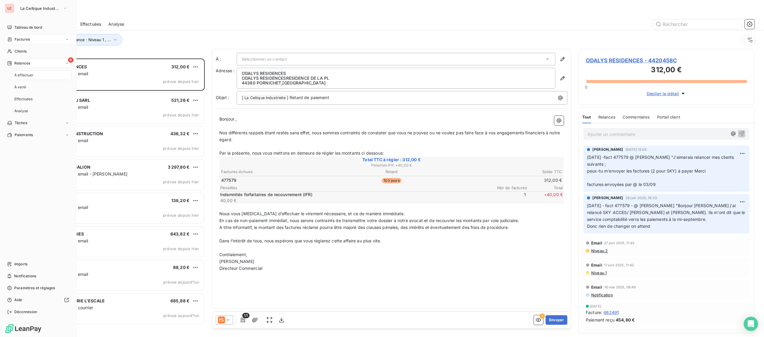
scroll to position [279, 176]
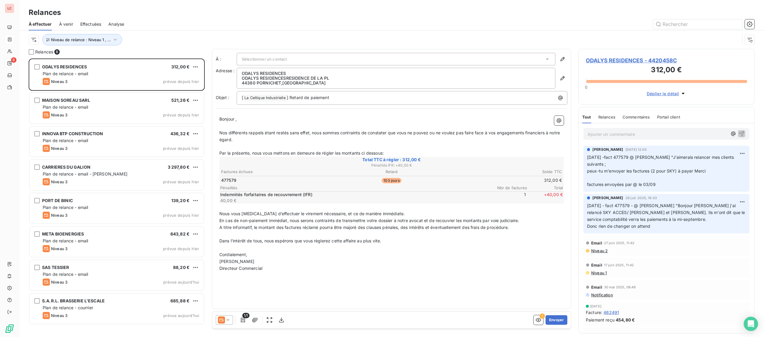
click at [232, 319] on div at bounding box center [224, 320] width 17 height 10
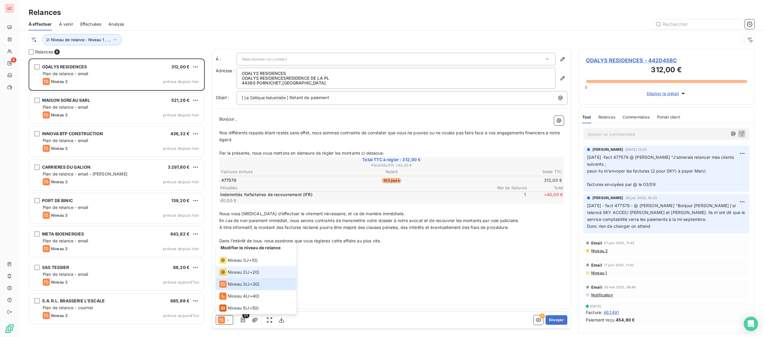
click at [236, 275] on span "Niveau 2" at bounding box center [237, 272] width 18 height 6
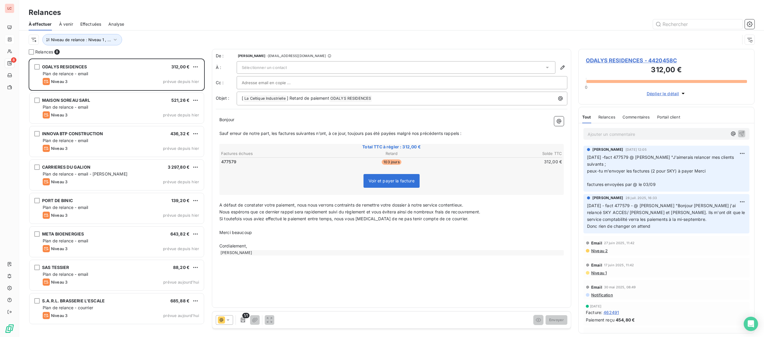
click at [292, 71] on div "Sélectionner un contact" at bounding box center [396, 67] width 319 height 13
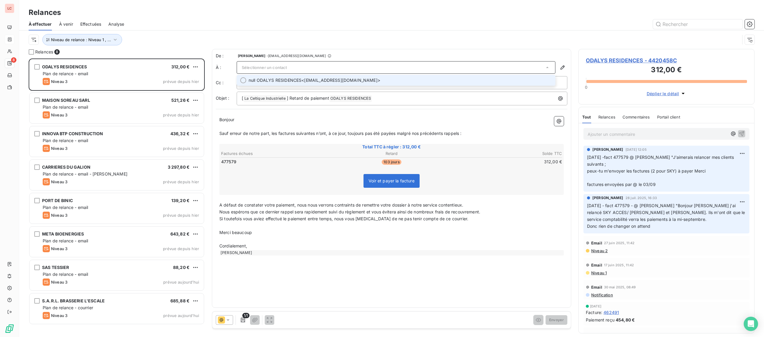
click at [282, 83] on span "null ODALYS RESIDENCES" at bounding box center [275, 80] width 53 height 6
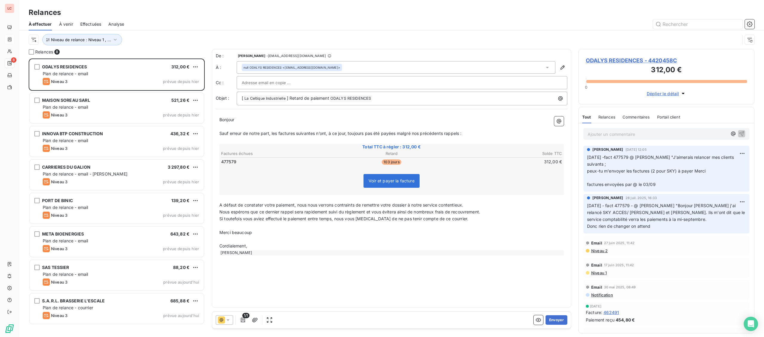
click at [281, 86] on input "text" at bounding box center [274, 82] width 64 height 9
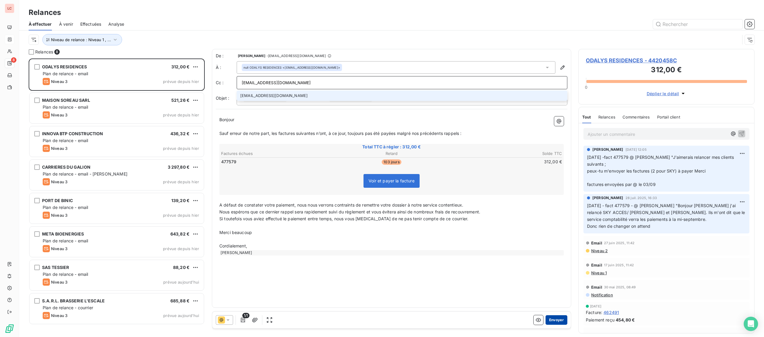
type input "[EMAIL_ADDRESS][DOMAIN_NAME]"
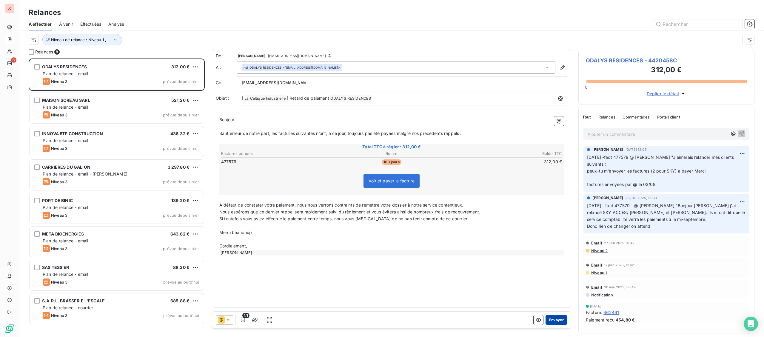
click at [560, 320] on button "Envoyer" at bounding box center [557, 320] width 22 height 10
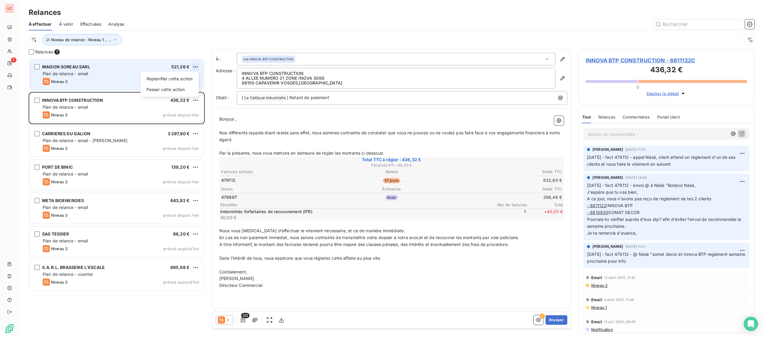
click at [195, 66] on html "LC 7 Relances À effectuer À venir Effectuées Analyse Niveau de relance : Niveau…" at bounding box center [382, 168] width 764 height 337
click at [186, 76] on div "Replanifier cette action" at bounding box center [169, 79] width 53 height 10
select select "8"
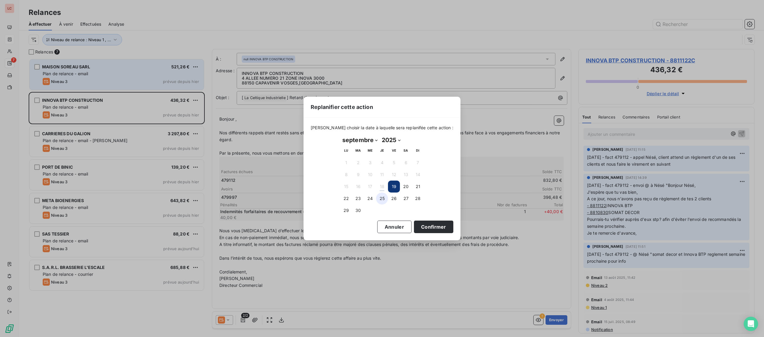
click at [378, 198] on button "25" at bounding box center [382, 199] width 12 height 12
click at [377, 199] on button "25" at bounding box center [382, 199] width 12 height 12
drag, startPoint x: 378, startPoint y: 199, endPoint x: 418, endPoint y: 225, distance: 47.2
click at [379, 199] on button "25" at bounding box center [382, 199] width 12 height 12
click at [419, 228] on button "Confirmer" at bounding box center [433, 227] width 39 height 13
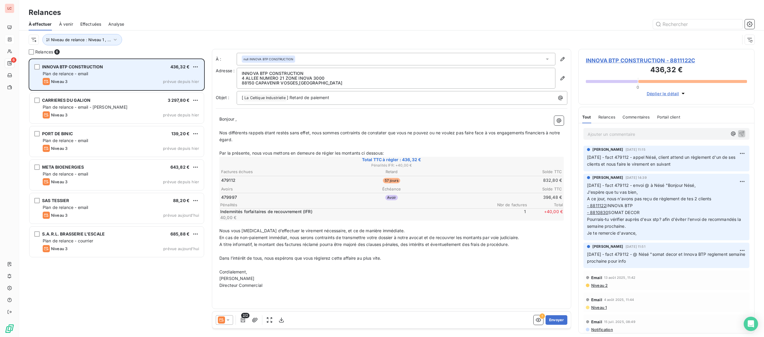
click at [103, 79] on div "Niveau 3 prévue depuis hier" at bounding box center [121, 81] width 156 height 7
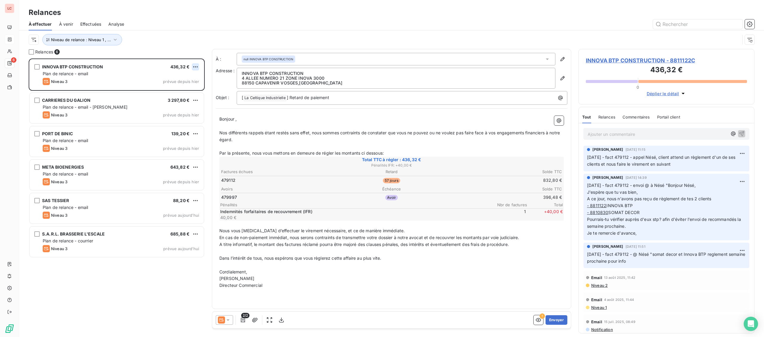
click at [195, 67] on html "LC 6 Relances À effectuer À venir Effectuées Analyse Niveau de relance : Niveau…" at bounding box center [382, 168] width 764 height 337
click at [186, 77] on div "Replanifier cette action" at bounding box center [169, 79] width 53 height 10
select select "8"
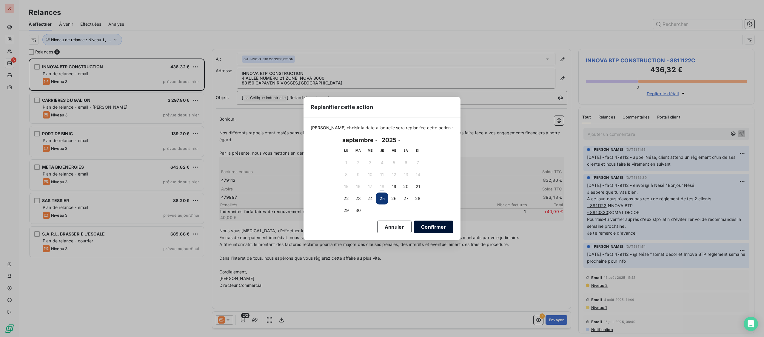
click at [417, 226] on button "Confirmer" at bounding box center [433, 227] width 39 height 13
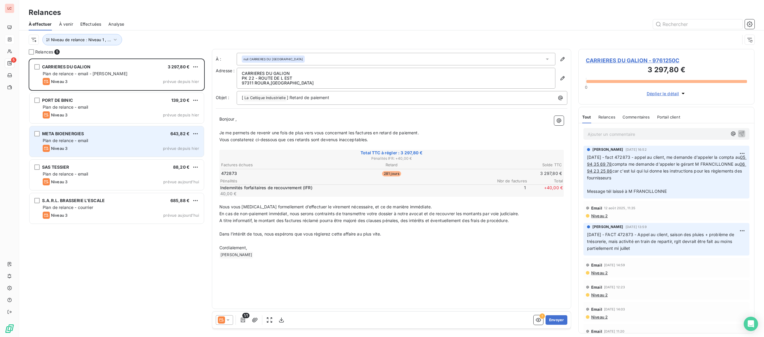
click at [91, 144] on div "META BIOENERGIES 643,82 € Plan de relance - email Niveau 3 prévue depuis [DATE]" at bounding box center [117, 141] width 174 height 30
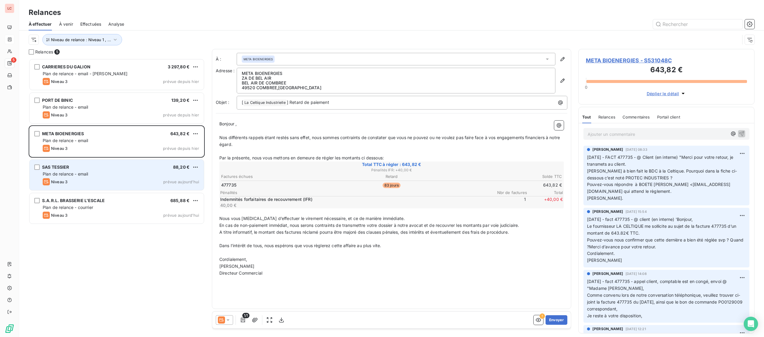
click at [94, 177] on div "Plan de relance - email" at bounding box center [121, 174] width 156 height 6
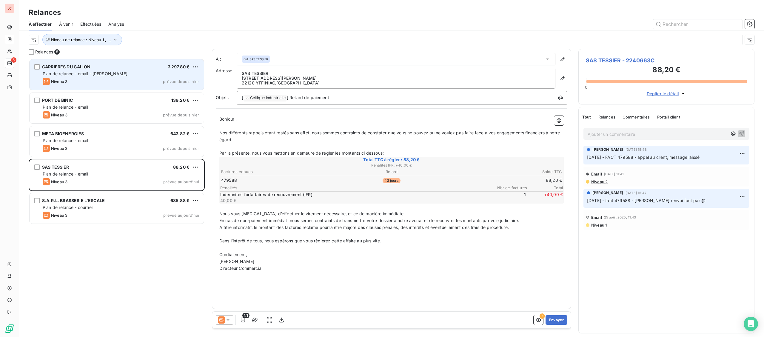
click at [127, 79] on div "Niveau 3 prévue depuis hier" at bounding box center [121, 81] width 156 height 7
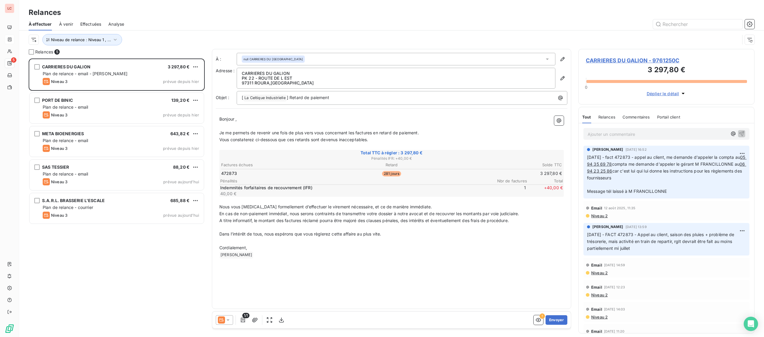
click at [624, 57] on span "CARRIERES DU GALION - 9761250C" at bounding box center [666, 60] width 161 height 8
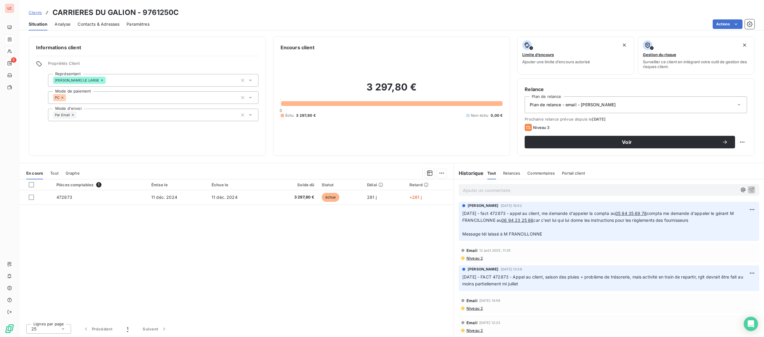
click at [477, 261] on span "Niveau 2" at bounding box center [474, 258] width 17 height 5
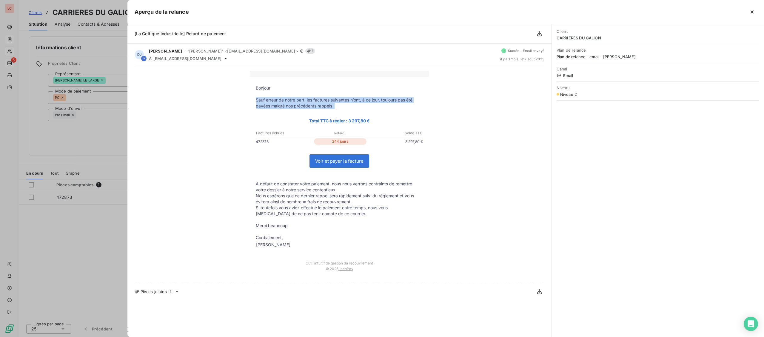
drag, startPoint x: 341, startPoint y: 109, endPoint x: 241, endPoint y: 101, distance: 100.6
click at [241, 101] on div "Bonjour Sauf erreur de notre part, les factures suivantes n’ont, à ce jour, tou…" at bounding box center [340, 174] width 410 height 206
copy p "Sauf erreur de notre part, les factures suivantes n’ont, à ce jour, toujours pa…"
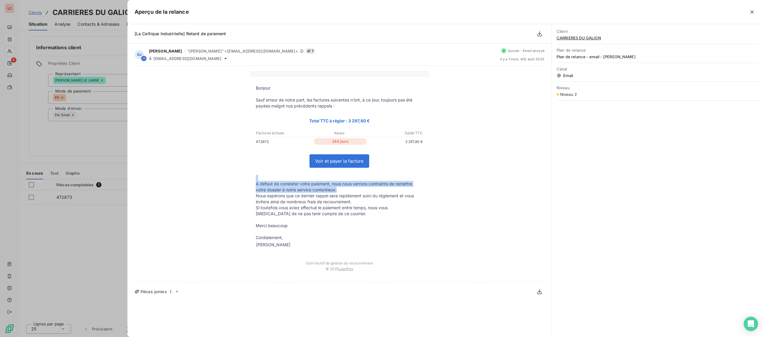
drag, startPoint x: 344, startPoint y: 191, endPoint x: 251, endPoint y: 181, distance: 94.0
click at [251, 181] on tbody "Bonjour Sauf erreur de notre part, les factures suivantes n’ont, à ce jour, tou…" at bounding box center [339, 167] width 179 height 164
copy tbody "A défaut de constater votre paiement, nous nous verrons contraints de remettre …"
click at [283, 185] on p "A défaut de constater votre paiement, nous nous verrons contraints de remettre …" at bounding box center [339, 187] width 167 height 12
drag, startPoint x: 338, startPoint y: 191, endPoint x: 250, endPoint y: 182, distance: 88.2
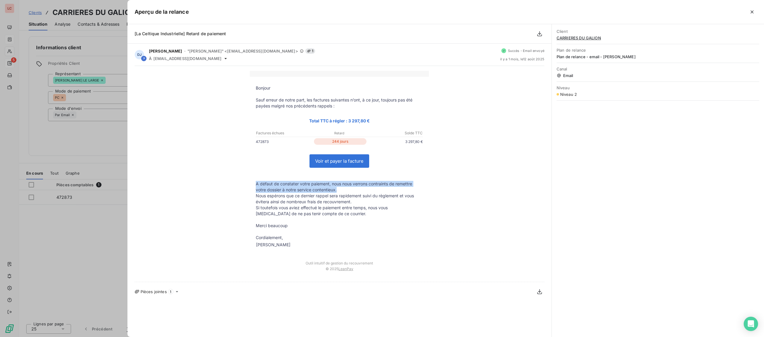
click at [250, 182] on td "A défaut de constater votre paiement, nous nous verrons contraints de remettre …" at bounding box center [339, 187] width 179 height 12
copy p "A défaut de constater votre paiement, nous nous verrons contraints de remettre …"
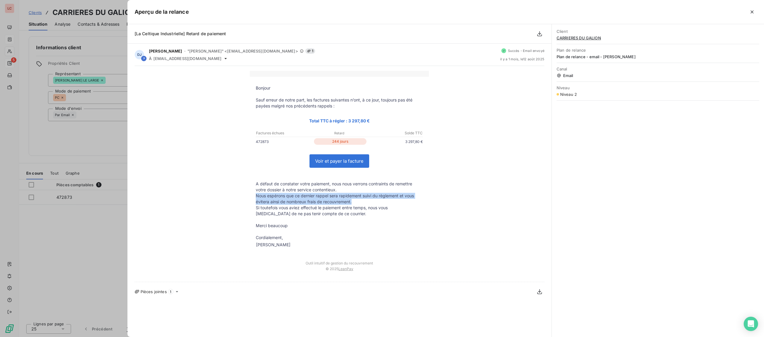
drag, startPoint x: 362, startPoint y: 205, endPoint x: 282, endPoint y: 195, distance: 80.0
click at [232, 198] on div "Bonjour Sauf erreur de notre part, les factures suivantes n’ont, à ce jour, tou…" at bounding box center [340, 174] width 410 height 206
copy p "Nous espérons que ce dernier rappel sera rapidement suivi du règlement et vous …"
drag, startPoint x: 322, startPoint y: 216, endPoint x: 248, endPoint y: 208, distance: 74.9
click at [248, 208] on div "Bonjour Sauf erreur de notre part, les factures suivantes n’ont, à ce jour, tou…" at bounding box center [340, 174] width 410 height 206
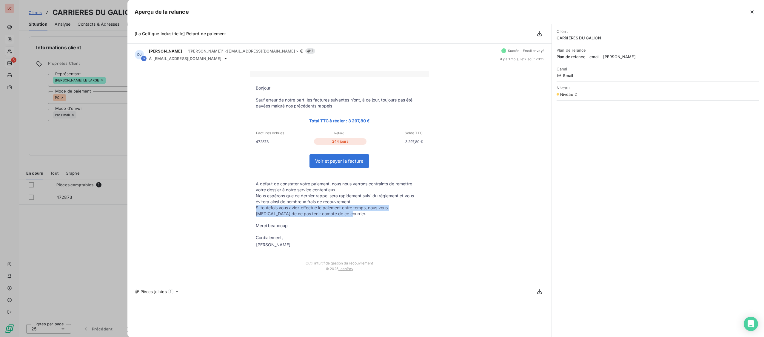
copy p "Si toutefois vous aviez effectué le paiement entre temps, nous vous [MEDICAL_DA…"
click at [82, 234] on div at bounding box center [382, 168] width 764 height 337
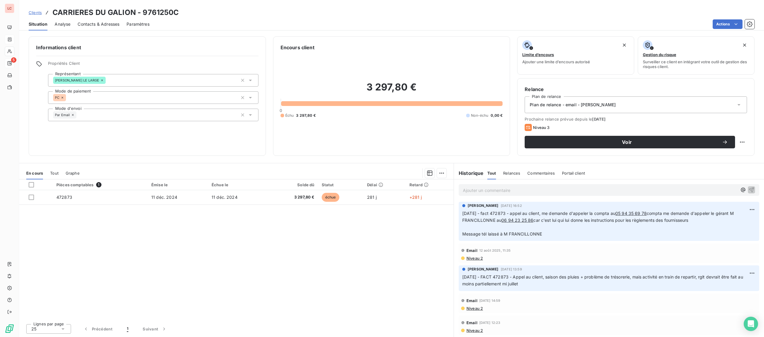
click at [551, 197] on div "Ajouter un commentaire ﻿" at bounding box center [609, 189] width 310 height 21
click at [552, 193] on p "Ajouter un commentaire ﻿" at bounding box center [600, 190] width 274 height 7
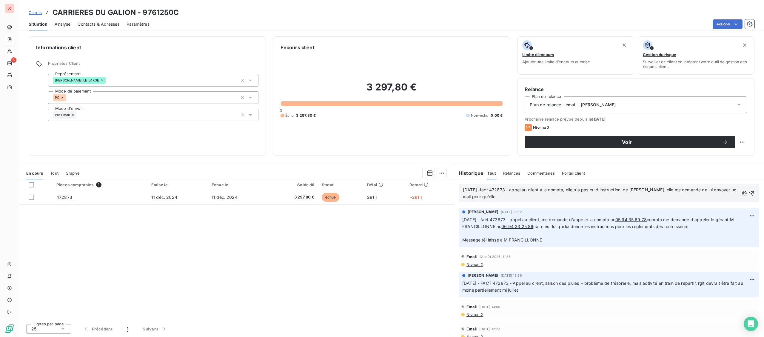
click at [539, 198] on p "[DATE] -fact 472873 - appel au client à la compta, elle n'a pas eu d'instructio…" at bounding box center [601, 194] width 276 height 14
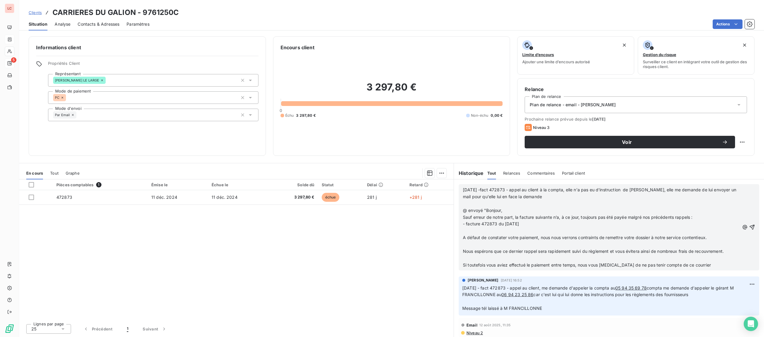
drag, startPoint x: 525, startPoint y: 224, endPoint x: 535, endPoint y: 225, distance: 9.6
click at [529, 224] on p "- facture 472873 du [DATE]" at bounding box center [601, 224] width 277 height 7
click at [535, 225] on p "- facture 472873 du [DATE]" at bounding box center [601, 224] width 277 height 7
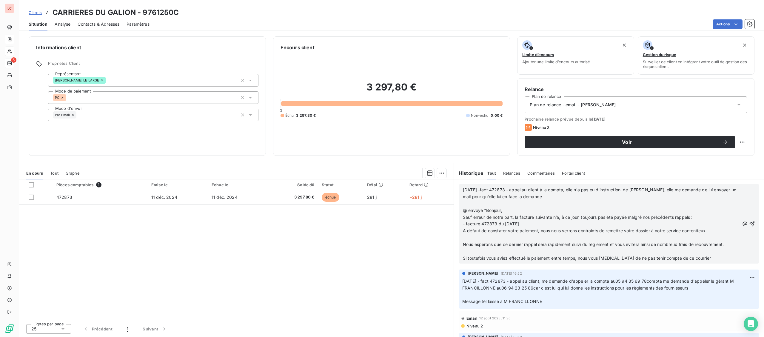
click at [711, 230] on p "A défaut de constater votre paiement, nous nous verrons contraints de remettre …" at bounding box center [601, 231] width 277 height 7
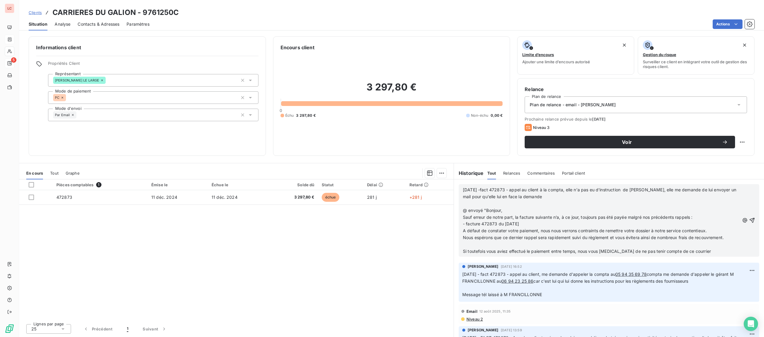
click at [730, 237] on p "Nous espérons que ce dernier rappel sera rapidement suivi du règlement et vous …" at bounding box center [601, 237] width 277 height 7
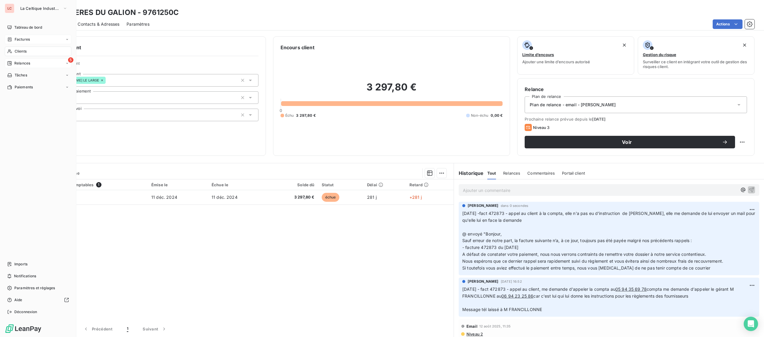
click at [13, 63] on div "Relances" at bounding box center [18, 63] width 23 height 5
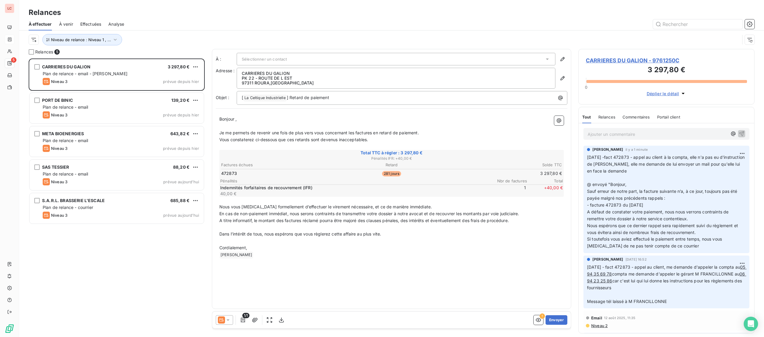
scroll to position [279, 176]
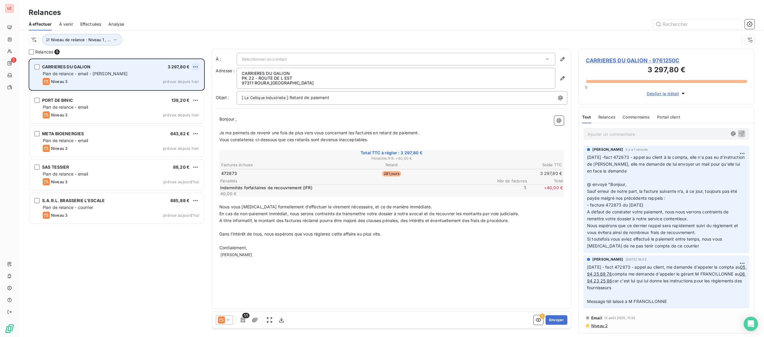
click at [195, 65] on html "LC 5 Relances À effectuer À venir Effectuées Analyse Niveau de relance : Niveau…" at bounding box center [382, 168] width 764 height 337
click at [181, 80] on div "Replanifier cette action" at bounding box center [169, 79] width 53 height 10
select select "8"
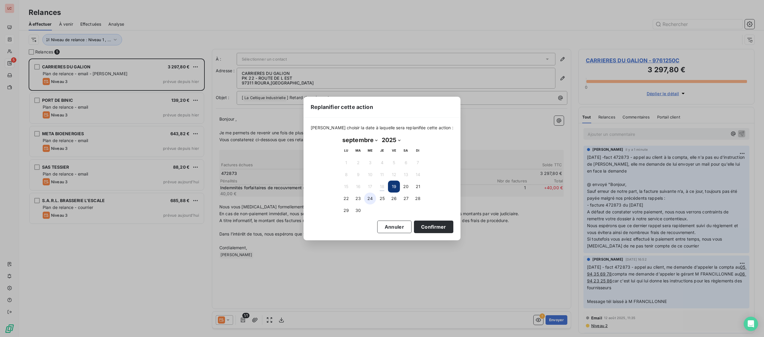
click at [366, 196] on button "24" at bounding box center [370, 199] width 12 height 12
click at [428, 225] on button "Confirmer" at bounding box center [433, 227] width 39 height 13
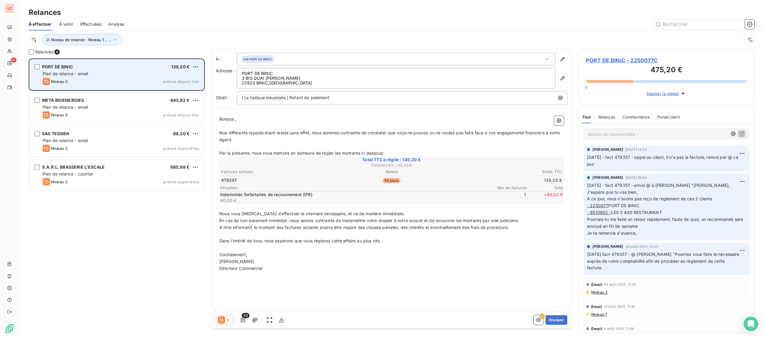
click at [89, 70] on div "PORT DE BINIC 139,20 € Plan de relance - email Niveau 3 prévue depuis [DATE]" at bounding box center [117, 74] width 174 height 30
click at [196, 67] on html "[MEDICAL_DATA] Relances À effectuer À venir Effectuées Analyse Niveau de relanc…" at bounding box center [382, 168] width 764 height 337
click at [191, 78] on div "Replanifier cette action" at bounding box center [169, 79] width 53 height 10
select select "8"
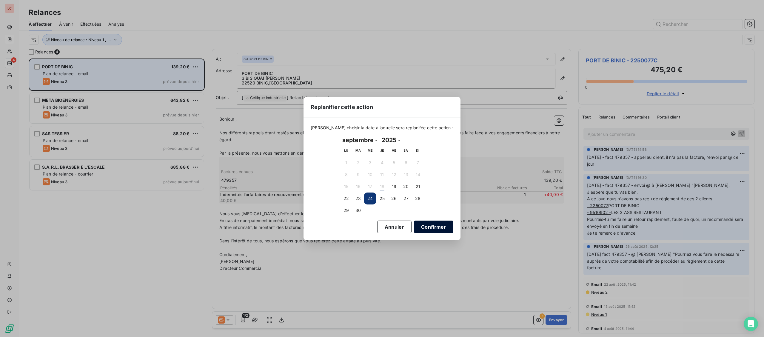
click at [421, 231] on button "Confirmer" at bounding box center [433, 227] width 39 height 13
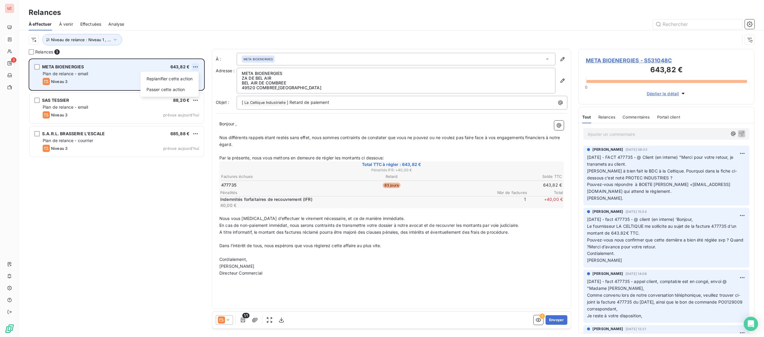
click at [196, 69] on html "LC 3 Relances À effectuer À venir Effectuées Analyse Niveau de relance : Niveau…" at bounding box center [382, 168] width 764 height 337
click at [193, 79] on div "Replanifier cette action" at bounding box center [169, 79] width 53 height 10
select select "8"
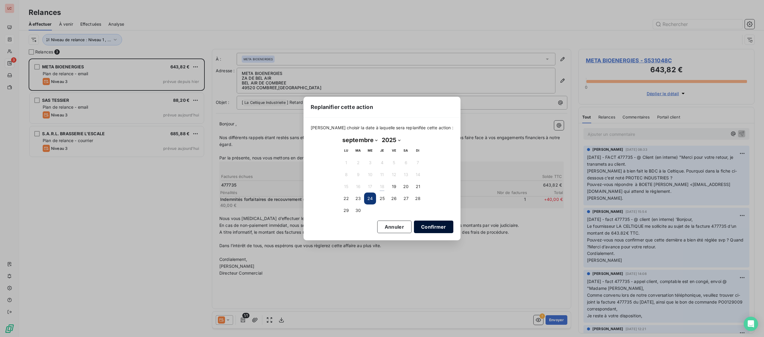
click at [422, 229] on button "Confirmer" at bounding box center [433, 227] width 39 height 13
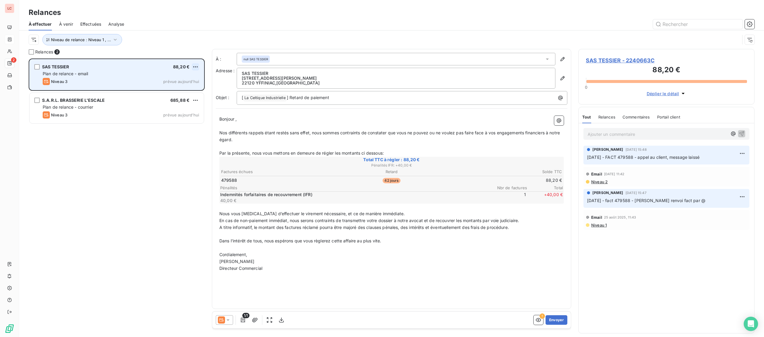
click at [197, 65] on html "LC 2 Relances À effectuer À venir Effectuées Analyse Niveau de relance : Niveau…" at bounding box center [382, 168] width 764 height 337
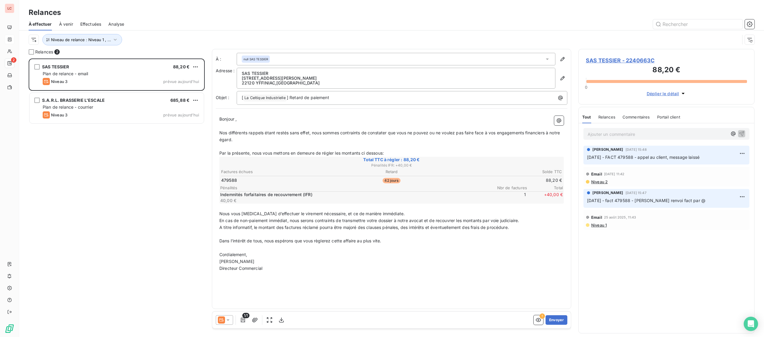
scroll to position [279, 176]
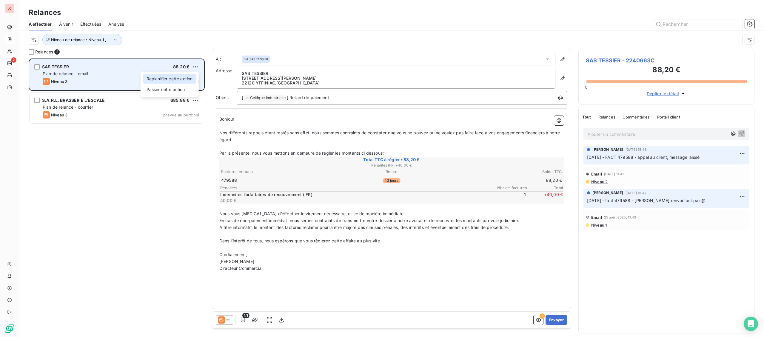
click at [191, 79] on div "Replanifier cette action" at bounding box center [169, 79] width 53 height 10
select select "8"
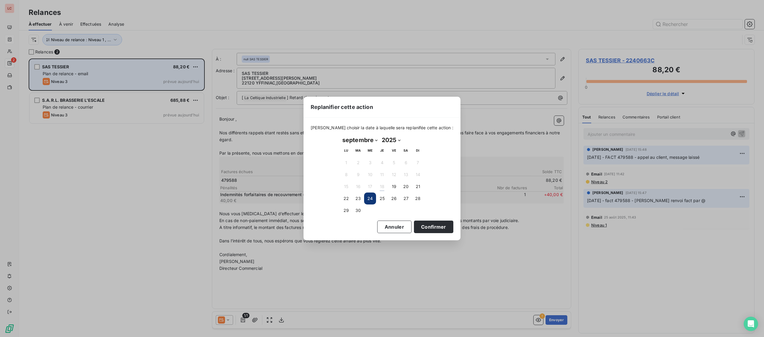
drag, startPoint x: 429, startPoint y: 229, endPoint x: 265, endPoint y: 114, distance: 199.9
click at [429, 229] on button "Confirmer" at bounding box center [433, 227] width 39 height 13
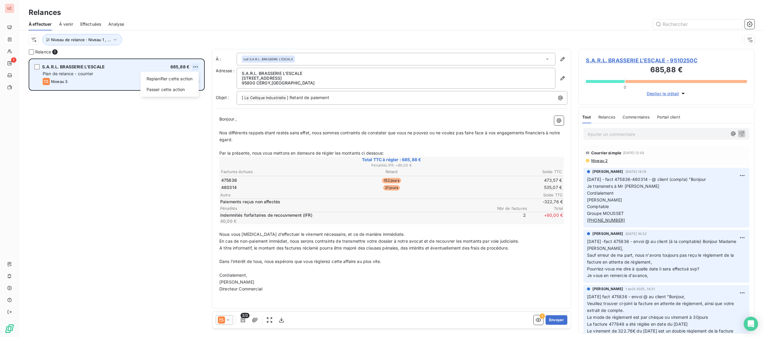
scroll to position [279, 176]
click at [197, 68] on html "LC 1 Relances À effectuer À venir Effectuées Analyse Niveau de relance : Niveau…" at bounding box center [382, 168] width 764 height 337
click at [183, 78] on div "Replanifier cette action" at bounding box center [169, 79] width 53 height 10
select select "8"
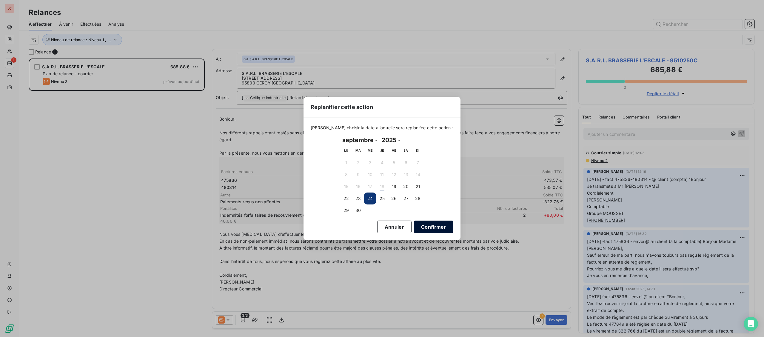
click at [422, 221] on button "Confirmer" at bounding box center [433, 227] width 39 height 13
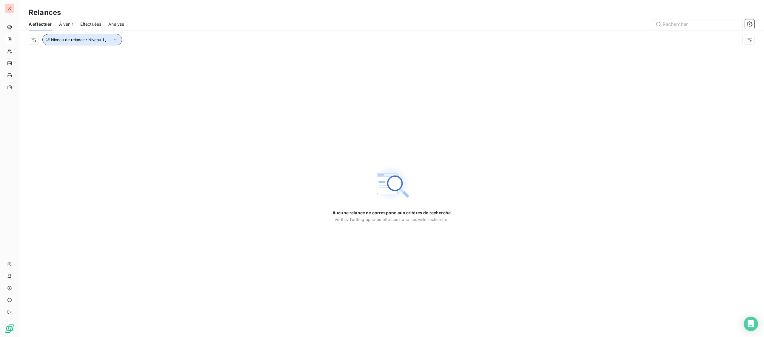
click at [112, 42] on icon "button" at bounding box center [115, 40] width 6 height 6
click at [146, 57] on span "Niveau 1" at bounding box center [137, 56] width 17 height 6
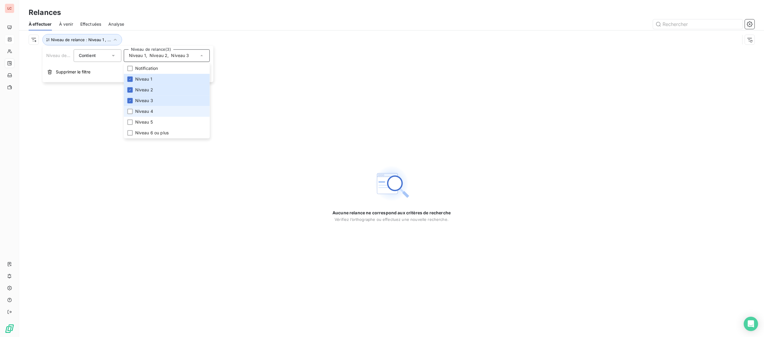
click at [151, 112] on span "Niveau 4" at bounding box center [144, 111] width 18 height 6
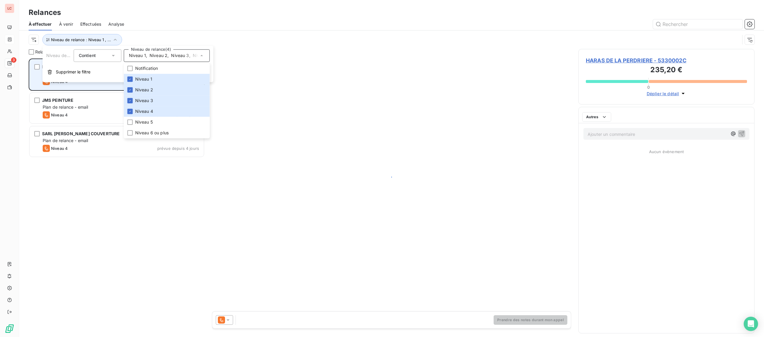
scroll to position [279, 176]
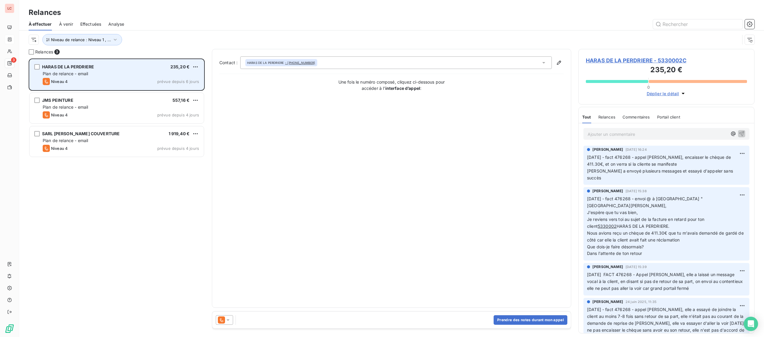
click at [76, 88] on div "HARAS DE LA PERDRIERE 235,20 € Plan de relance - email Niveau 4 prévue depuis 6…" at bounding box center [117, 74] width 174 height 30
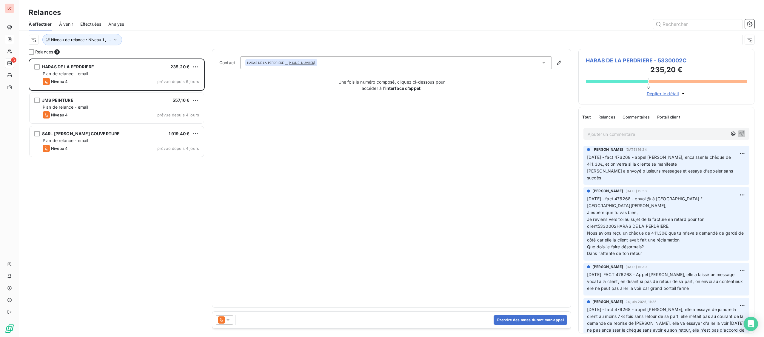
click at [230, 322] on icon at bounding box center [228, 320] width 6 height 6
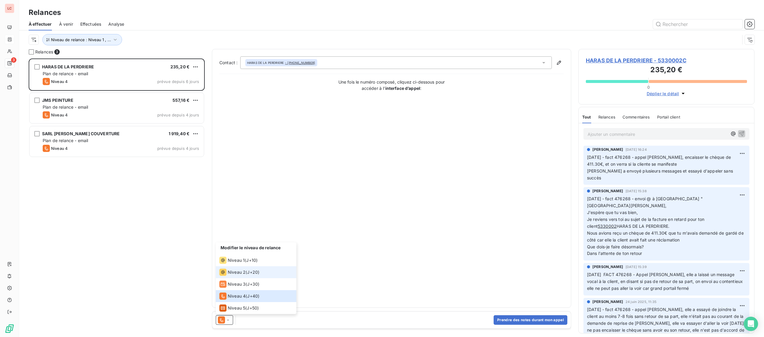
click at [236, 268] on li "Niveau 2 ( J+20 )" at bounding box center [256, 272] width 81 height 12
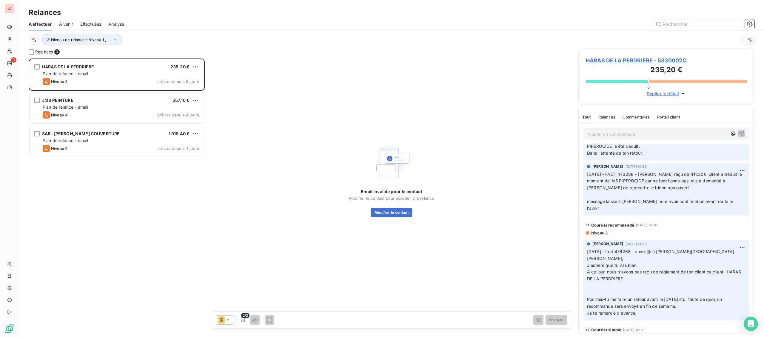
scroll to position [253, 0]
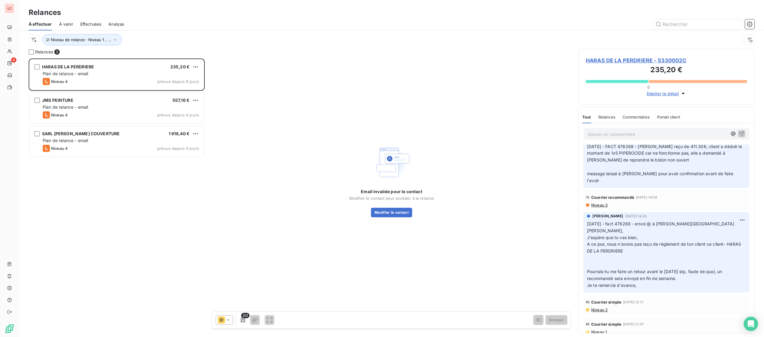
click at [610, 63] on span "HARAS DE LA PERDRIERE - 5330002C" at bounding box center [666, 60] width 161 height 8
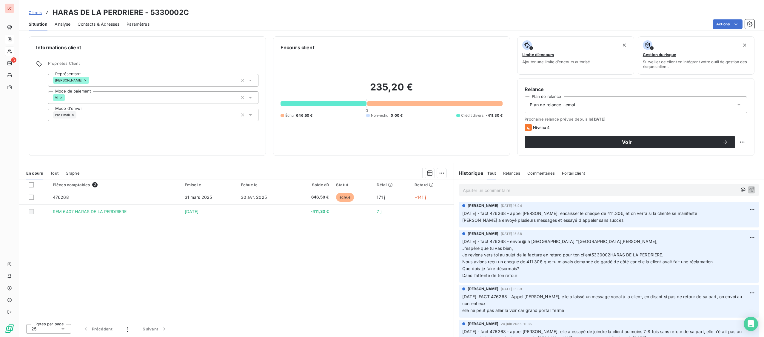
click at [603, 107] on div "Plan de relance - email" at bounding box center [636, 104] width 222 height 17
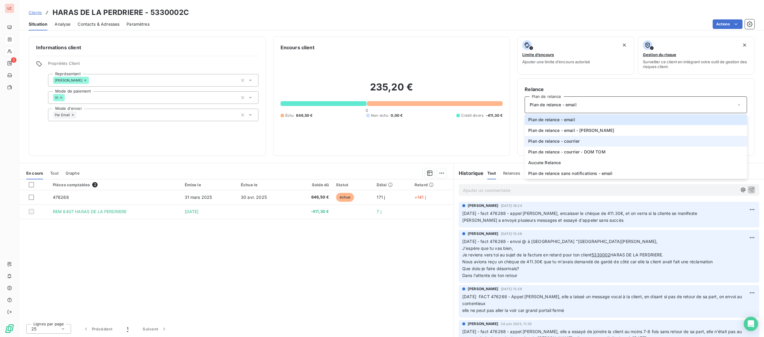
click at [583, 143] on li "Plan de relance - courrier" at bounding box center [636, 141] width 222 height 11
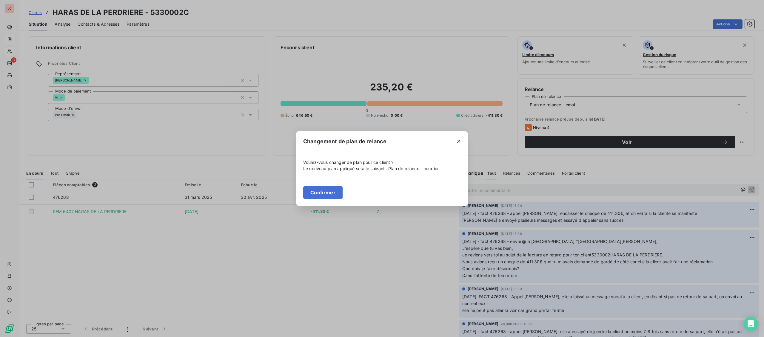
click at [336, 190] on button "Confirmer" at bounding box center [322, 192] width 39 height 13
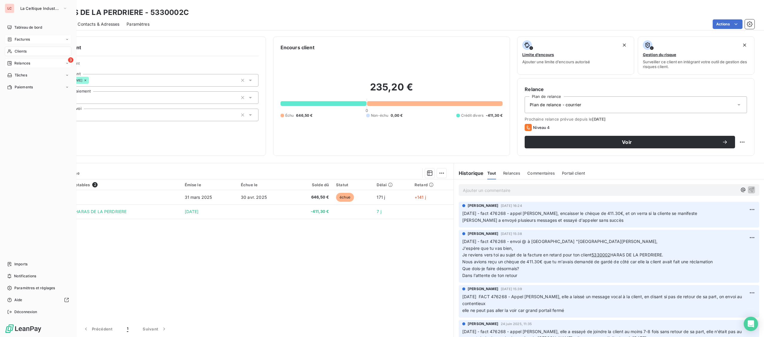
click at [13, 61] on div "Relances" at bounding box center [18, 63] width 23 height 5
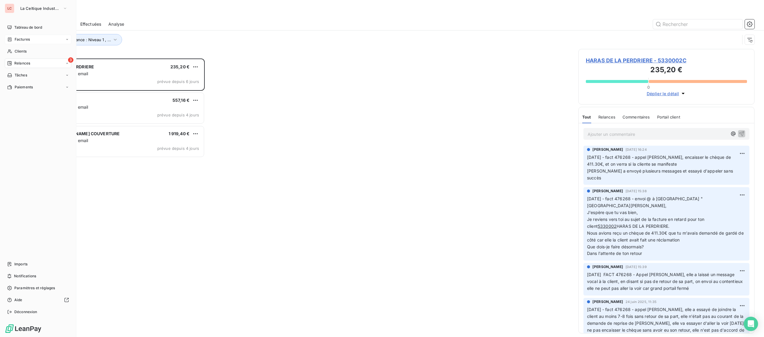
scroll to position [279, 176]
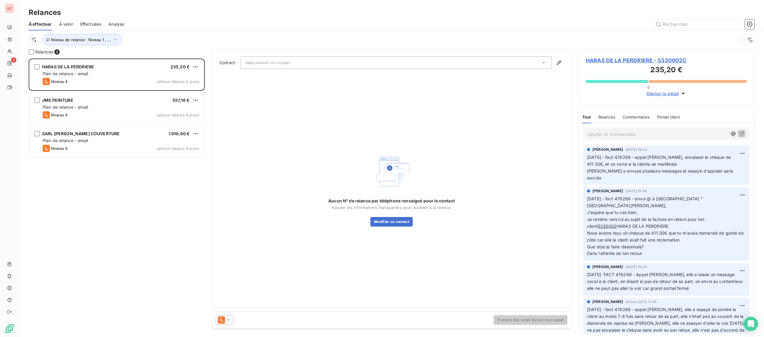
click at [233, 316] on div at bounding box center [224, 320] width 17 height 10
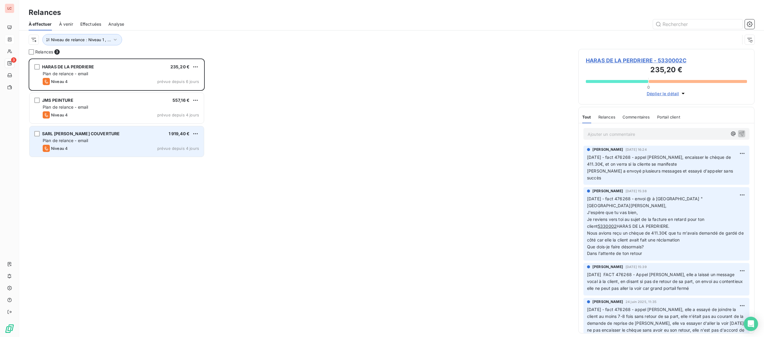
click at [86, 143] on span "Plan de relance - email" at bounding box center [65, 140] width 45 height 5
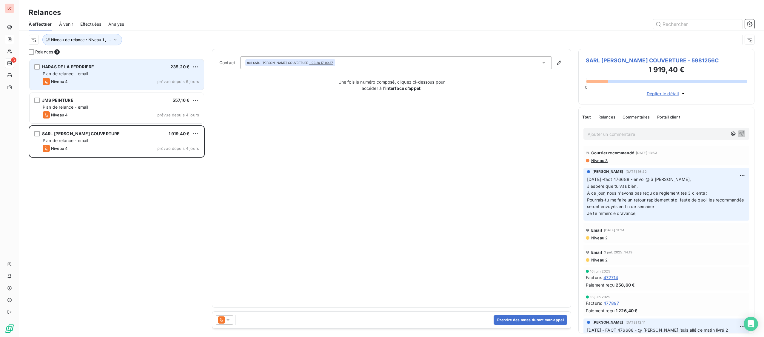
click at [83, 82] on div "Niveau 4 prévue depuis 6 jours" at bounding box center [121, 81] width 156 height 7
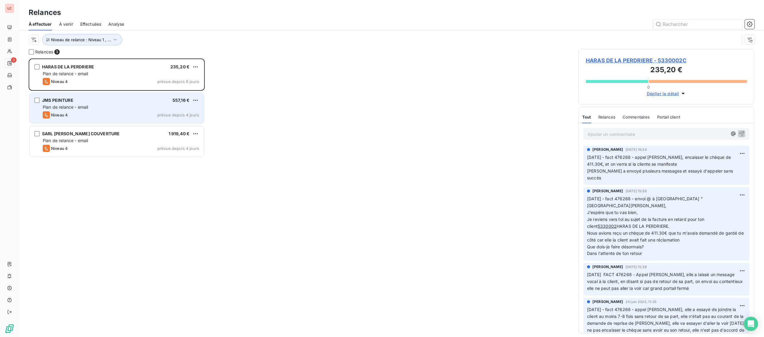
click at [123, 106] on div "Plan de relance - email" at bounding box center [121, 107] width 156 height 6
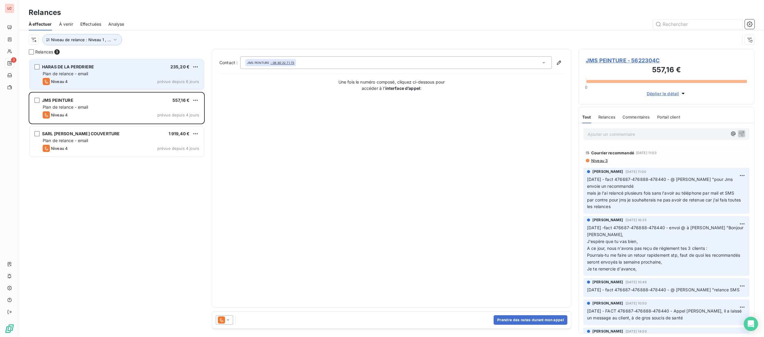
click at [123, 75] on div "Plan de relance - email" at bounding box center [121, 74] width 156 height 6
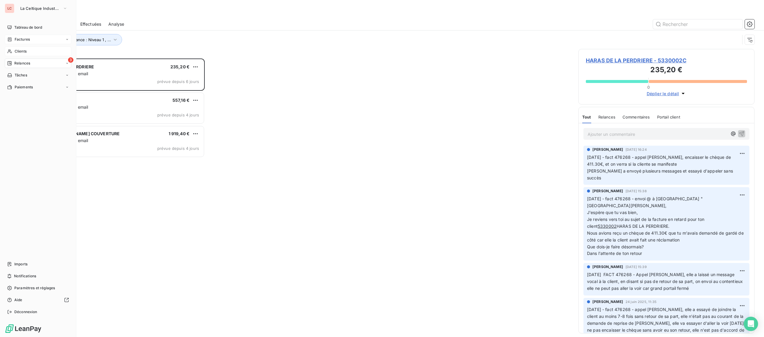
click at [29, 53] on div "Clients" at bounding box center [38, 52] width 67 height 10
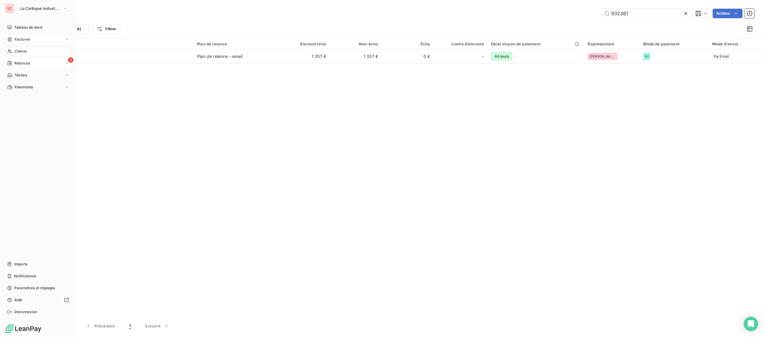
click at [24, 62] on span "Relances" at bounding box center [22, 63] width 16 height 5
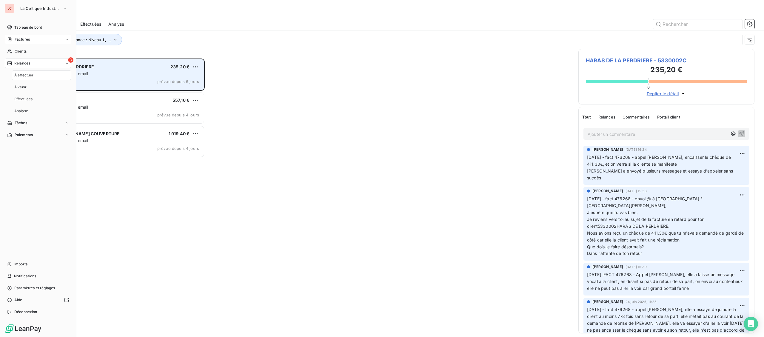
scroll to position [279, 176]
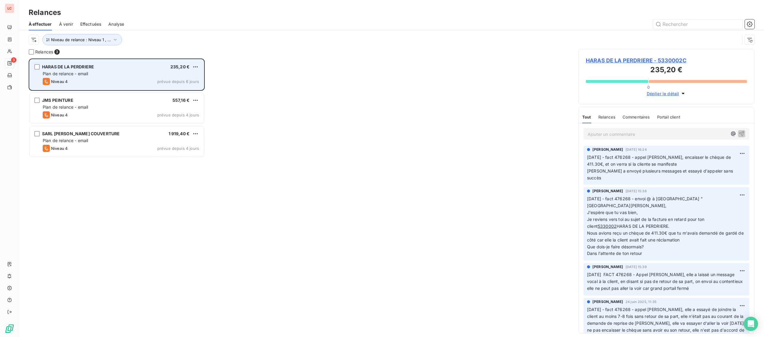
click at [113, 75] on div "Plan de relance - email" at bounding box center [121, 74] width 156 height 6
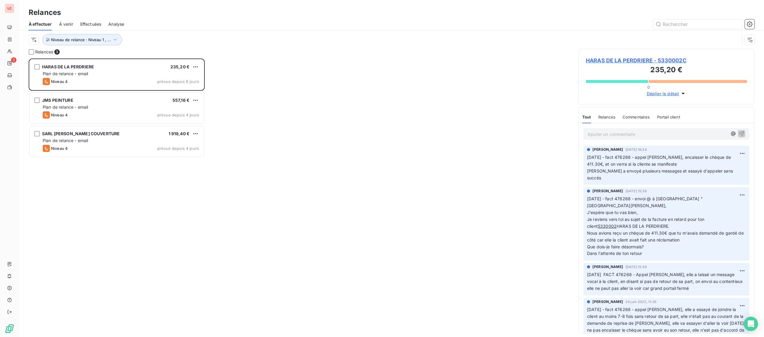
click at [630, 62] on span "HARAS DE LA PERDRIERE - 5330002C" at bounding box center [666, 60] width 161 height 8
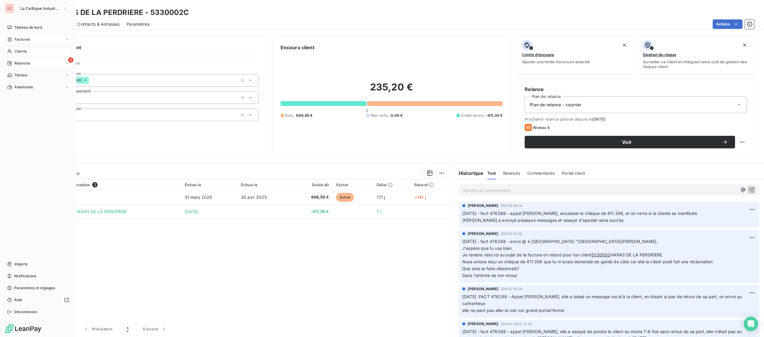
click at [14, 65] on div "Relances" at bounding box center [18, 63] width 23 height 5
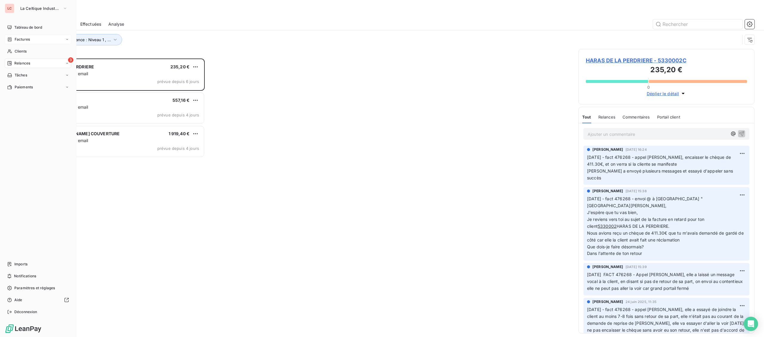
scroll to position [279, 176]
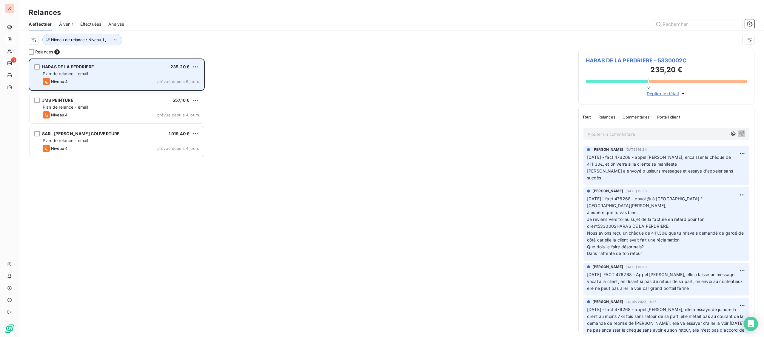
click at [124, 75] on div "Plan de relance - email" at bounding box center [121, 74] width 156 height 6
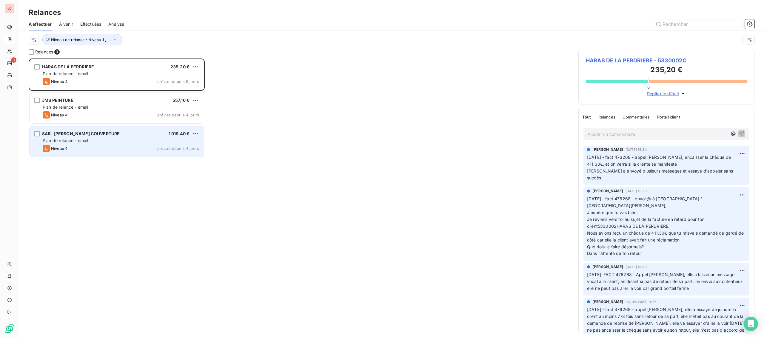
click at [120, 137] on div "SARL [PERSON_NAME] COUVERTURE 1 919,40 € Plan de relance - email Niveau 4 prévu…" at bounding box center [117, 141] width 174 height 30
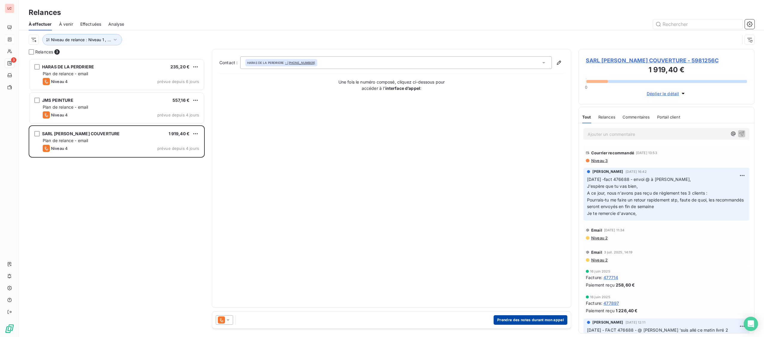
click at [558, 322] on button "Prendre des notes durant mon appel" at bounding box center [531, 320] width 74 height 10
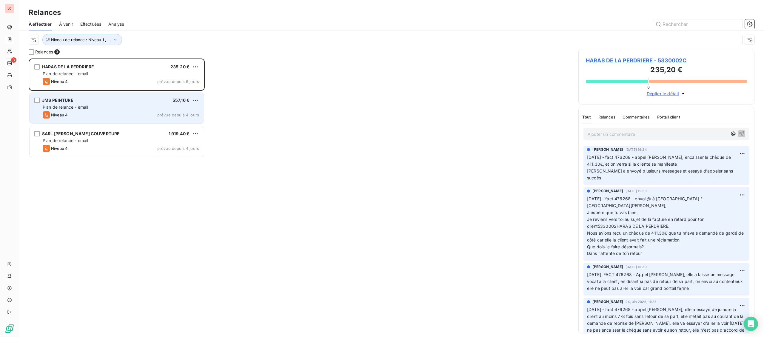
click at [128, 113] on div "Niveau 4 prévue depuis 4 jours" at bounding box center [121, 114] width 156 height 7
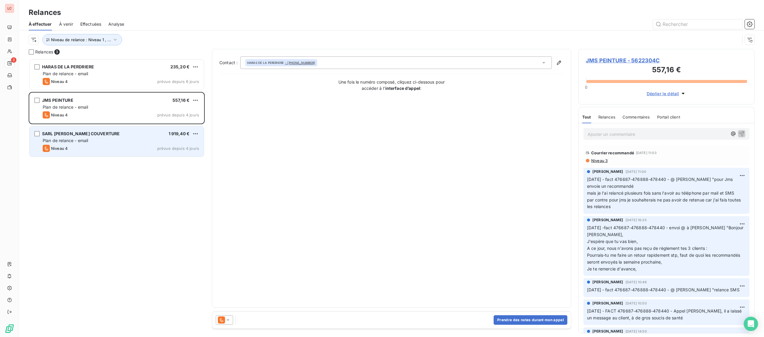
drag, startPoint x: 126, startPoint y: 134, endPoint x: 126, endPoint y: 130, distance: 3.3
click at [126, 134] on div "SARL [PERSON_NAME] COUVERTURE 1 919,40 €" at bounding box center [121, 133] width 156 height 5
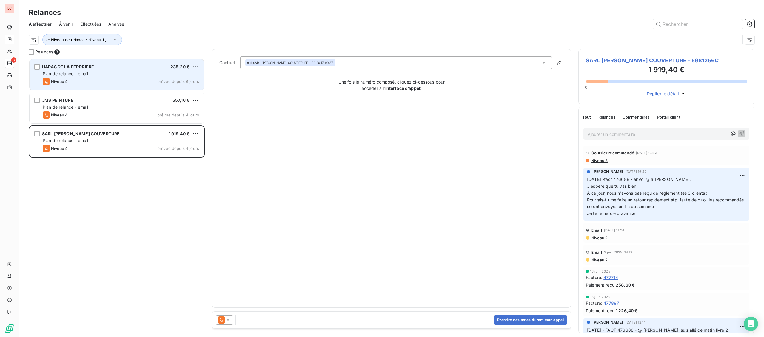
click at [132, 73] on div "Plan de relance - email" at bounding box center [121, 74] width 156 height 6
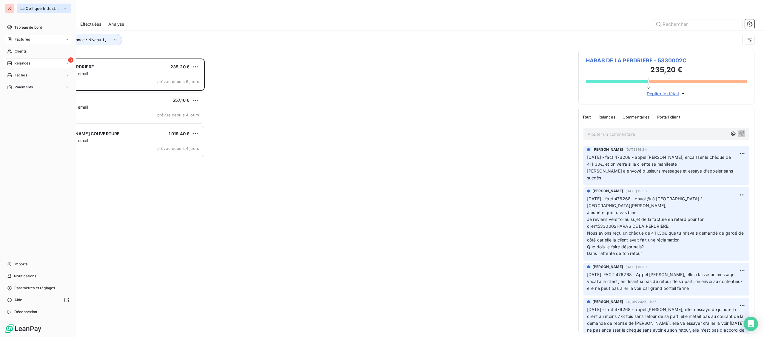
click at [35, 10] on span "La Celtique Industrielle" at bounding box center [40, 8] width 40 height 5
click at [20, 93] on div "Tableau de bord Factures Clients 3 Relances Tâches Paiements Imports Notificati…" at bounding box center [38, 170] width 67 height 294
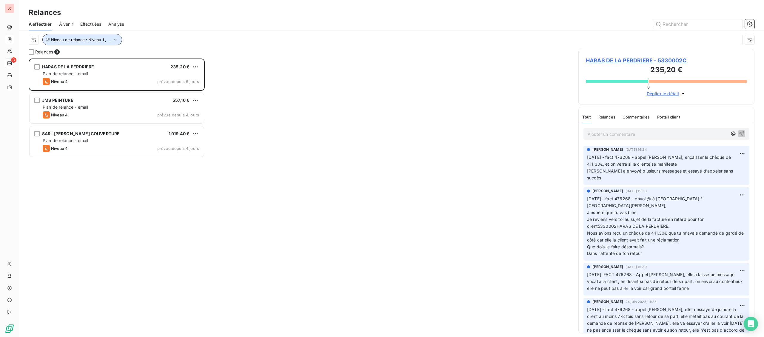
click at [103, 36] on button "Niveau de relance : Niveau 1 , ..." at bounding box center [82, 39] width 80 height 11
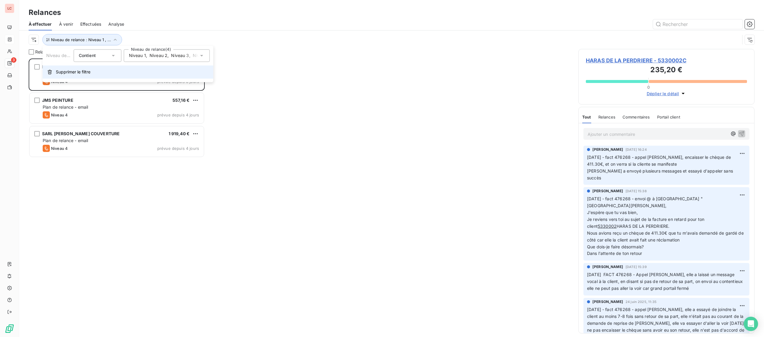
click at [90, 68] on button "Supprimer le filtre" at bounding box center [128, 71] width 171 height 13
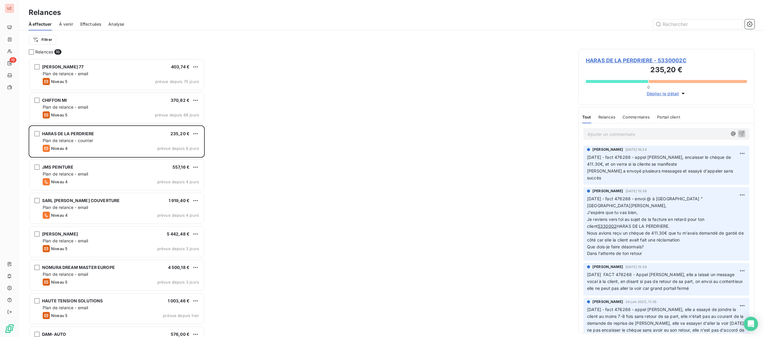
scroll to position [279, 176]
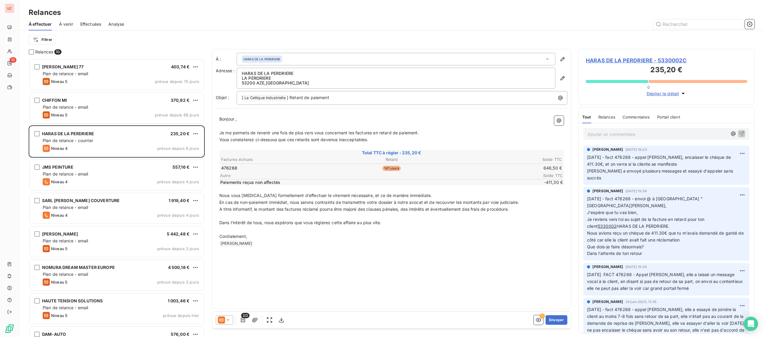
click at [228, 318] on icon at bounding box center [228, 320] width 6 height 6
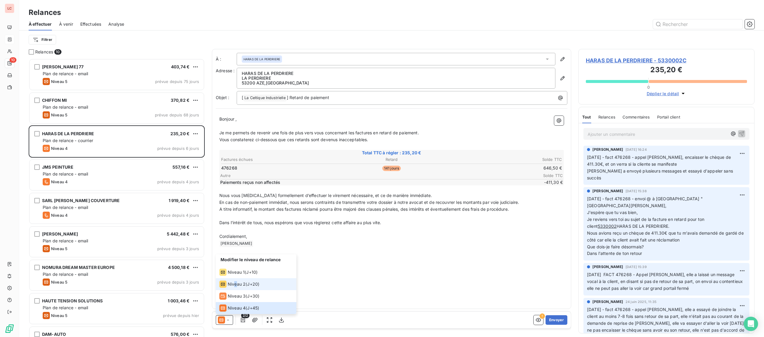
click at [236, 282] on span "Niveau 2" at bounding box center [237, 284] width 18 height 6
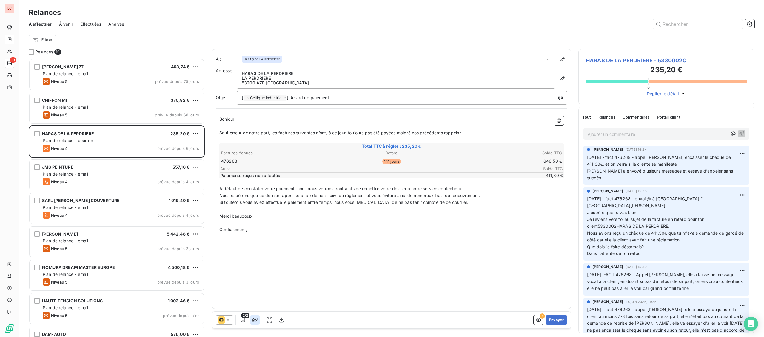
click at [257, 320] on icon "button" at bounding box center [255, 320] width 6 height 6
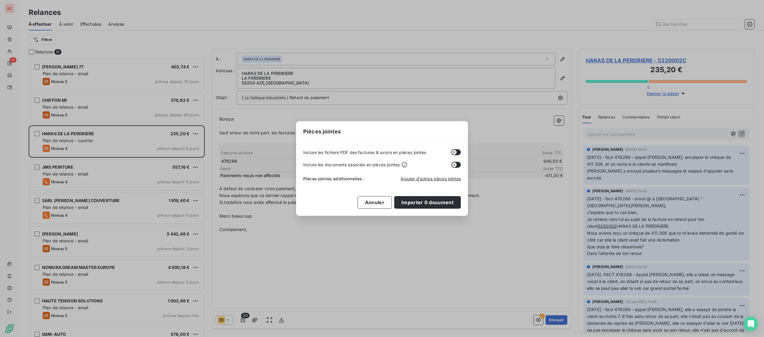
drag, startPoint x: 457, startPoint y: 152, endPoint x: 441, endPoint y: 174, distance: 27.4
click at [457, 152] on button "button" at bounding box center [456, 152] width 10 height 6
click at [428, 201] on button "Importer 0 document" at bounding box center [427, 202] width 67 height 13
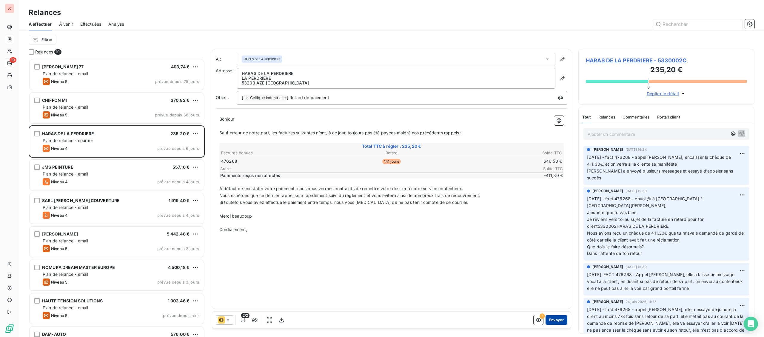
click at [556, 317] on button "Envoyer" at bounding box center [557, 320] width 22 height 10
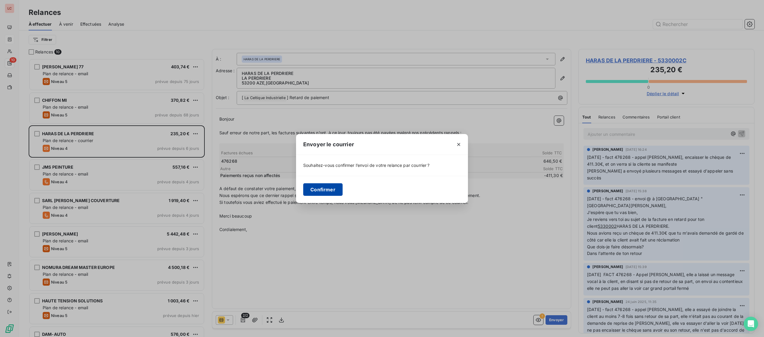
click at [327, 190] on button "Confirmer" at bounding box center [322, 189] width 39 height 13
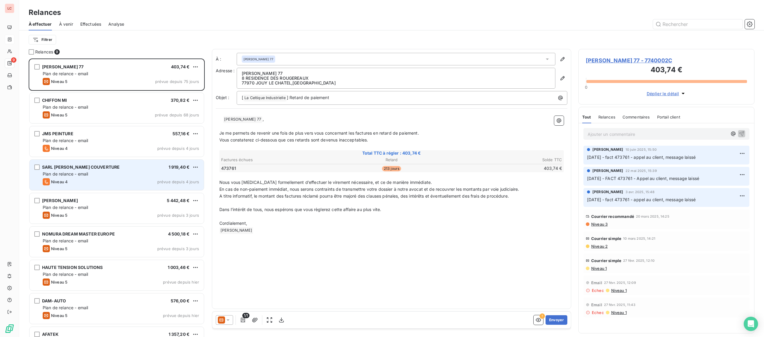
click at [130, 176] on div "Plan de relance - email" at bounding box center [121, 174] width 156 height 6
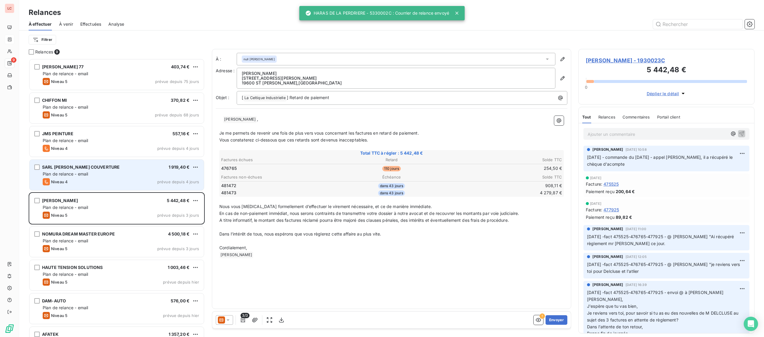
click at [130, 175] on div "Plan de relance - email" at bounding box center [121, 174] width 156 height 6
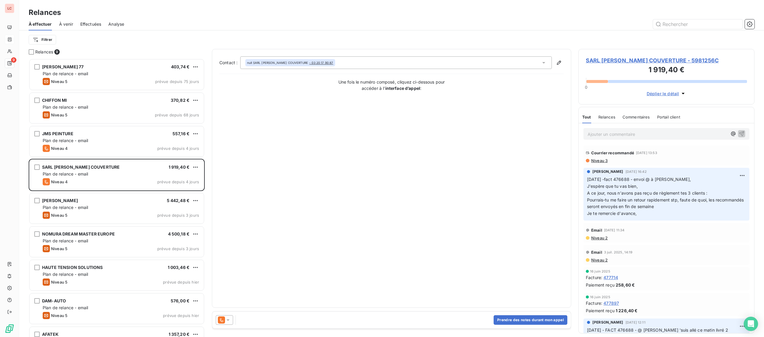
click at [595, 159] on span "Niveau 3" at bounding box center [599, 160] width 17 height 5
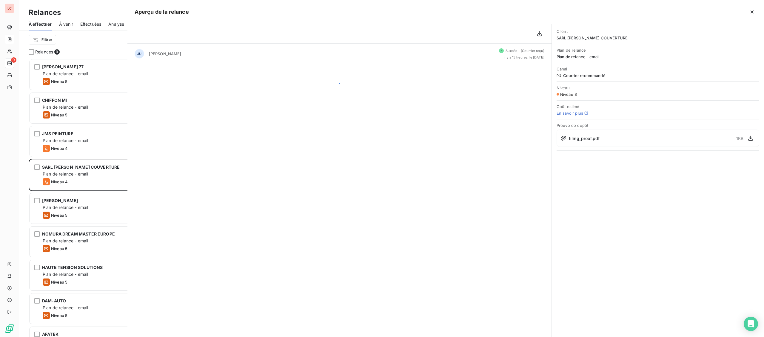
scroll to position [279, 176]
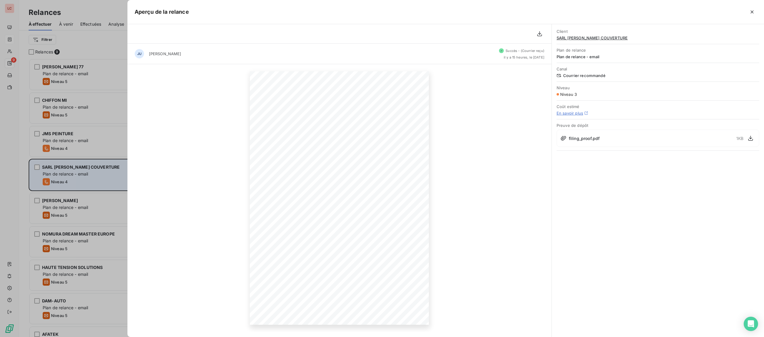
drag, startPoint x: 104, startPoint y: 172, endPoint x: 109, endPoint y: 168, distance: 6.4
click at [104, 170] on div at bounding box center [382, 168] width 764 height 337
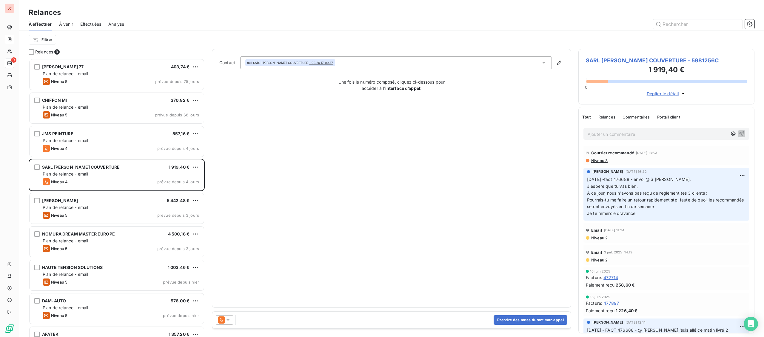
click at [609, 57] on span "SARL [PERSON_NAME] COUVERTURE - 5981256C" at bounding box center [666, 60] width 161 height 8
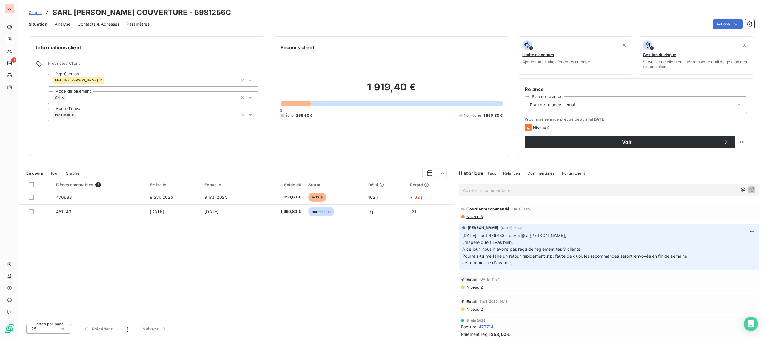
click at [545, 191] on p "Ajouter un commentaire ﻿" at bounding box center [600, 190] width 274 height 7
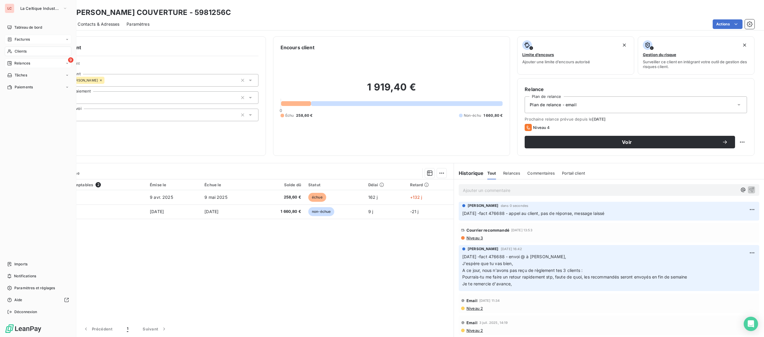
click at [18, 61] on div "9 Relances" at bounding box center [38, 64] width 67 height 10
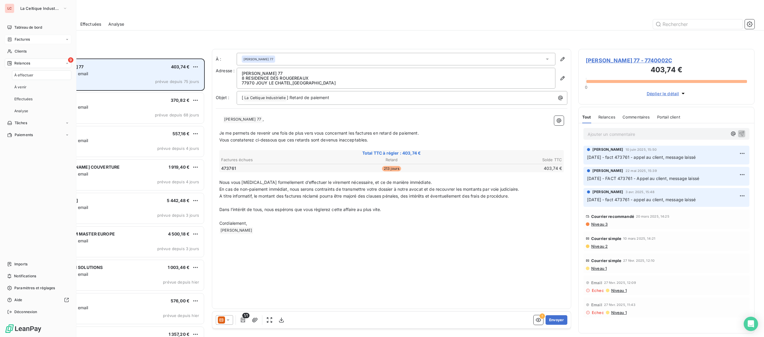
scroll to position [279, 176]
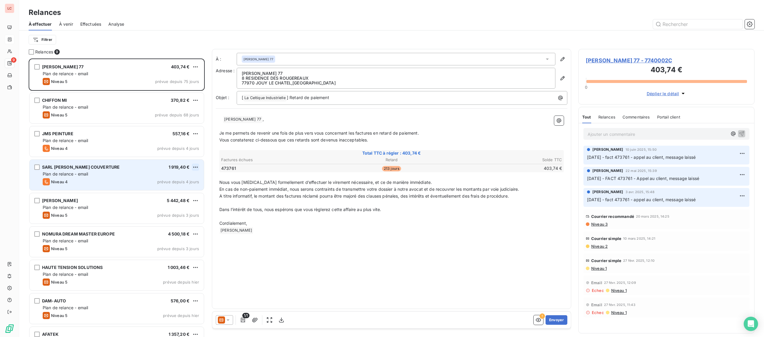
click at [194, 168] on html "LC 9 Relances À effectuer À venir Effectuées Analyse Filtrer Relances 9 [PERSON…" at bounding box center [382, 168] width 764 height 337
click at [185, 189] on div "Passer cette action" at bounding box center [169, 190] width 53 height 10
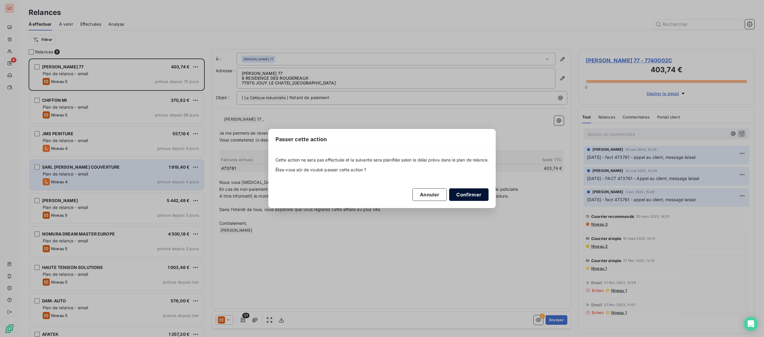
click at [467, 193] on button "Confirmer" at bounding box center [468, 194] width 39 height 13
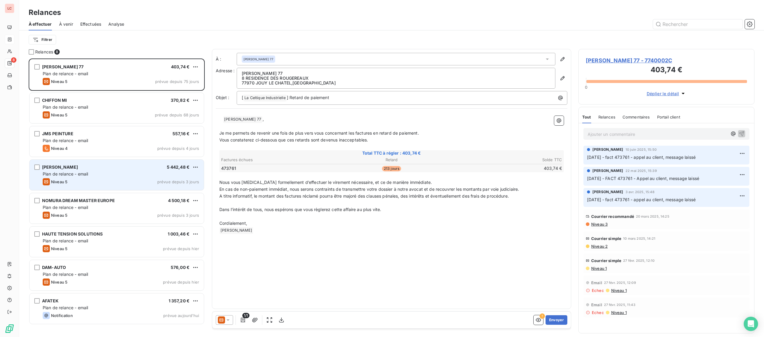
click at [118, 182] on div "Niveau 5 prévue depuis 3 jours" at bounding box center [121, 181] width 156 height 7
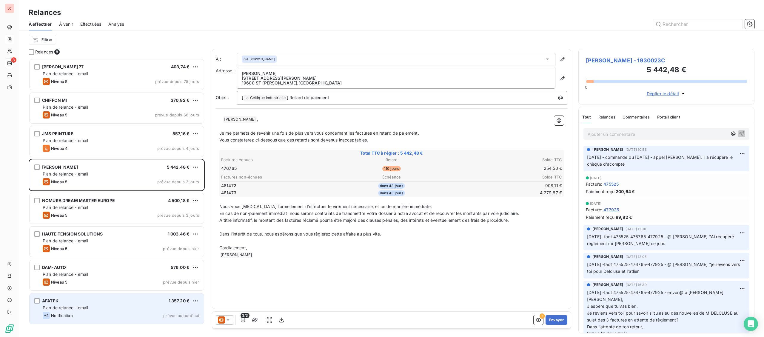
click at [111, 307] on div "Plan de relance - email" at bounding box center [121, 308] width 156 height 6
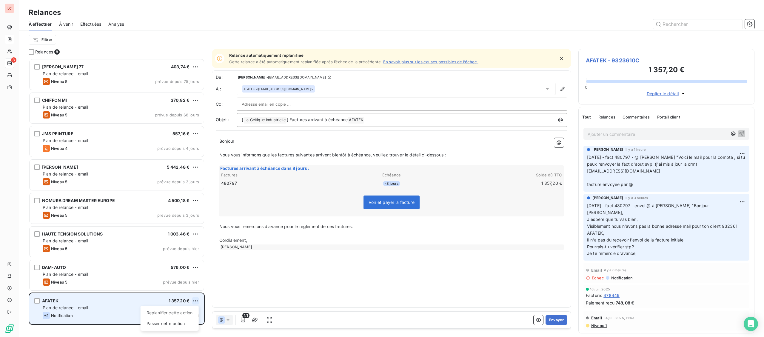
click at [199, 300] on html "LC 8 Relances À effectuer À venir Effectuées Analyse Filtrer Relances 8 [PERSON…" at bounding box center [382, 168] width 764 height 337
click at [184, 310] on div "Replanifier cette action" at bounding box center [169, 313] width 53 height 10
click at [199, 301] on div "AFATEK 1 357,20 € Plan de relance - email Notification prévue [DATE]" at bounding box center [117, 308] width 174 height 30
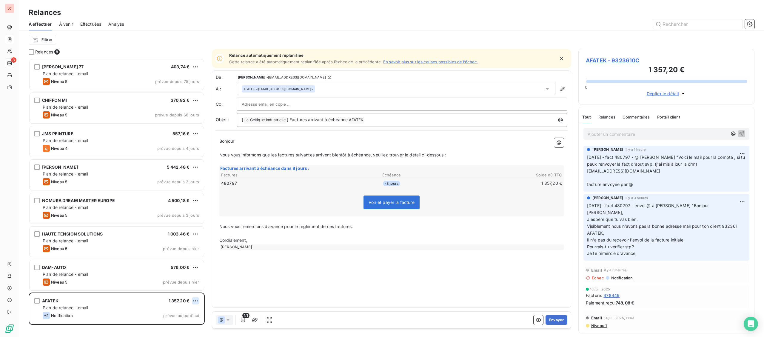
click at [193, 300] on html "LC 8 Relances À effectuer À venir Effectuées Analyse Filtrer Relances 8 [PERSON…" at bounding box center [382, 168] width 764 height 337
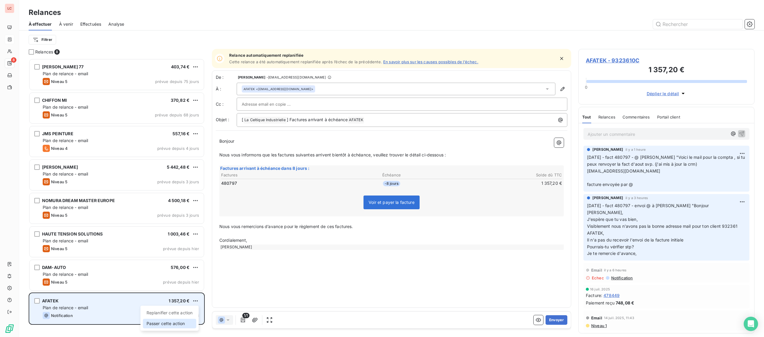
click at [190, 323] on div "Passer cette action" at bounding box center [169, 324] width 53 height 10
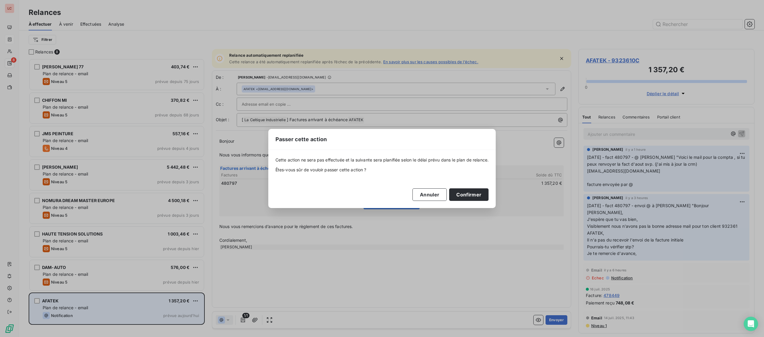
click at [470, 188] on div "Cette action ne sera pas effectuée et la suivante sera planifiée selon le délai…" at bounding box center [382, 179] width 213 height 44
click at [467, 193] on button "Confirmer" at bounding box center [468, 194] width 39 height 13
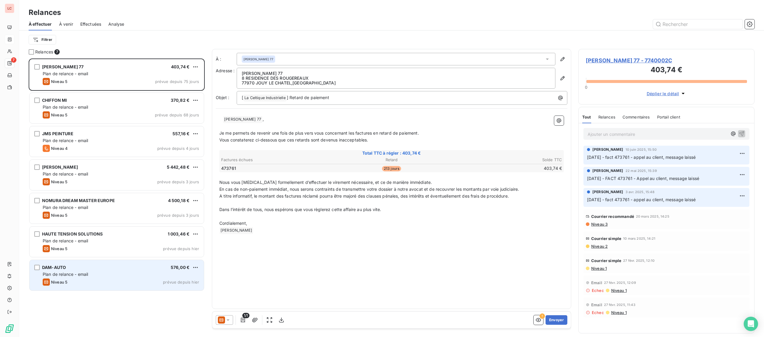
click at [116, 274] on div "Plan de relance - email" at bounding box center [121, 274] width 156 height 6
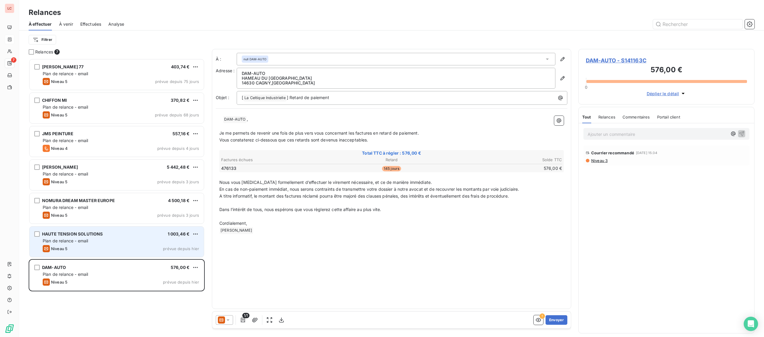
click at [116, 251] on div "Niveau 5 prévue depuis hier" at bounding box center [121, 248] width 156 height 7
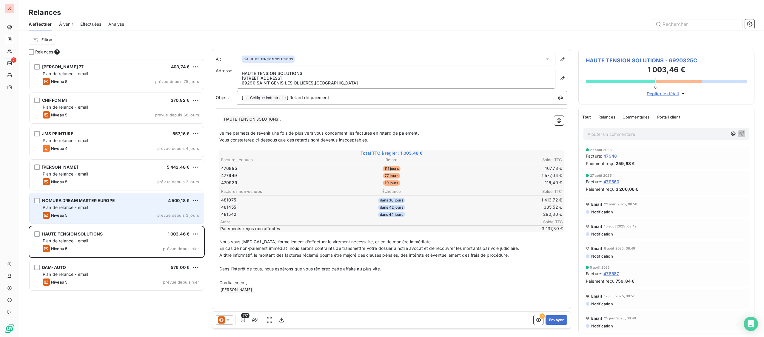
click at [110, 218] on div "Niveau 5 prévue depuis 3 jours" at bounding box center [121, 215] width 156 height 7
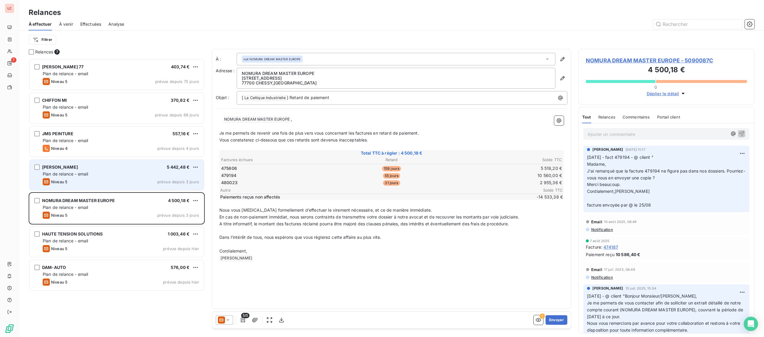
click at [103, 182] on div "Niveau 5 prévue depuis 3 jours" at bounding box center [121, 181] width 156 height 7
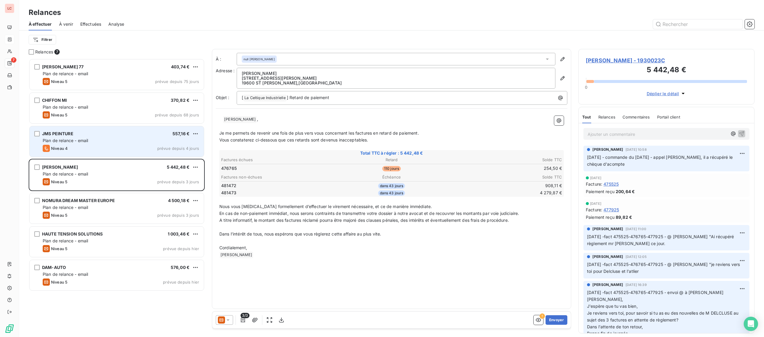
click at [110, 142] on div "Plan de relance - email" at bounding box center [121, 141] width 156 height 6
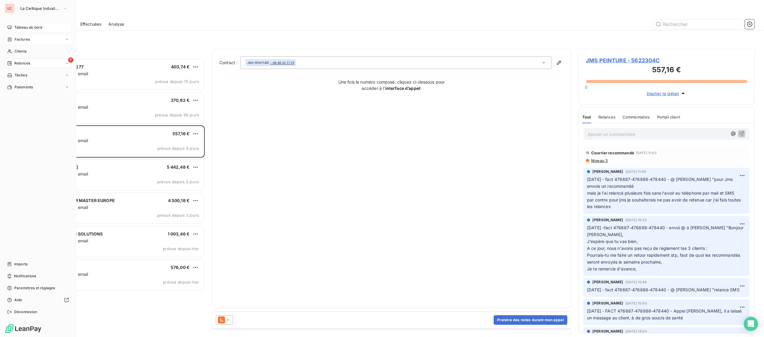
click at [10, 28] on icon at bounding box center [9, 27] width 4 height 4
